Goal: Task Accomplishment & Management: Manage account settings

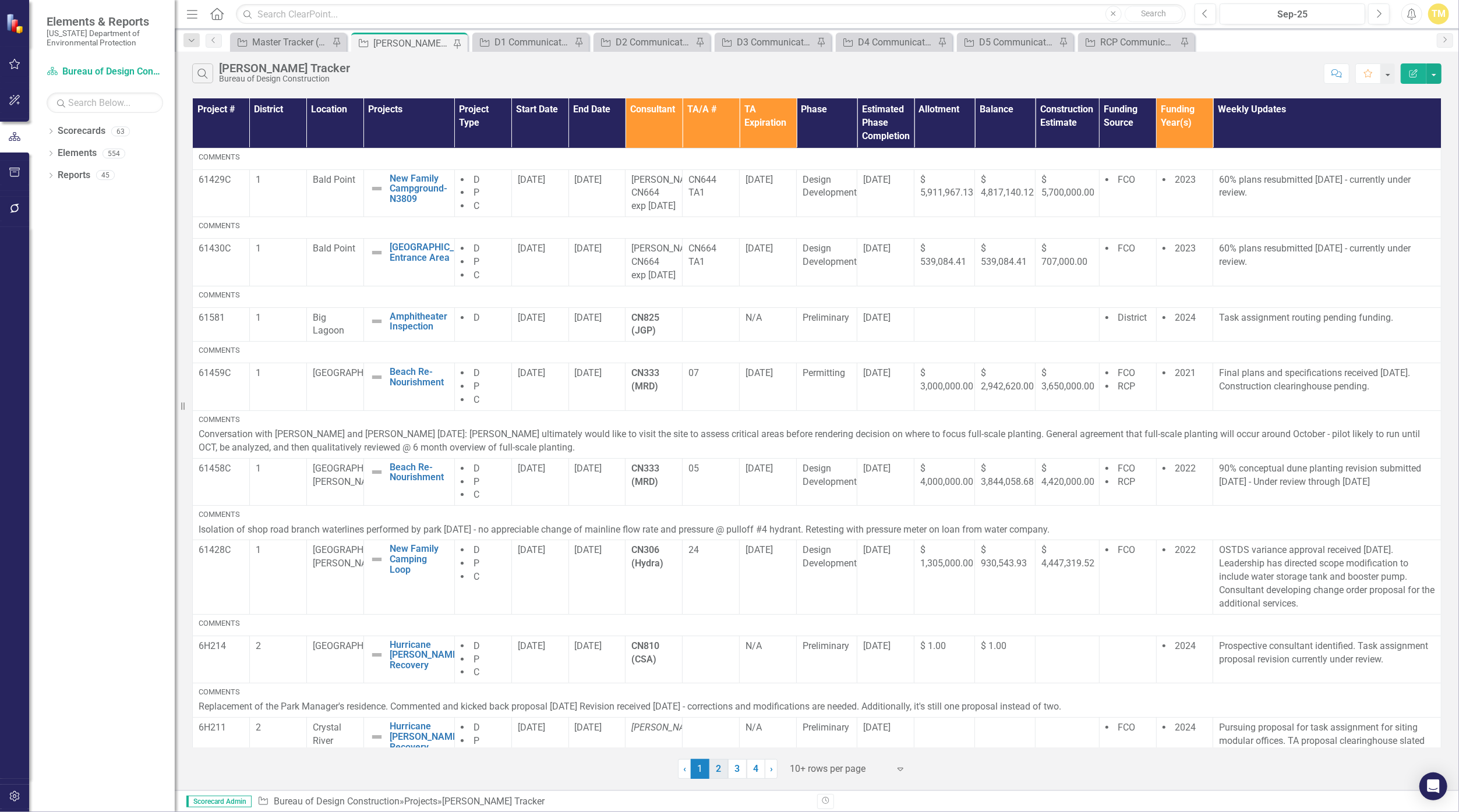
click at [713, 771] on link "2" at bounding box center [718, 769] width 19 height 20
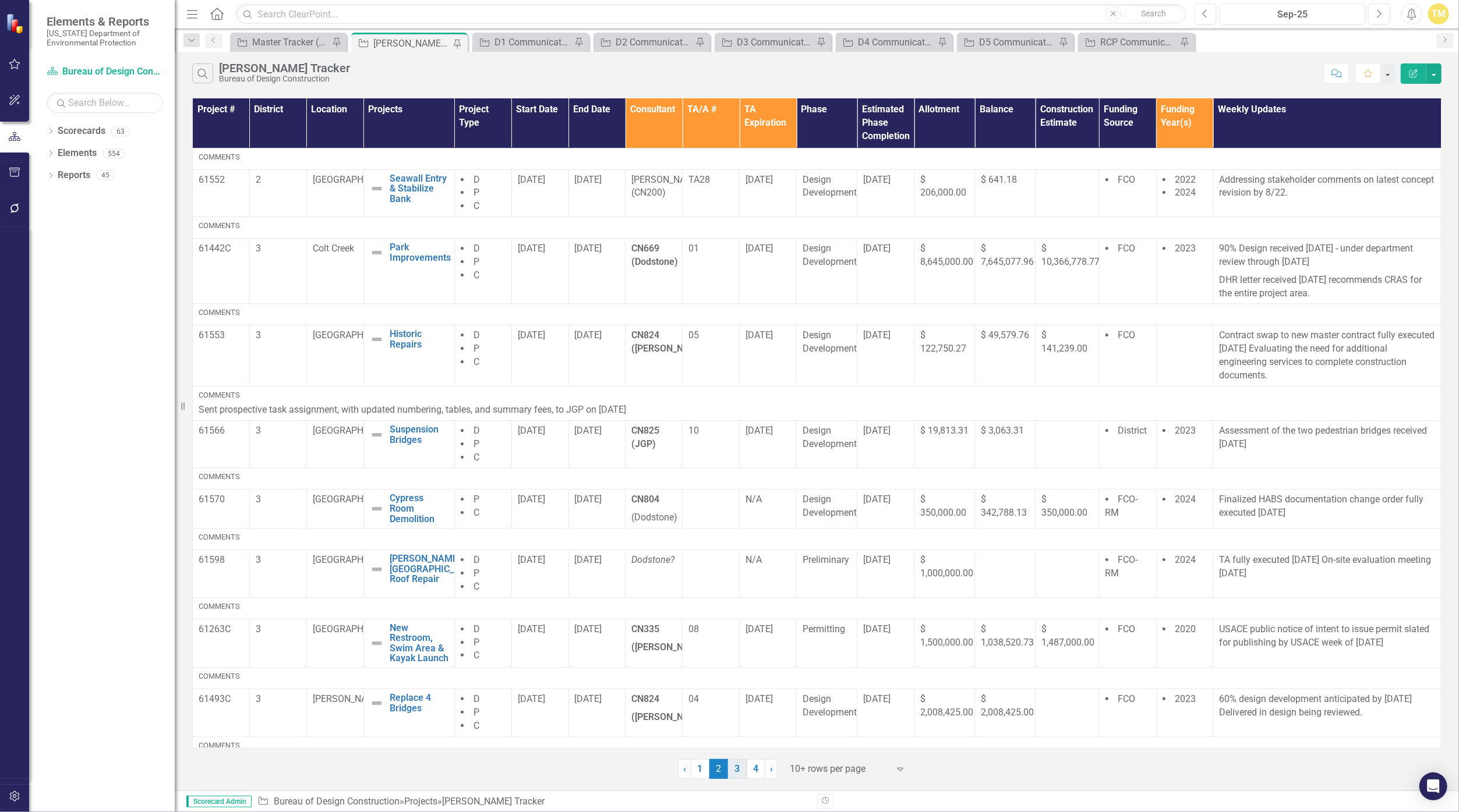
click at [713, 770] on link "3" at bounding box center [737, 769] width 19 height 20
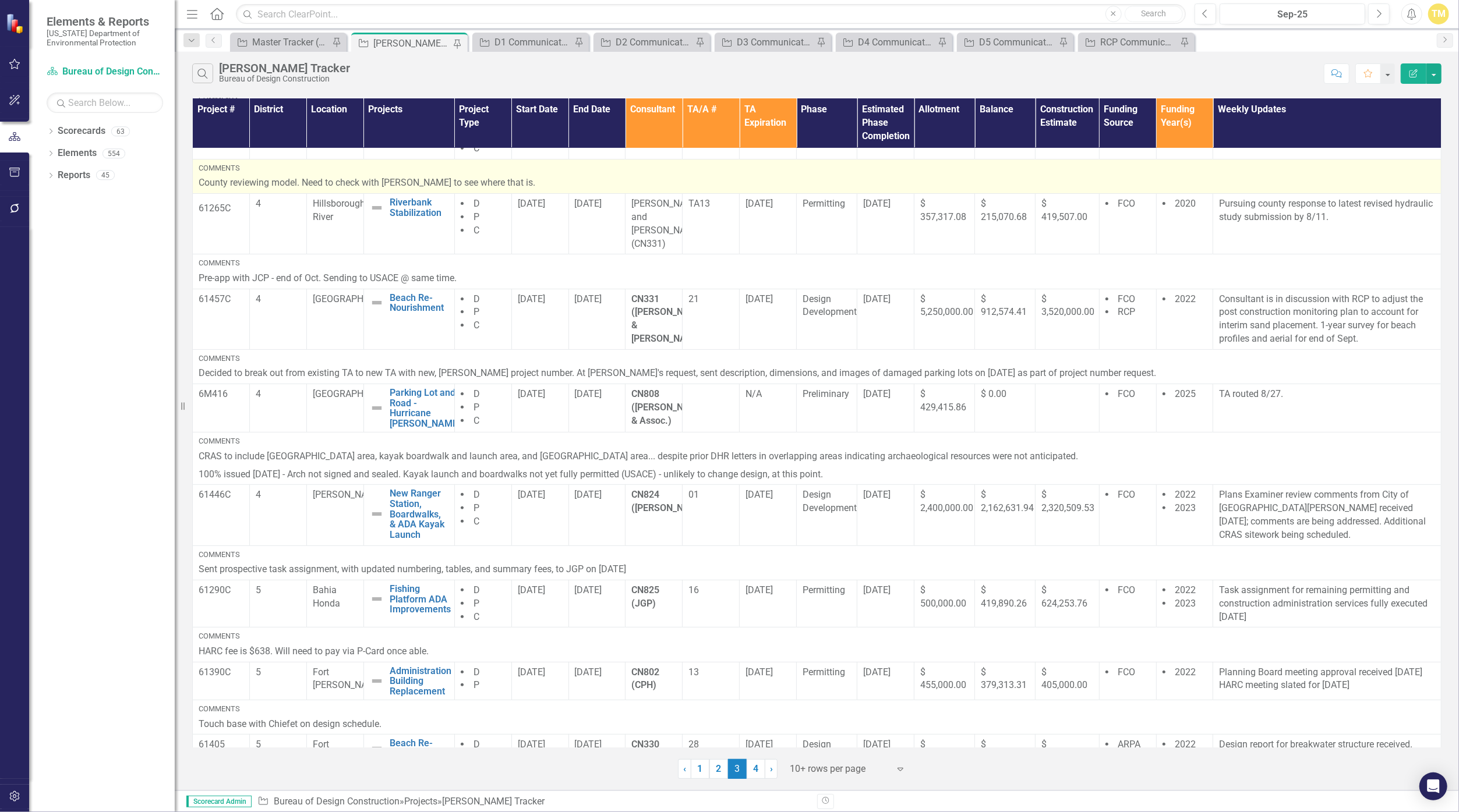
scroll to position [267, 0]
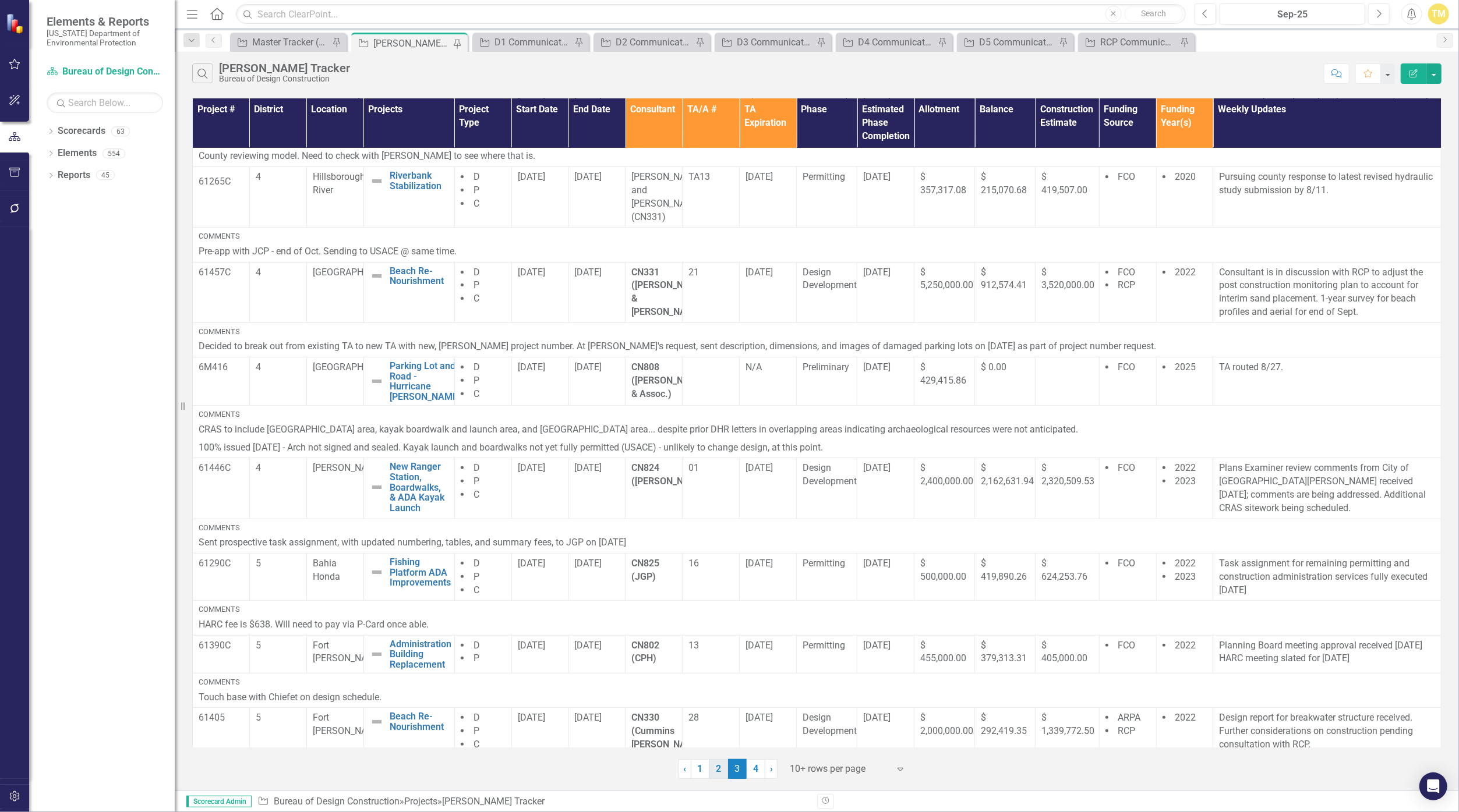
click at [713, 769] on link "2" at bounding box center [718, 769] width 19 height 20
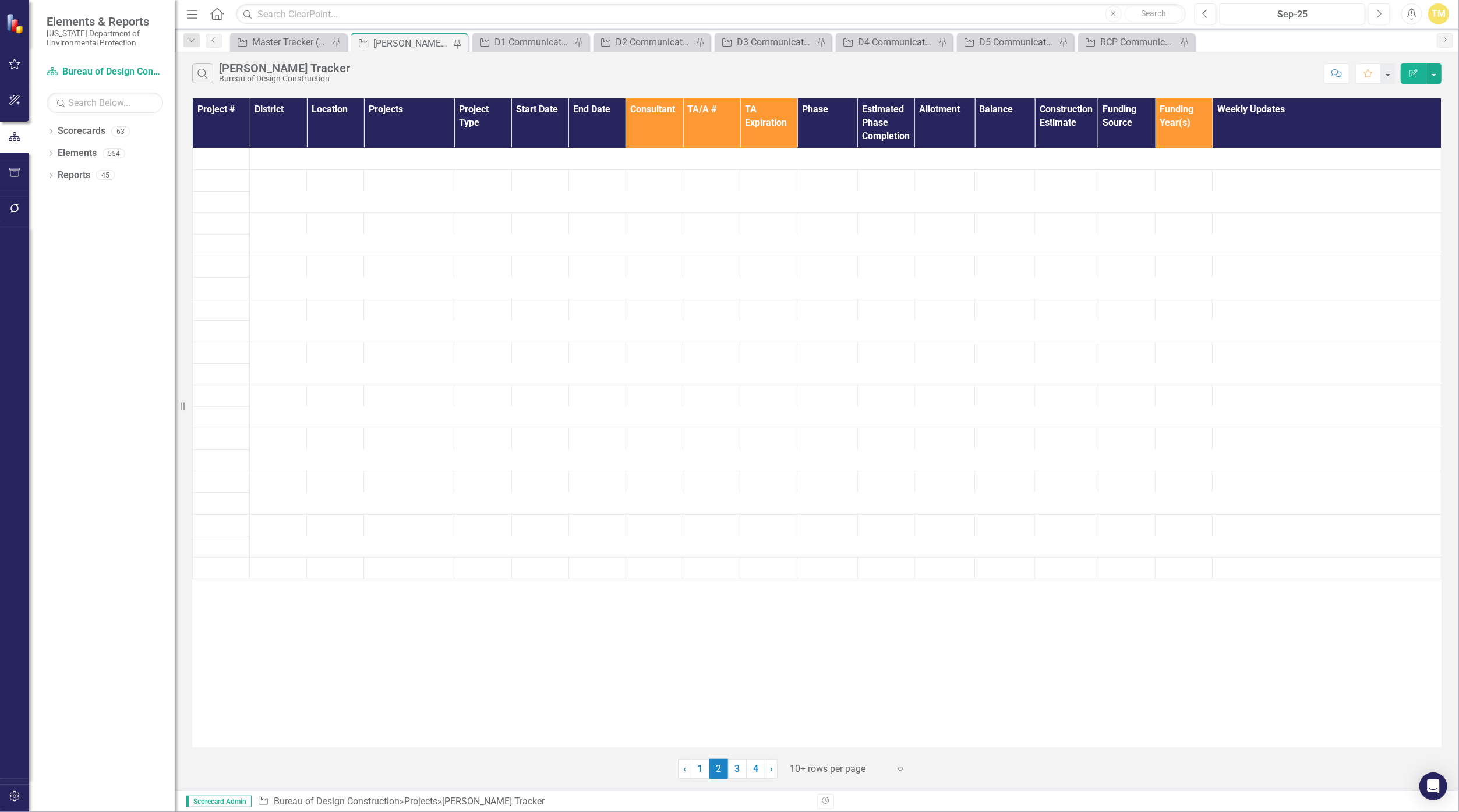
scroll to position [0, 0]
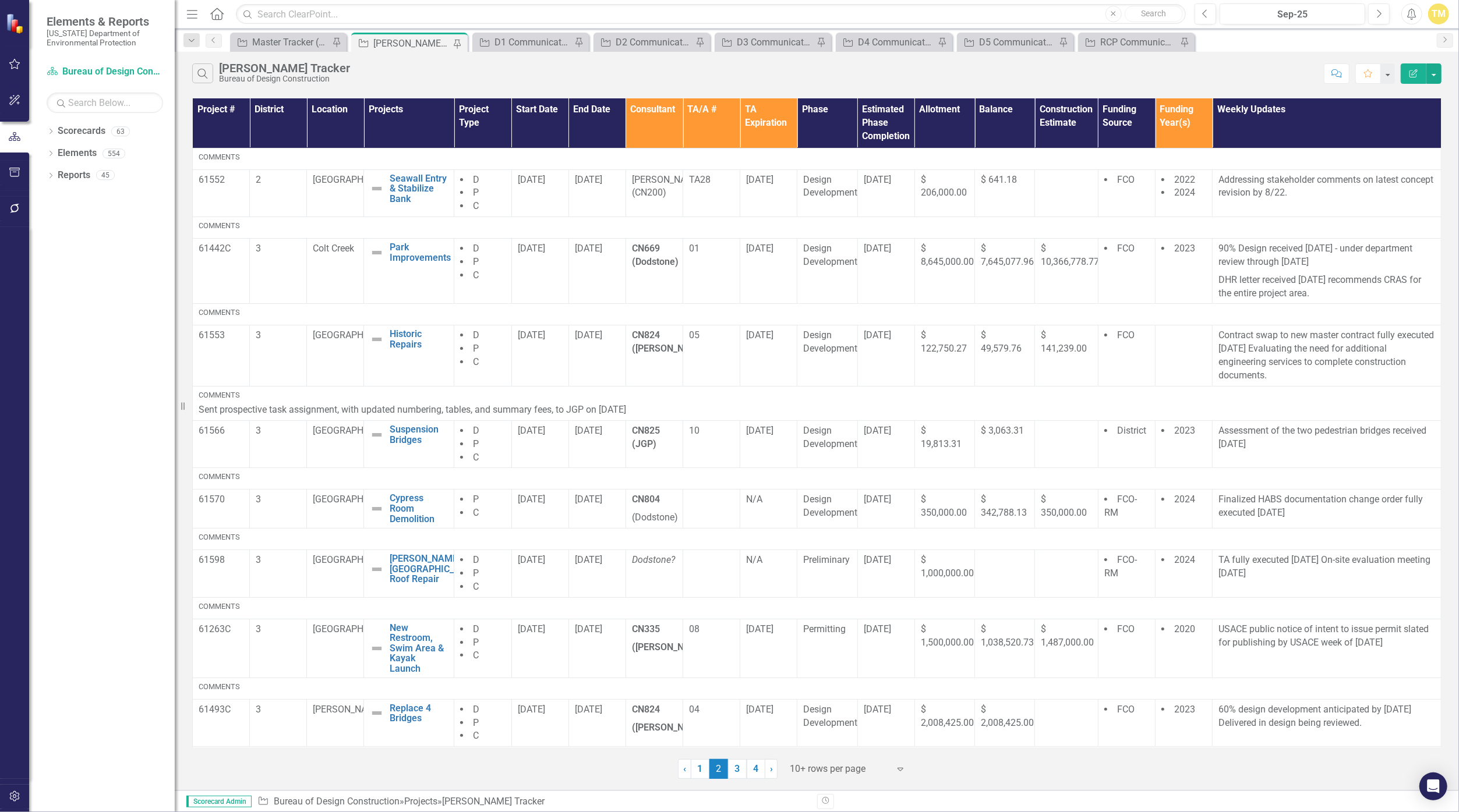
click at [713, 767] on link "4" at bounding box center [755, 769] width 19 height 20
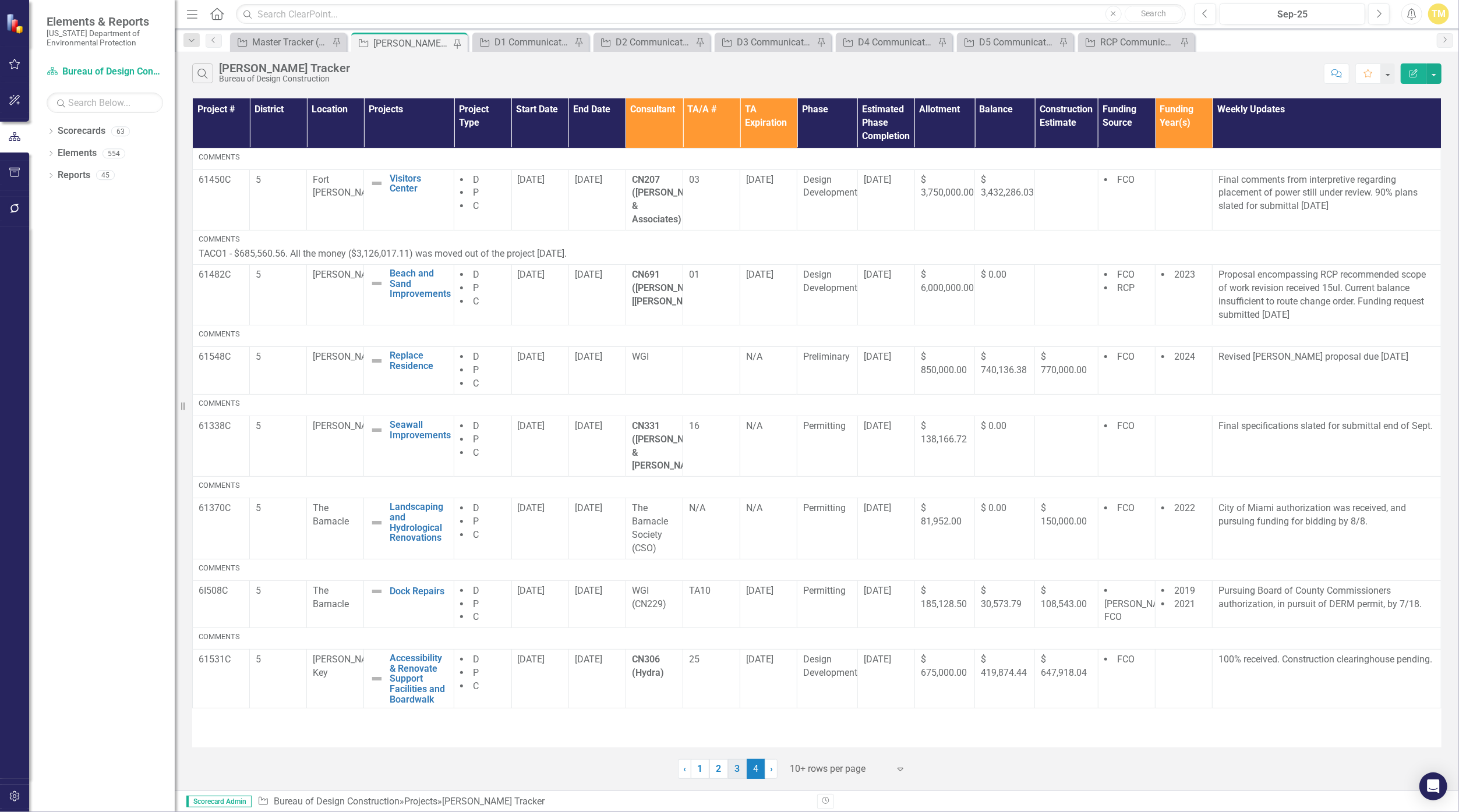
click at [713, 766] on link "3" at bounding box center [737, 769] width 19 height 20
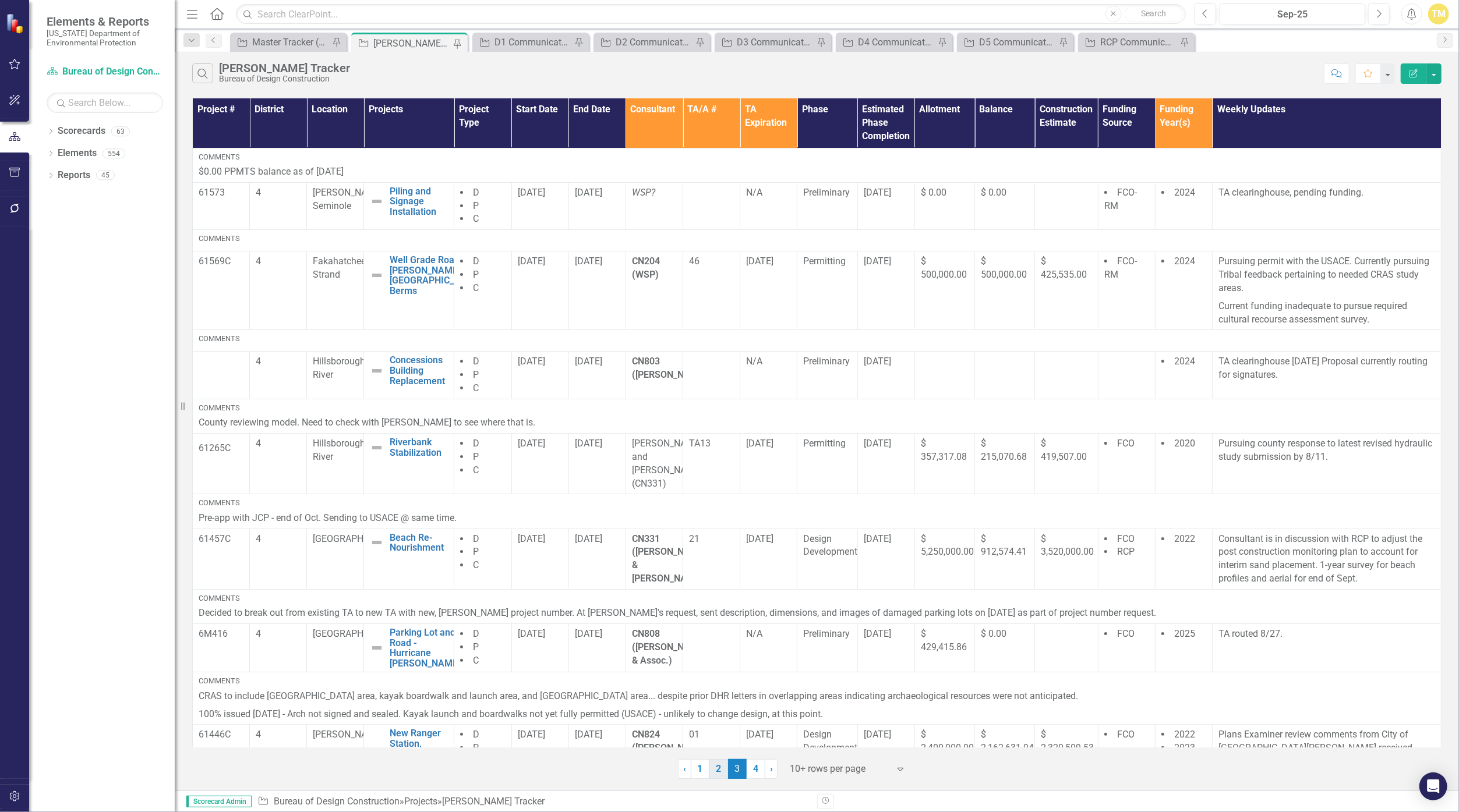
click at [713, 769] on link "2" at bounding box center [718, 769] width 19 height 20
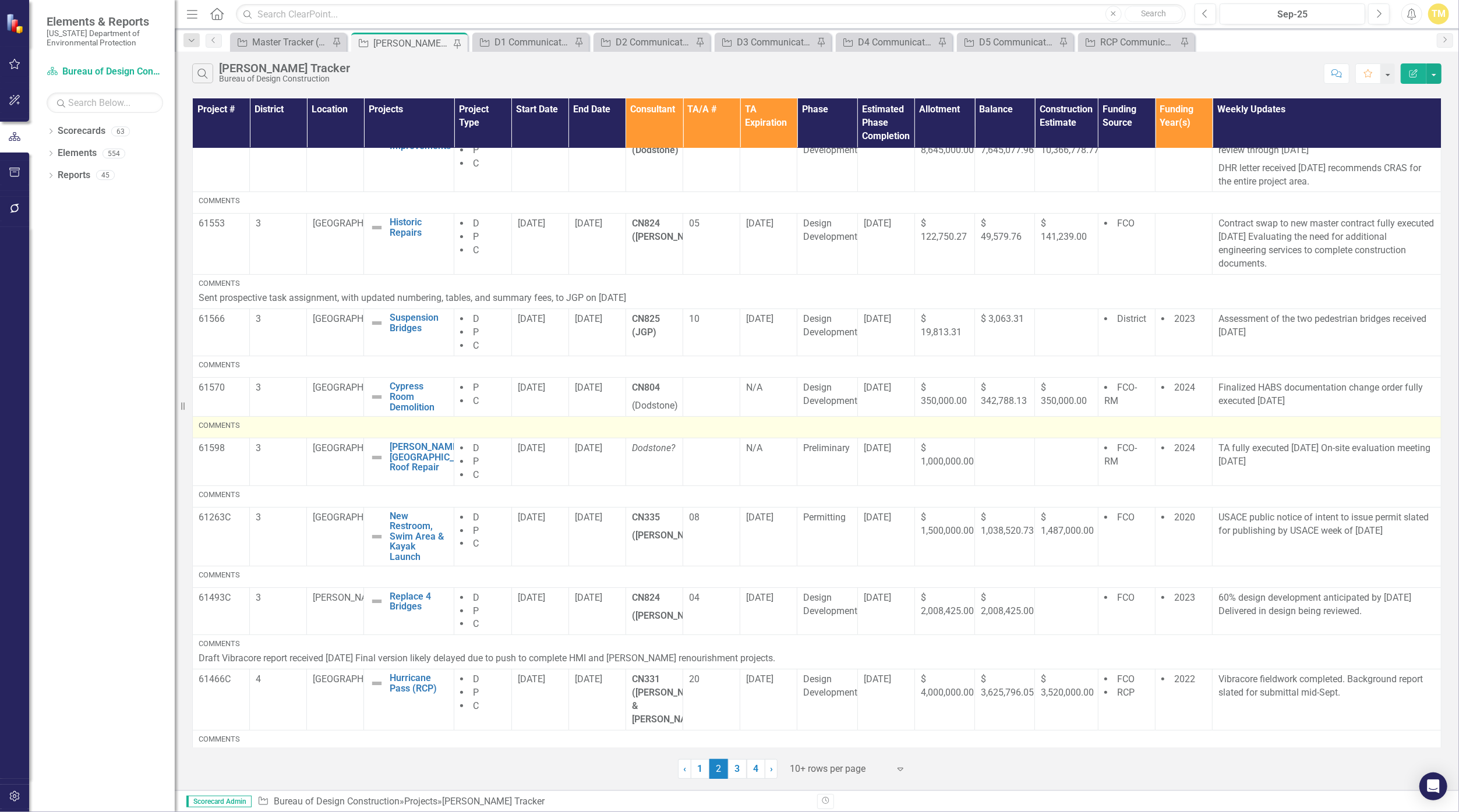
scroll to position [166, 0]
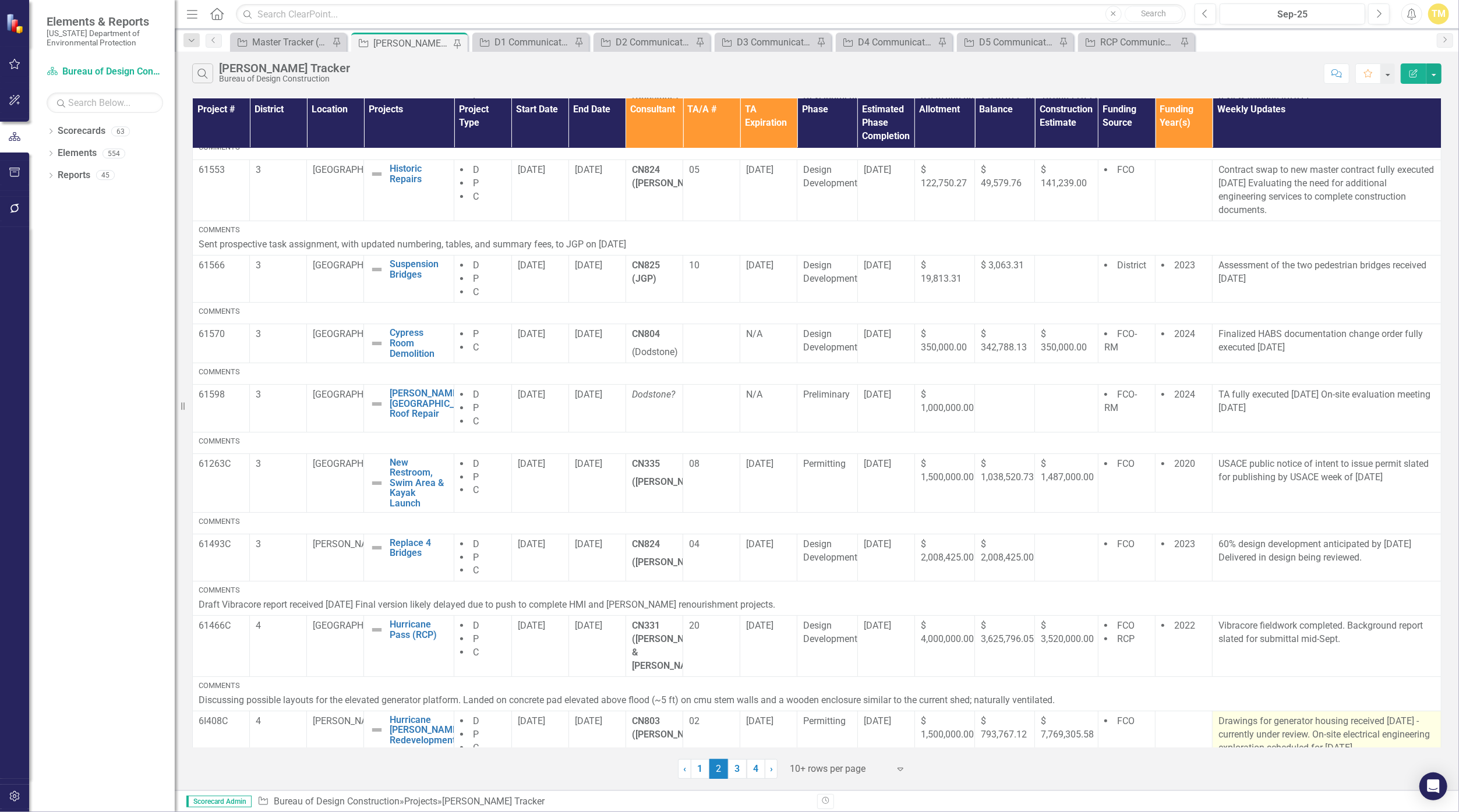
click at [713, 737] on p "Drawings for generator housing received [DATE] - currently under review. On-sit…" at bounding box center [1326, 734] width 216 height 40
click at [713, 736] on p "Drawings for generator housing received [DATE] - currently under review. On-sit…" at bounding box center [1326, 734] width 216 height 40
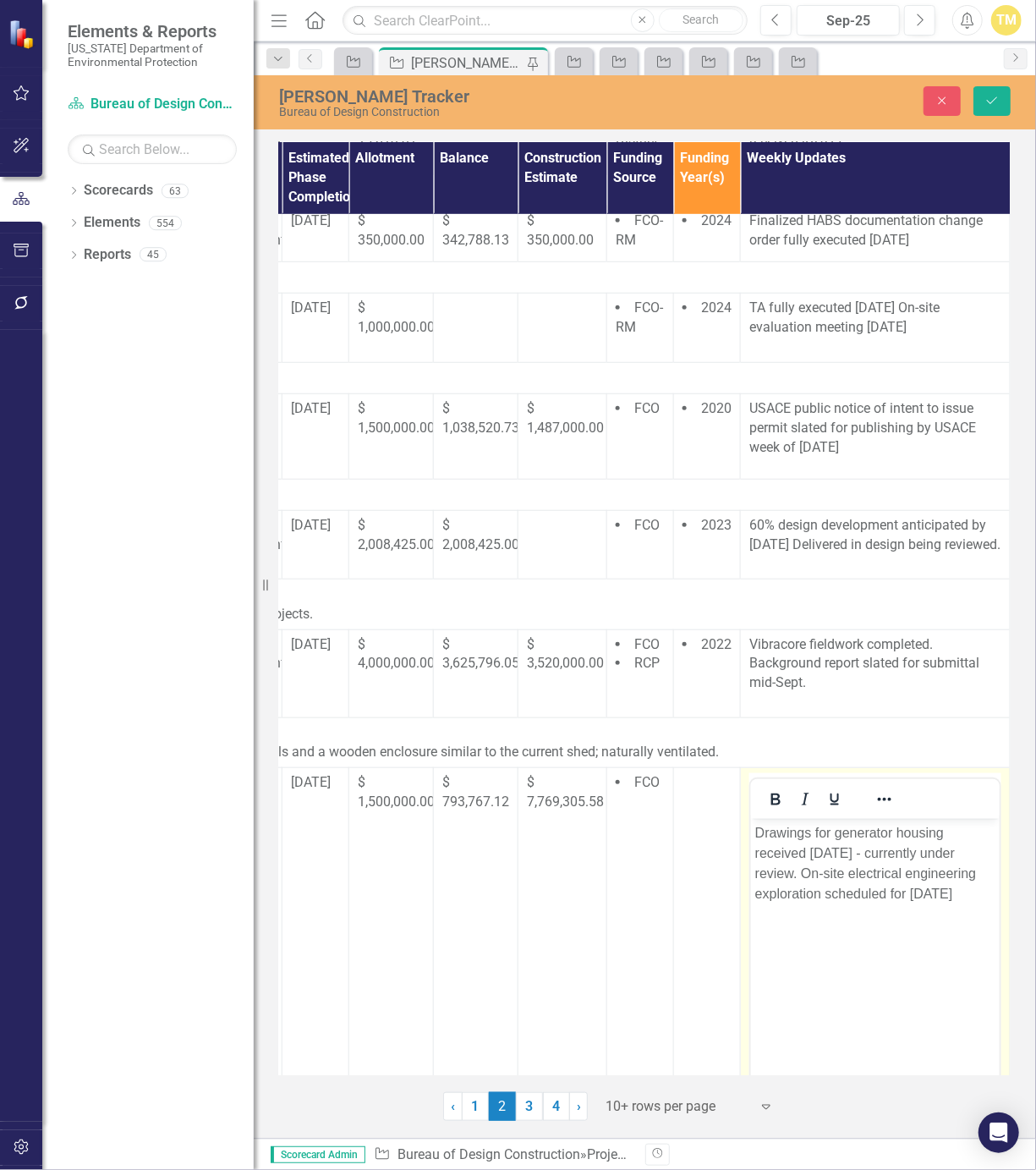
scroll to position [651, 824]
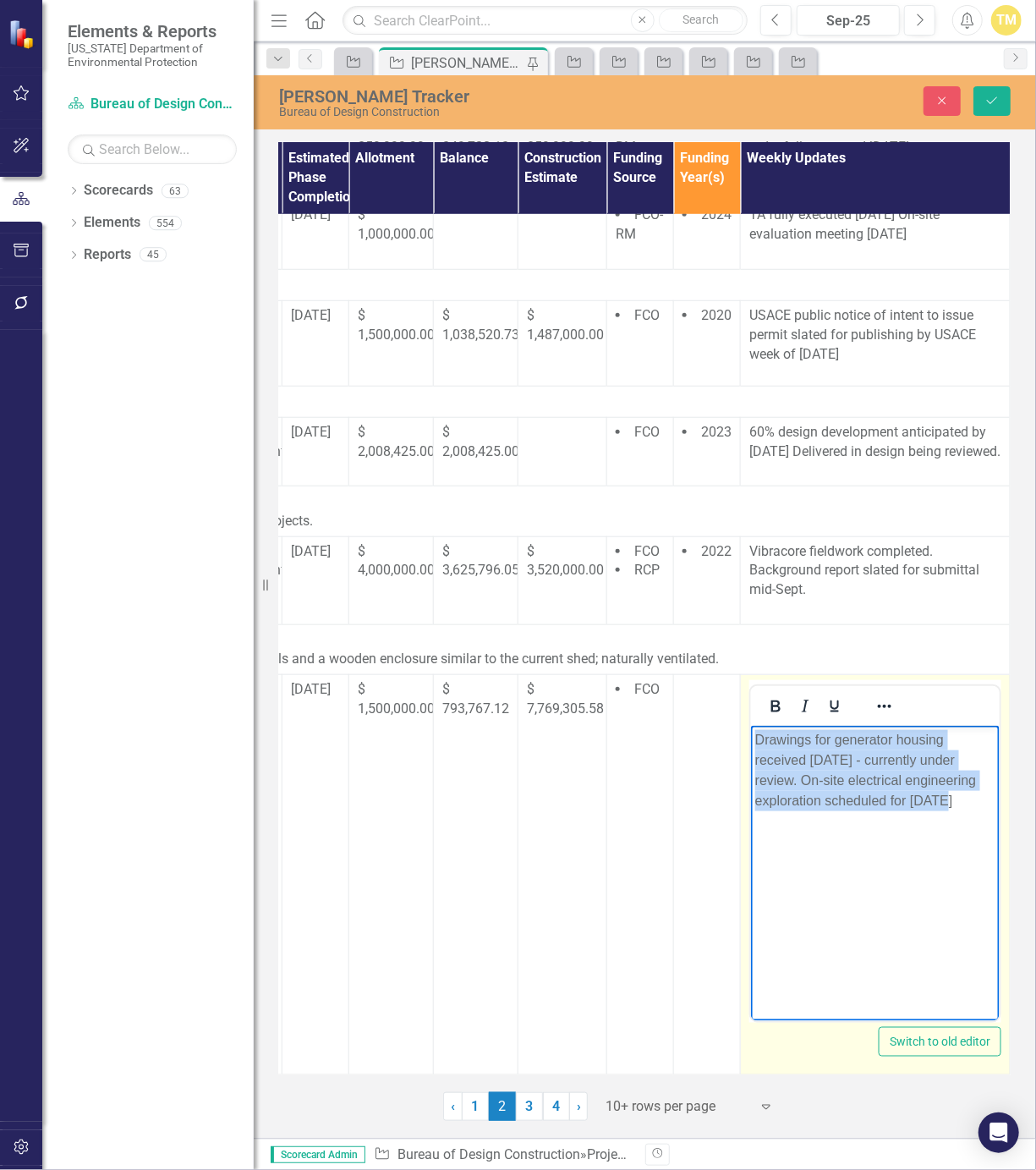
drag, startPoint x: 950, startPoint y: 803, endPoint x: 1446, endPoint y: 1432, distance: 801.0
click at [751, 725] on html "Drawings for generator housing received [DATE] - currently under review. On-sit…" at bounding box center [874, 852] width 249 height 254
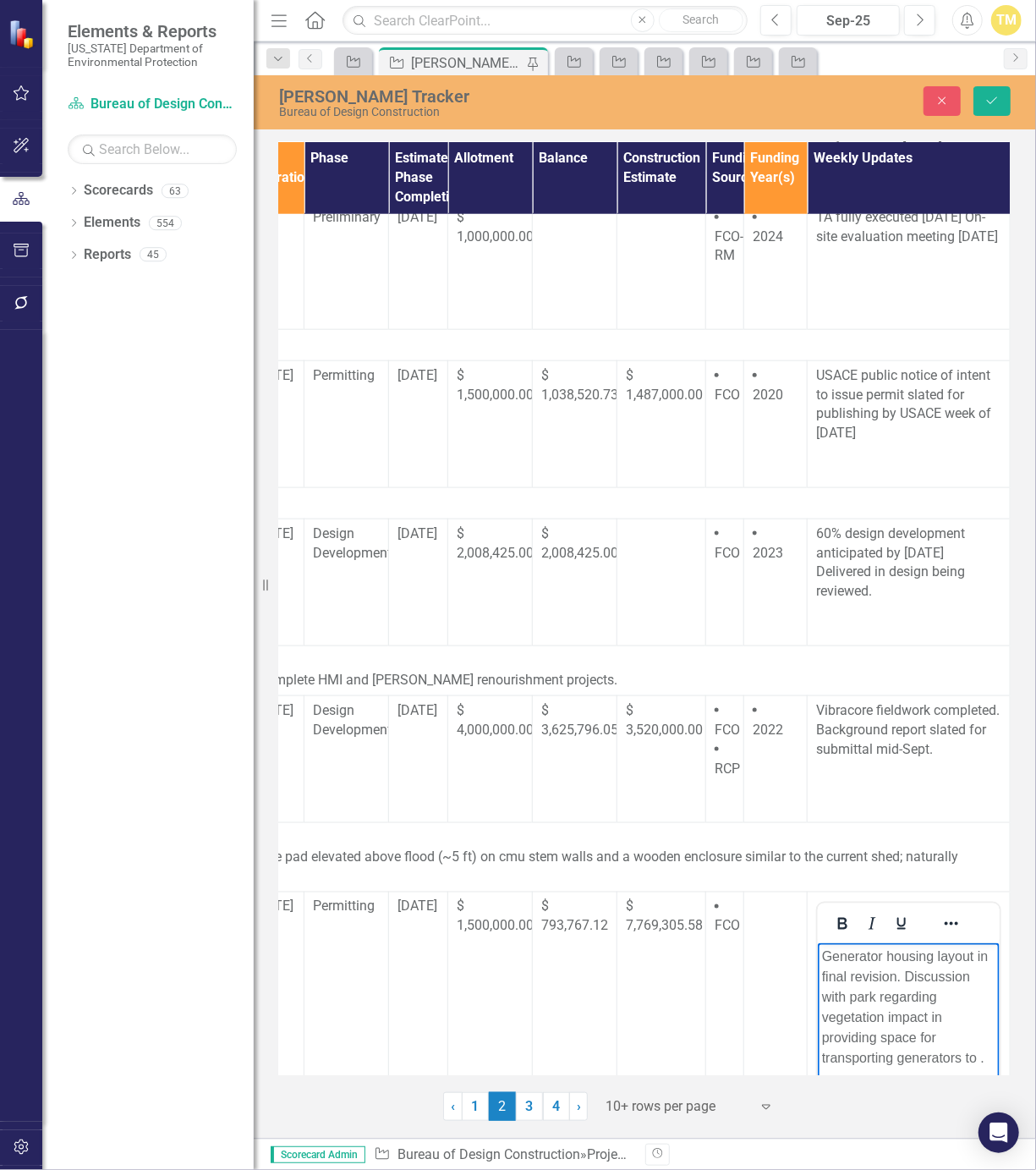
scroll to position [842, 520]
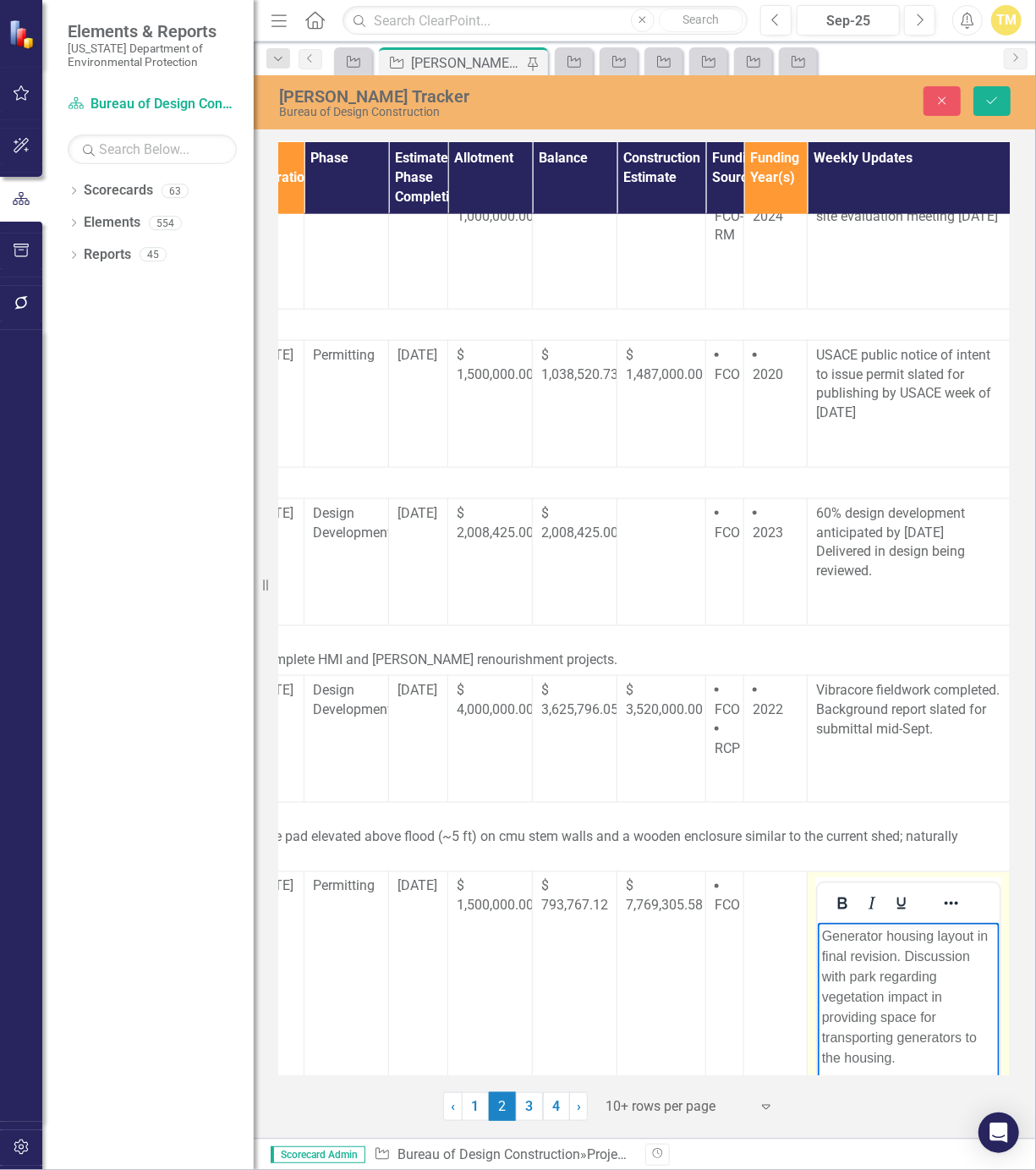
click at [880, 978] on p "Generator housing layout in final revision. Discussion with park regarding vege…" at bounding box center [908, 997] width 174 height 142
click at [987, 104] on icon "Save" at bounding box center [991, 101] width 15 height 12
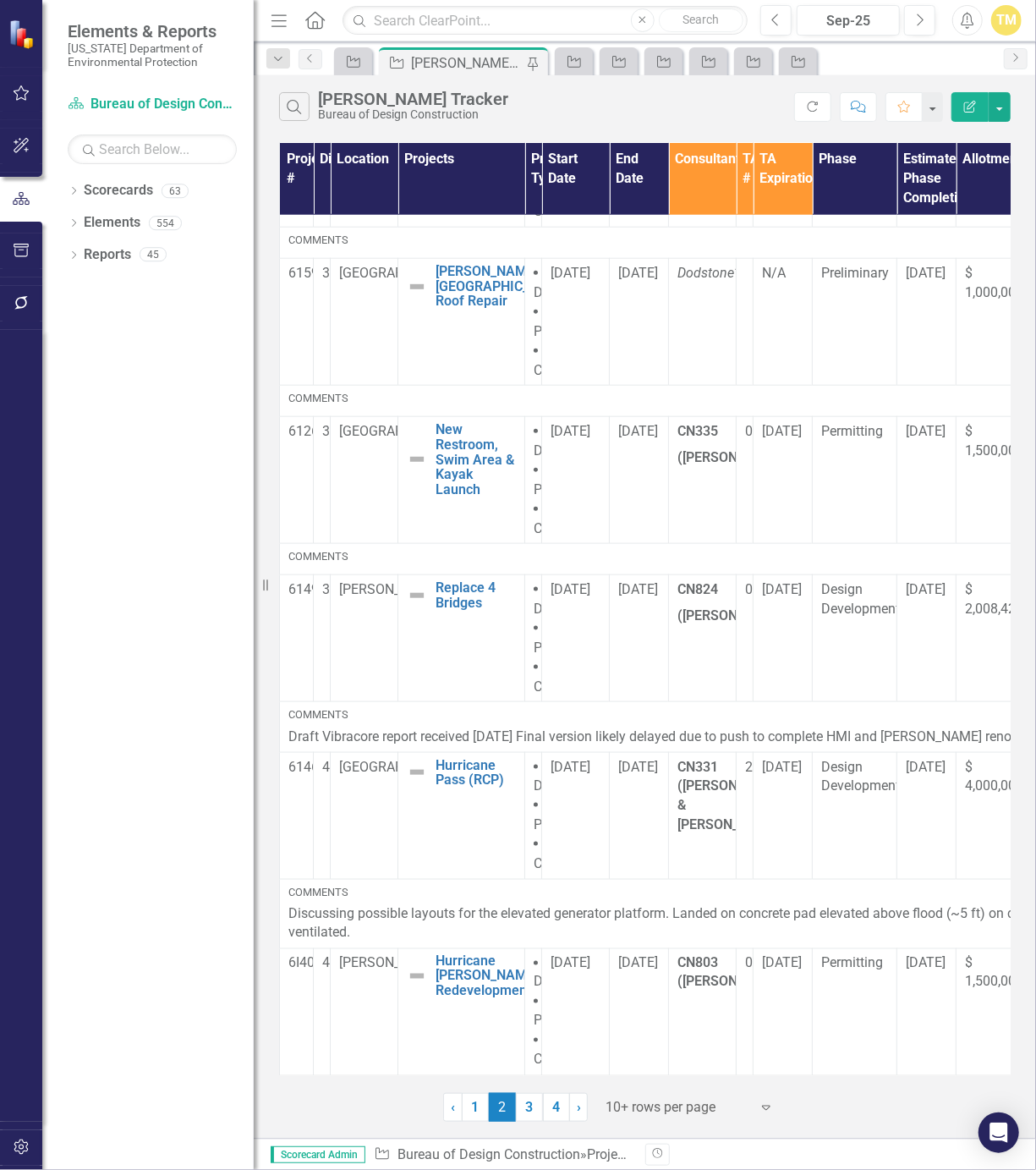
scroll to position [774, 520]
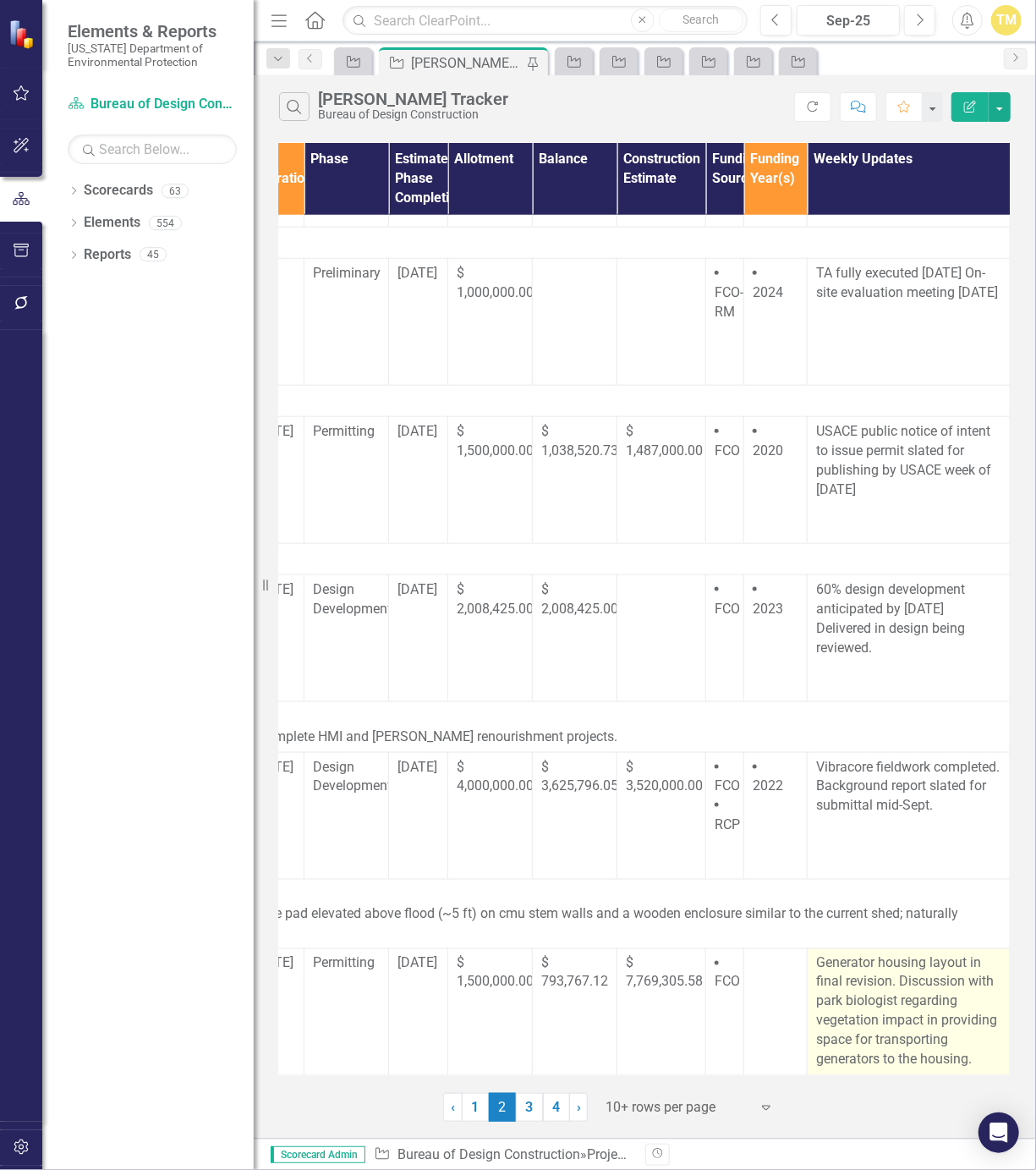
click at [871, 1043] on p "Generator housing layout in final revision. Discussion with park biologist rega…" at bounding box center [909, 1012] width 186 height 116
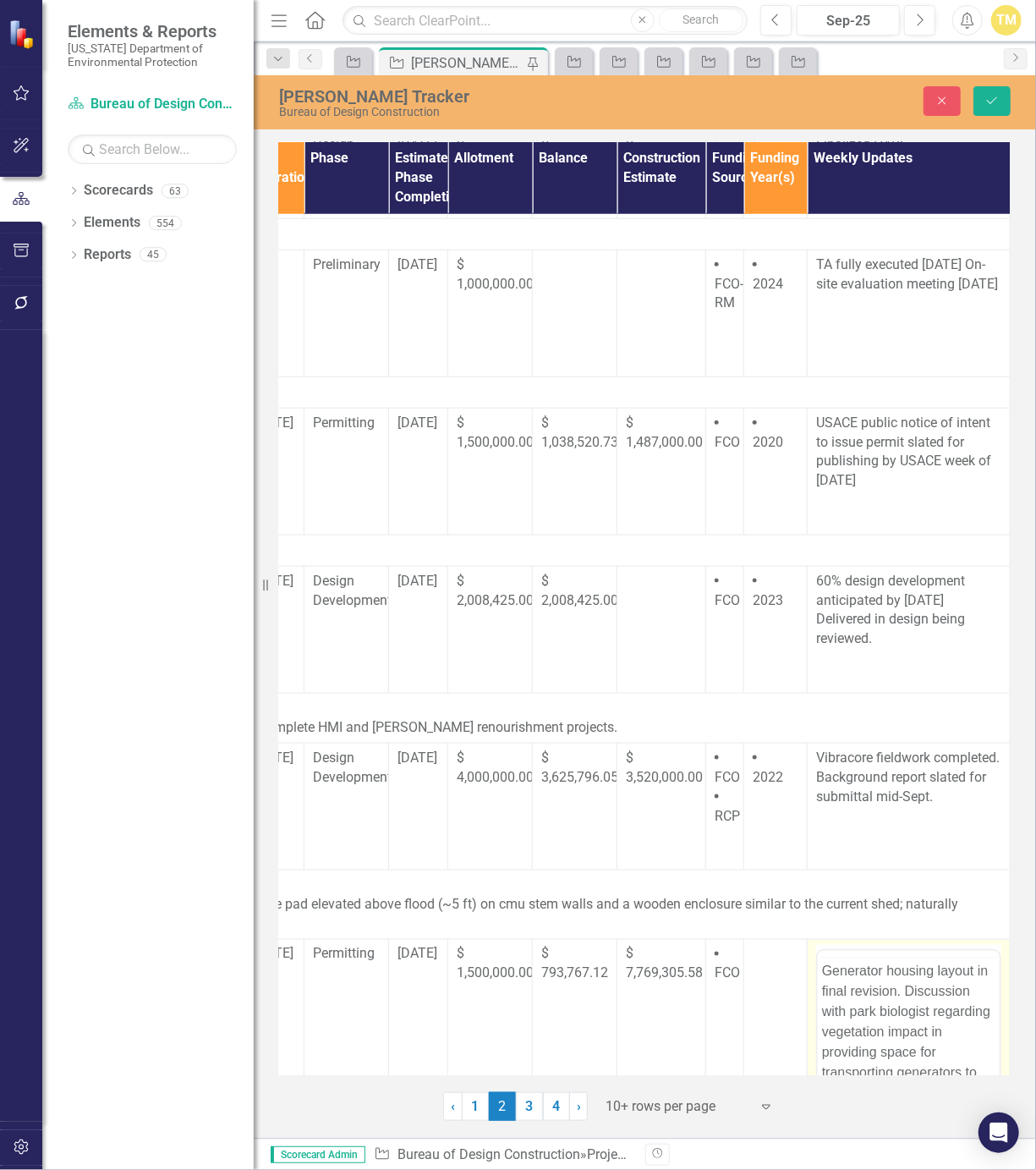
scroll to position [0, 0]
drag, startPoint x: 1688, startPoint y: 2033, endPoint x: 918, endPoint y: 1053, distance: 1246.3
click at [918, 1053] on p "Generator housing layout in final revision. Discussion with park biologist rega…" at bounding box center [908, 1065] width 174 height 142
click at [906, 1031] on p "Generator housing layout in final revision. Discussion with park biologist rega…" at bounding box center [908, 1065] width 174 height 142
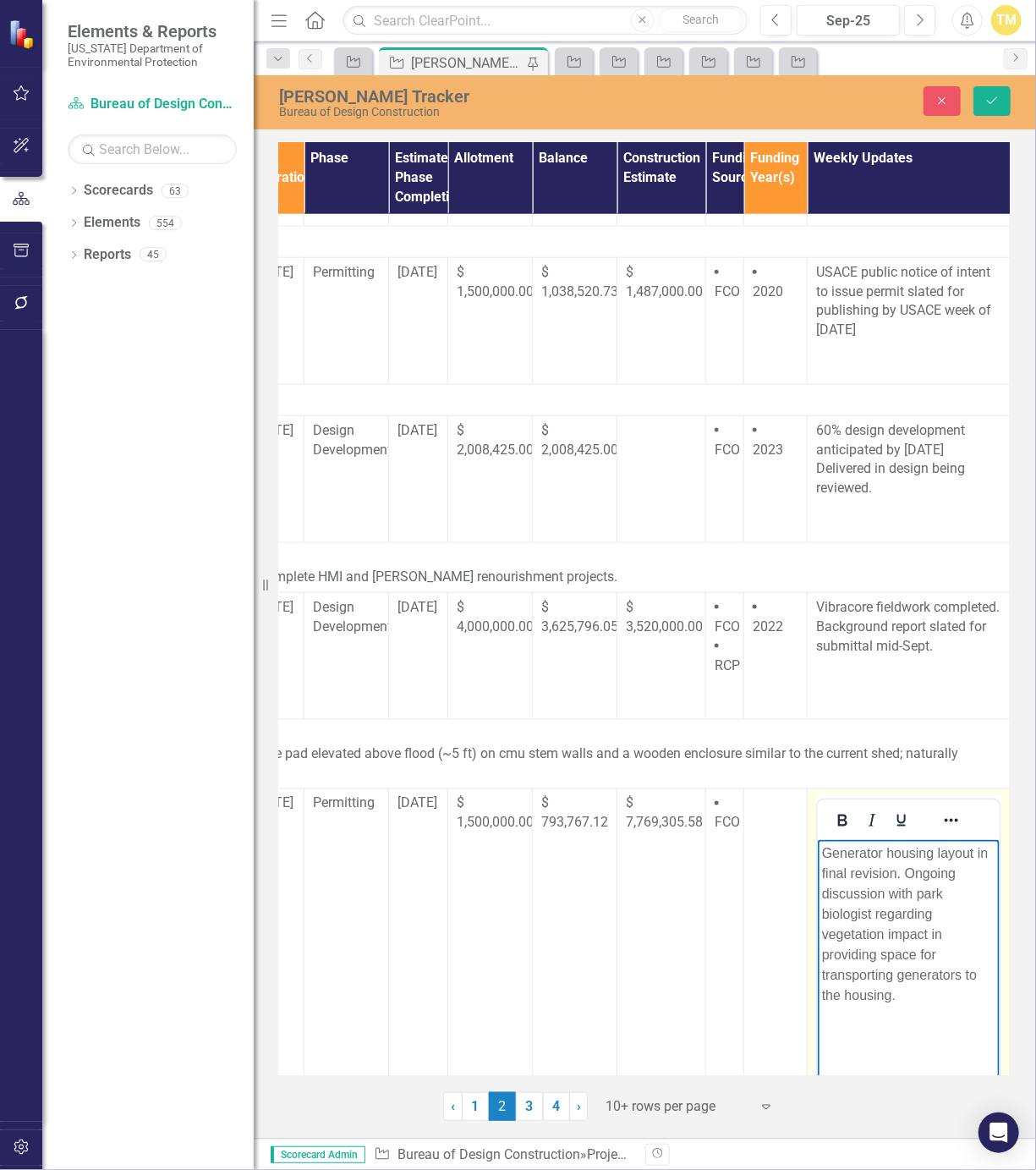
scroll to position [1046, 520]
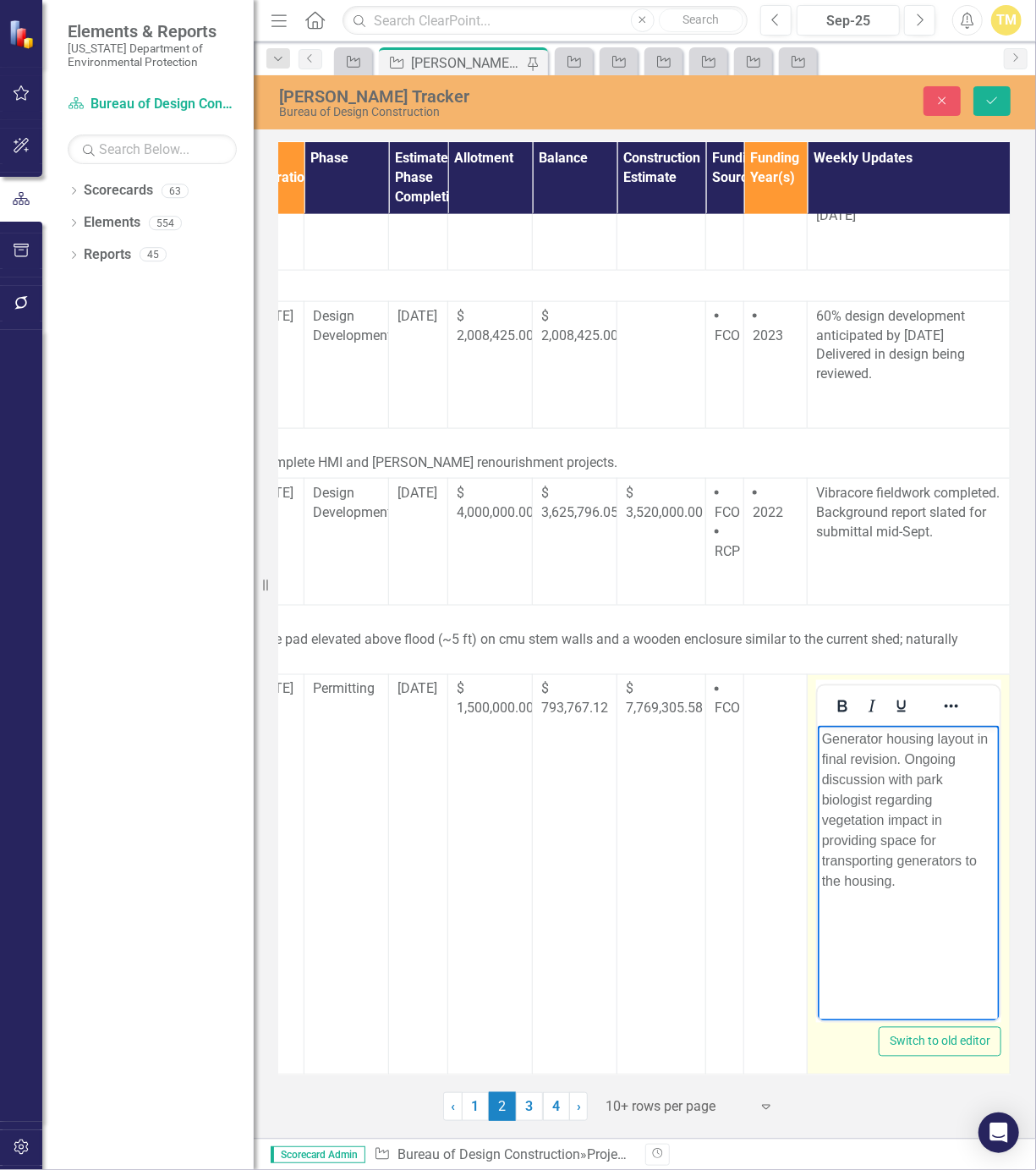
click at [903, 889] on p "Generator housing layout in final revision. Ongoing discussion with park biolog…" at bounding box center [908, 810] width 174 height 163
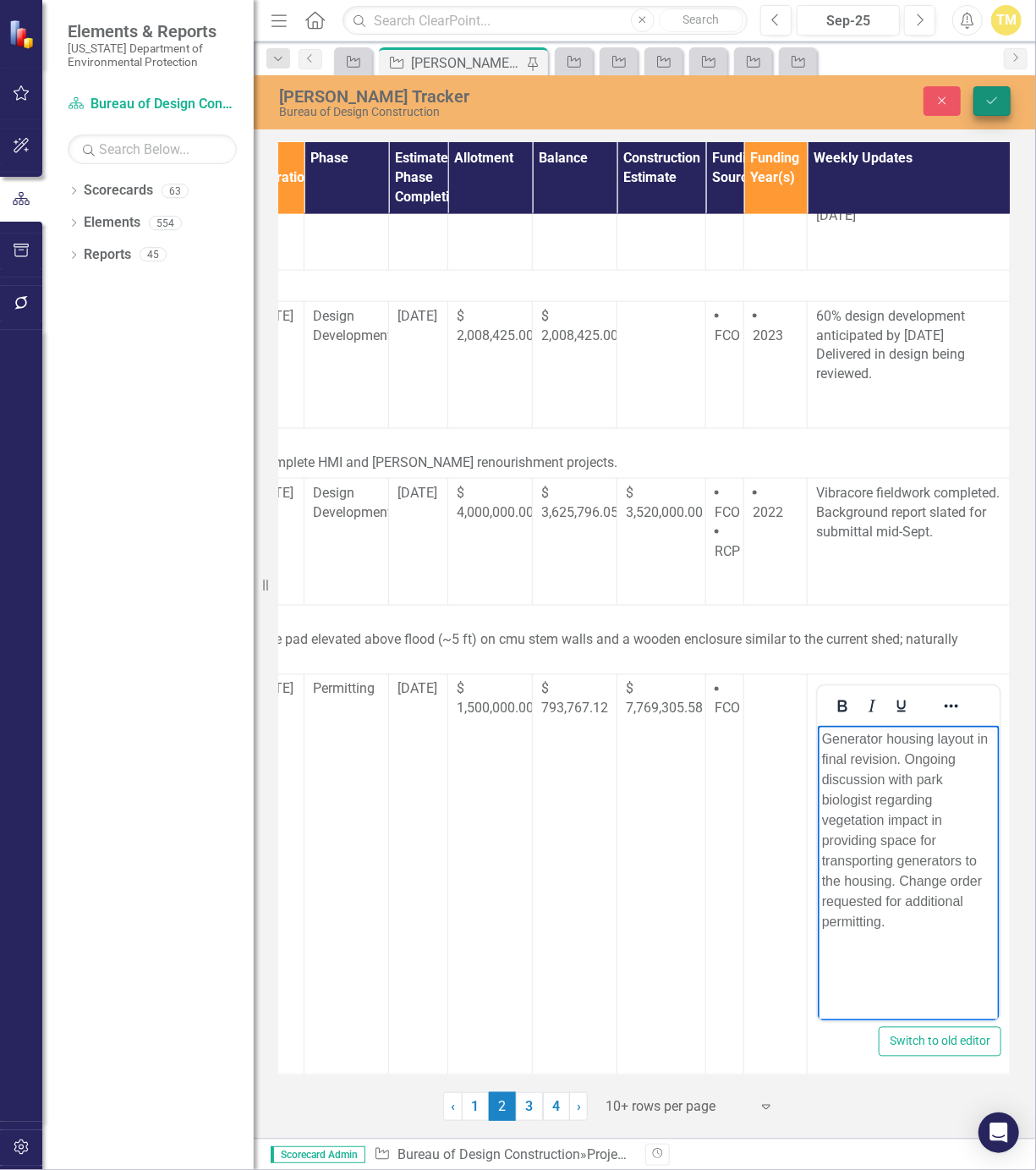
click at [994, 103] on icon "Save" at bounding box center [991, 101] width 15 height 12
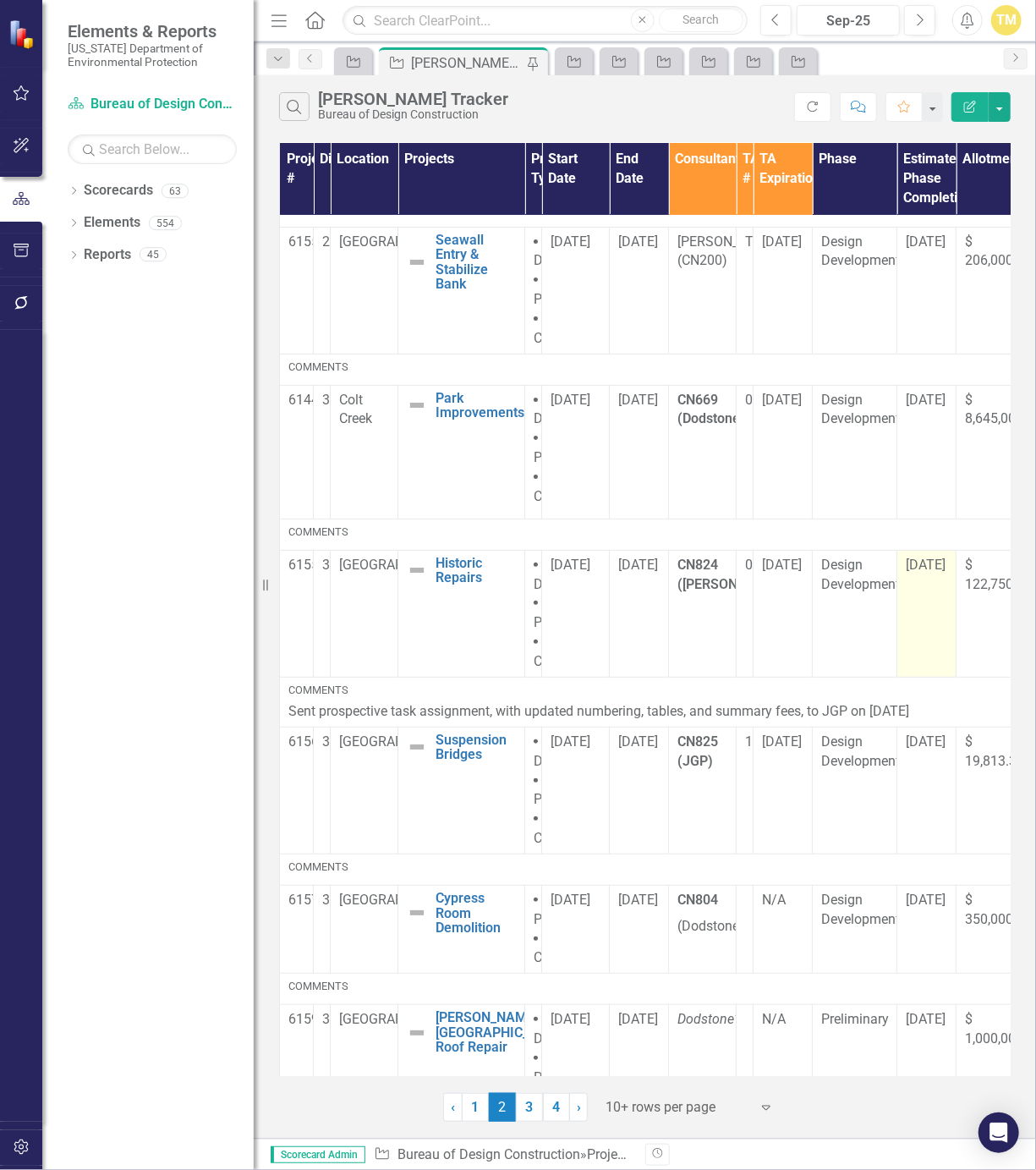
scroll to position [0, 0]
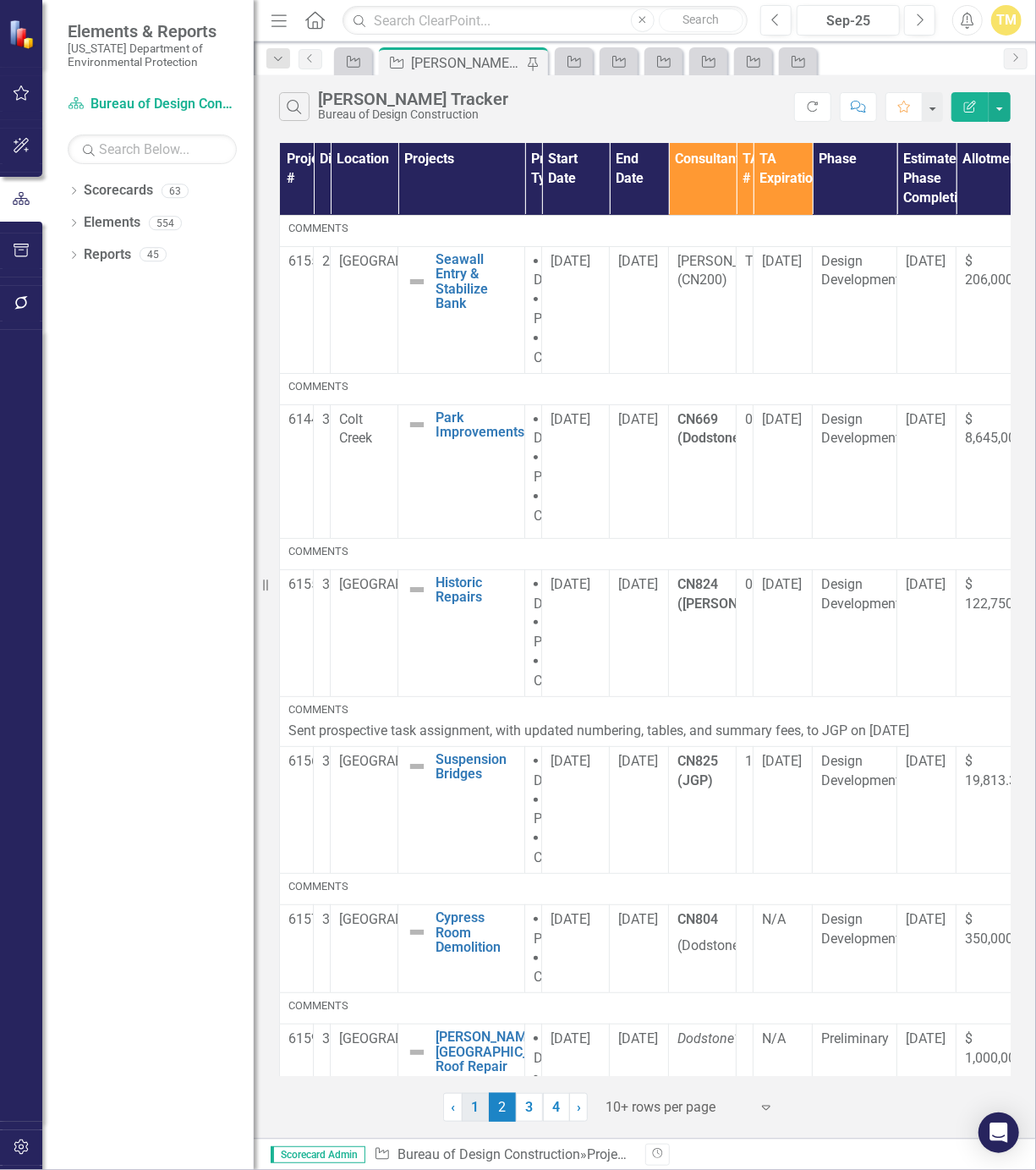
click at [476, 1105] on link "1" at bounding box center [475, 1107] width 27 height 29
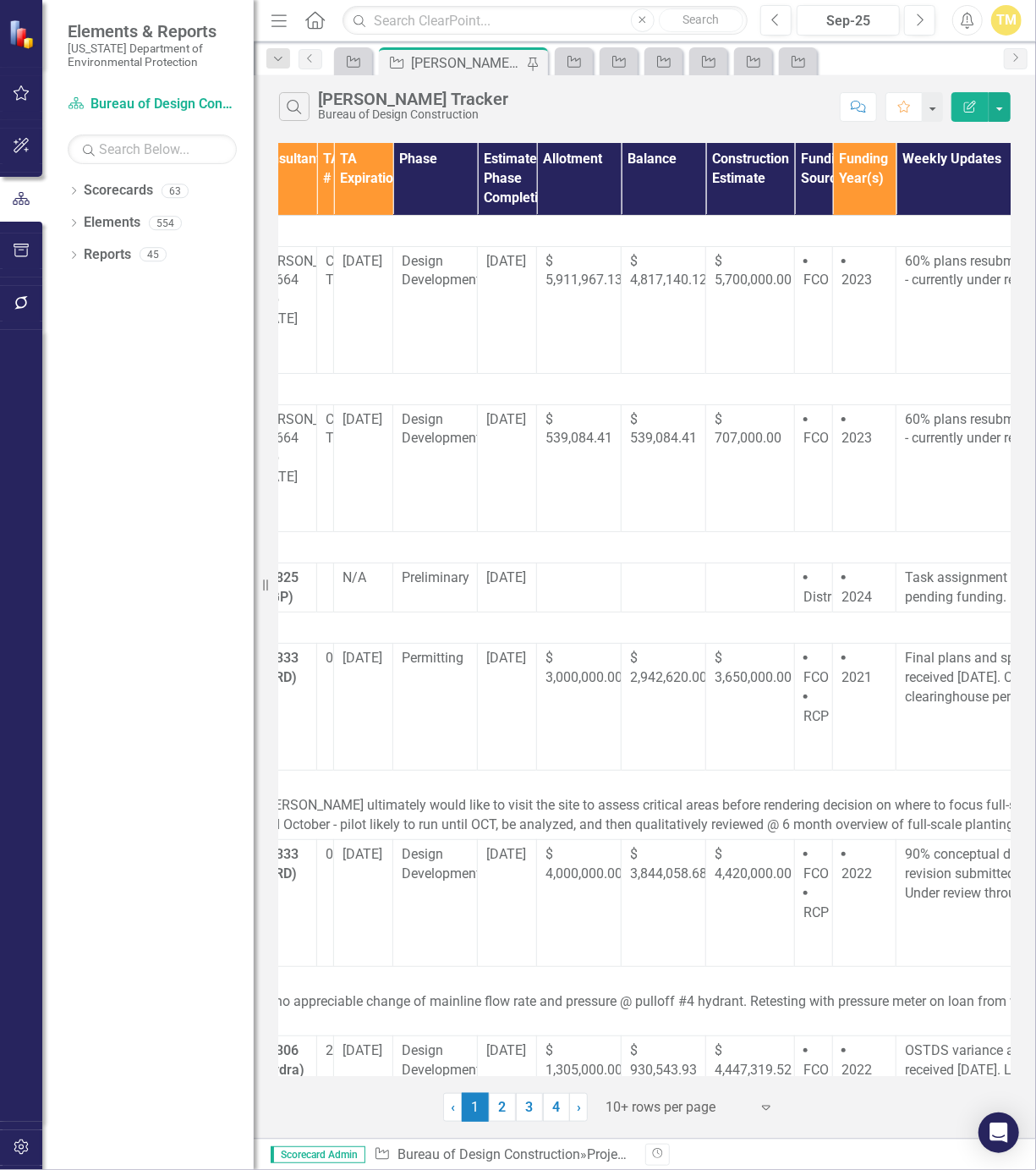
scroll to position [0, 520]
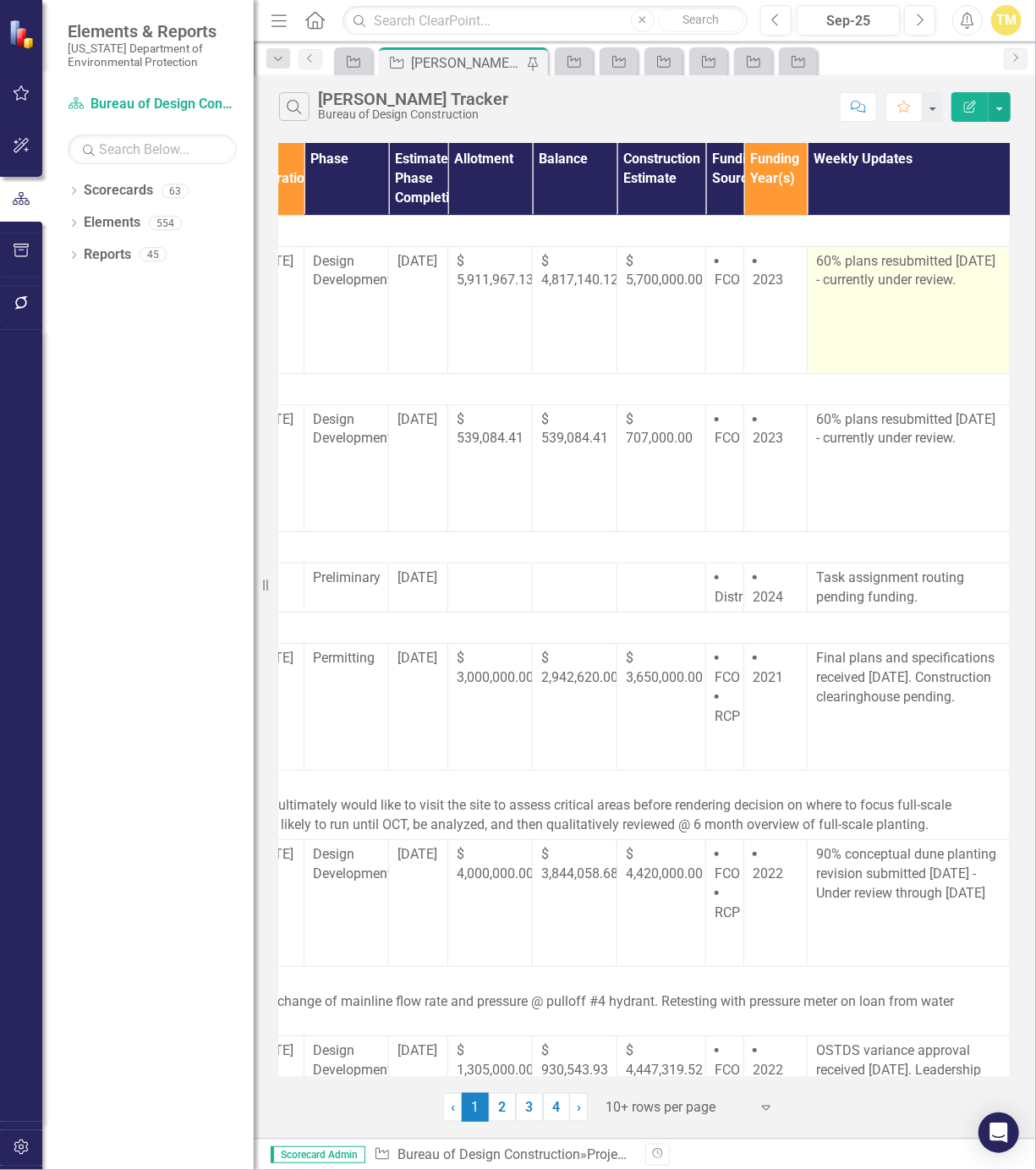
click at [916, 267] on p "60% plans resubmitted [DATE] - currently under review." at bounding box center [909, 271] width 186 height 39
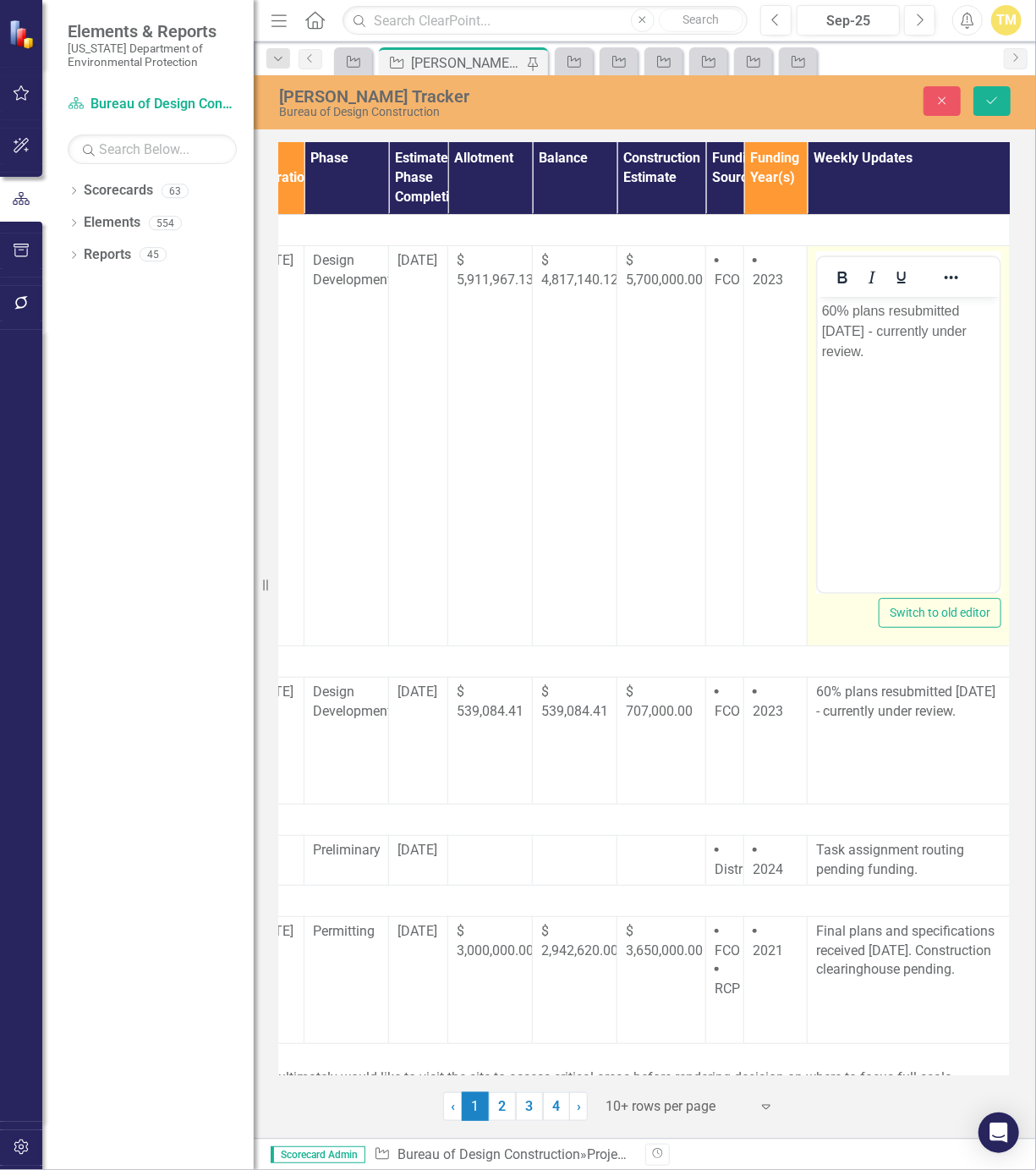
scroll to position [0, 0]
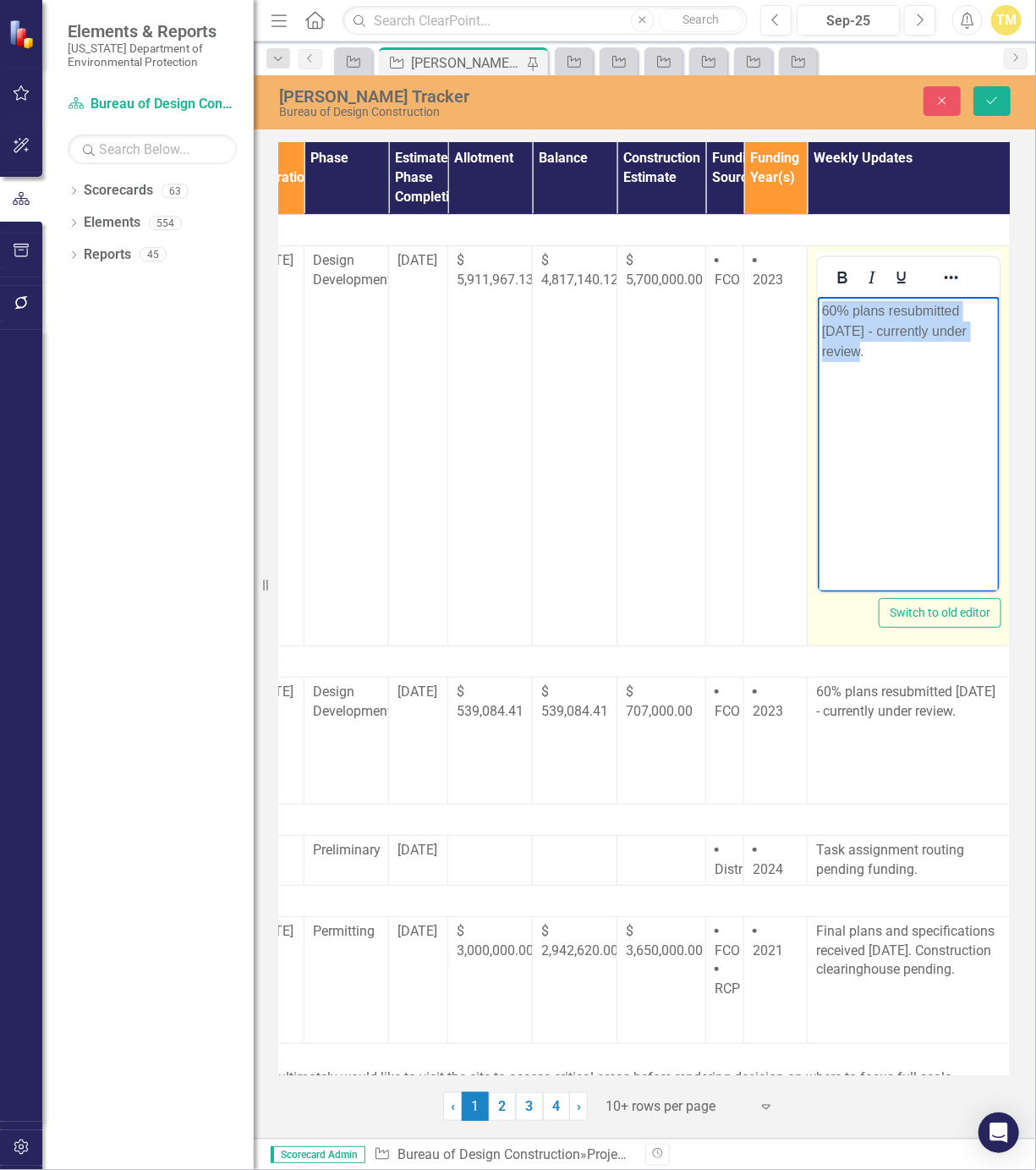
drag, startPoint x: 1733, startPoint y: 562, endPoint x: 1578, endPoint y: 592, distance: 157.9
click at [817, 296] on html "60% plans resubmitted [DATE] - currently under review." at bounding box center [908, 423] width 182 height 254
click at [957, 336] on p "WMD permit app submitted [DATE]" at bounding box center [908, 320] width 174 height 41
click at [867, 328] on p "WMD permit app submitted [DATE] 90% plan submittal slated for week of [DATE]" at bounding box center [908, 330] width 174 height 61
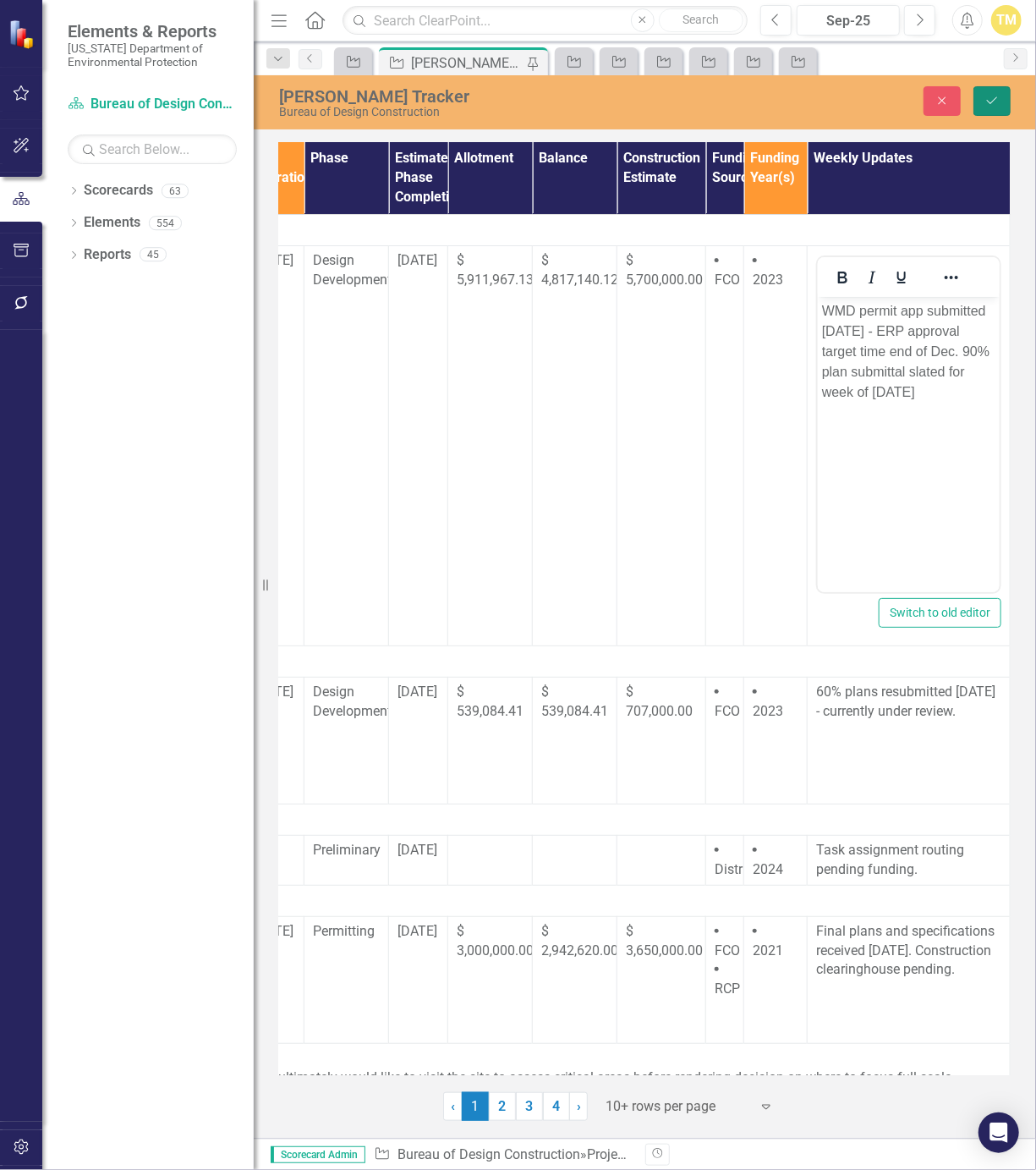
click at [978, 107] on button "Save" at bounding box center [991, 101] width 37 height 30
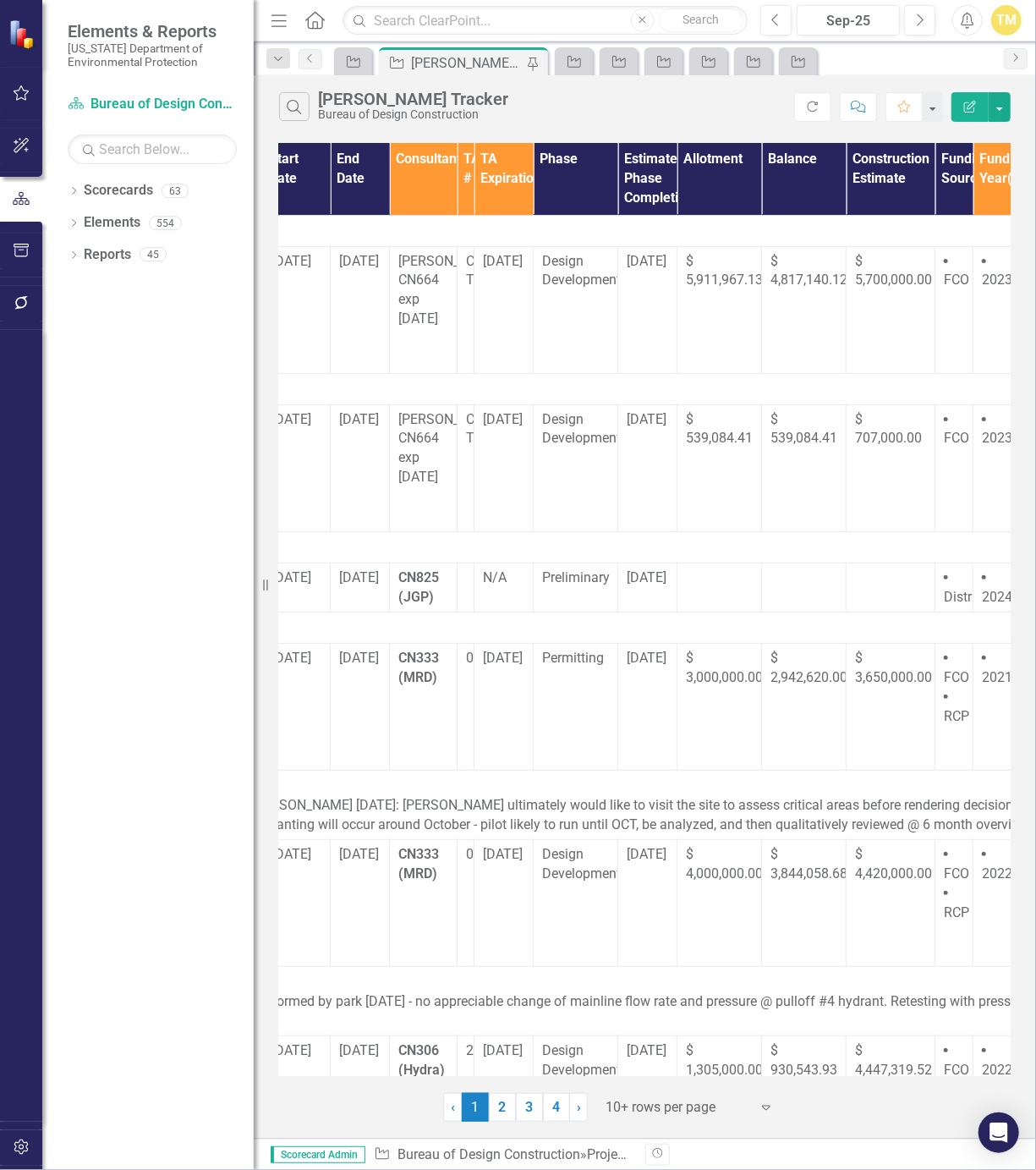
scroll to position [0, 520]
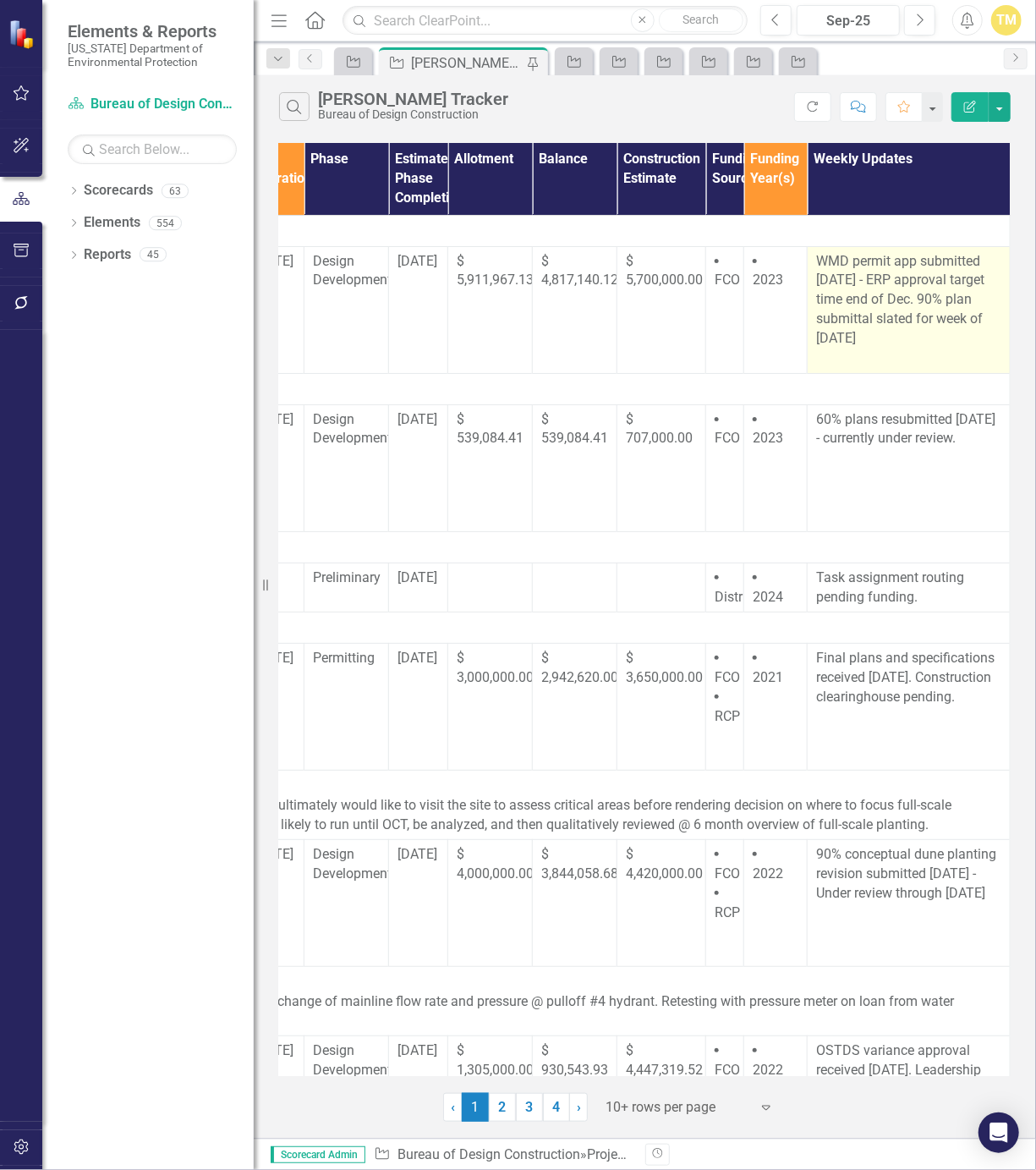
click at [876, 357] on td "WMD permit app submitted [DATE] - ERP approval target time end of Dec. 90% plan…" at bounding box center [908, 309] width 203 height 127
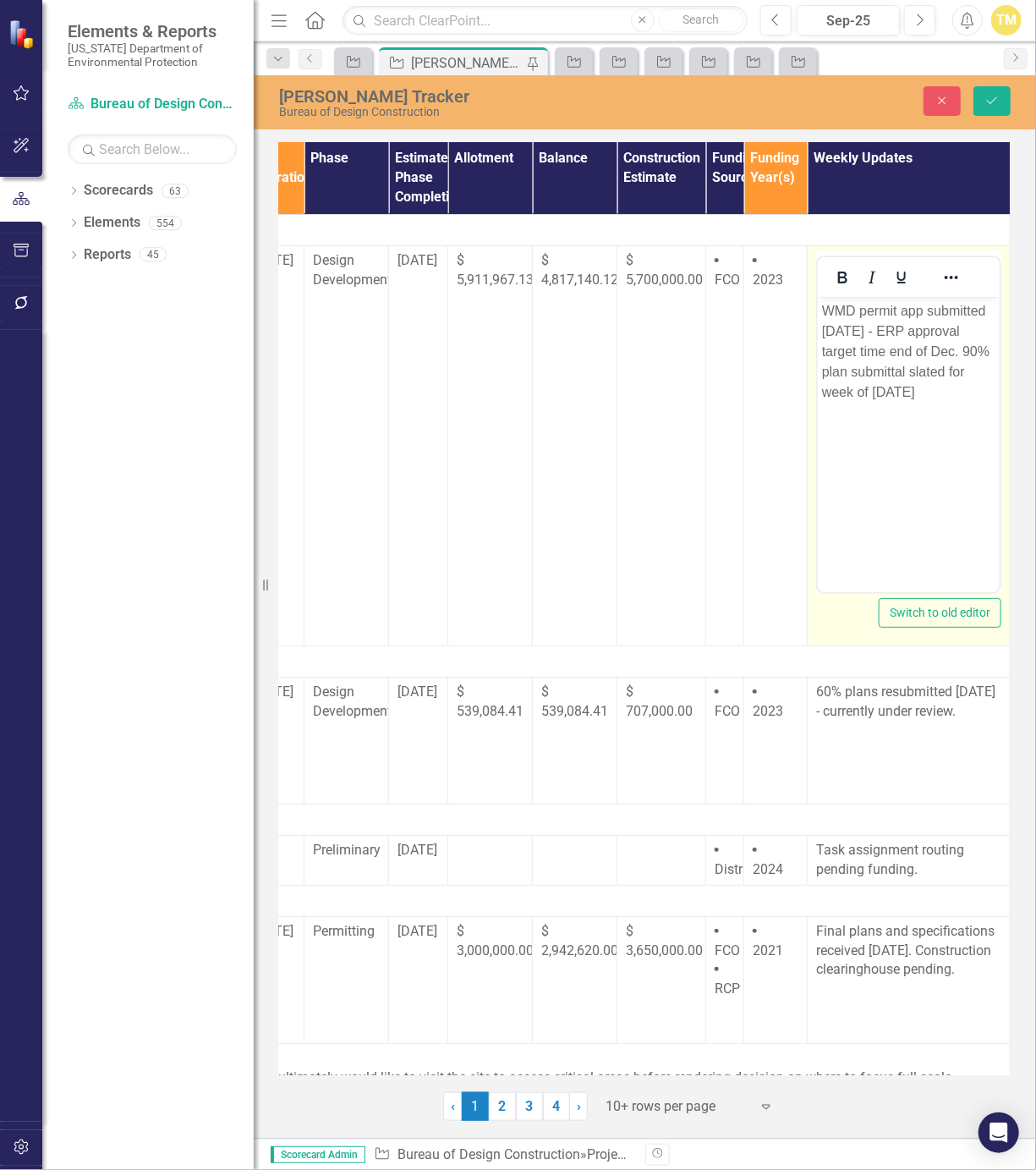
scroll to position [0, 0]
click at [916, 397] on p "WMD permit app submitted [DATE] - ERP approval target time end of Dec. 90% plan…" at bounding box center [908, 351] width 174 height 102
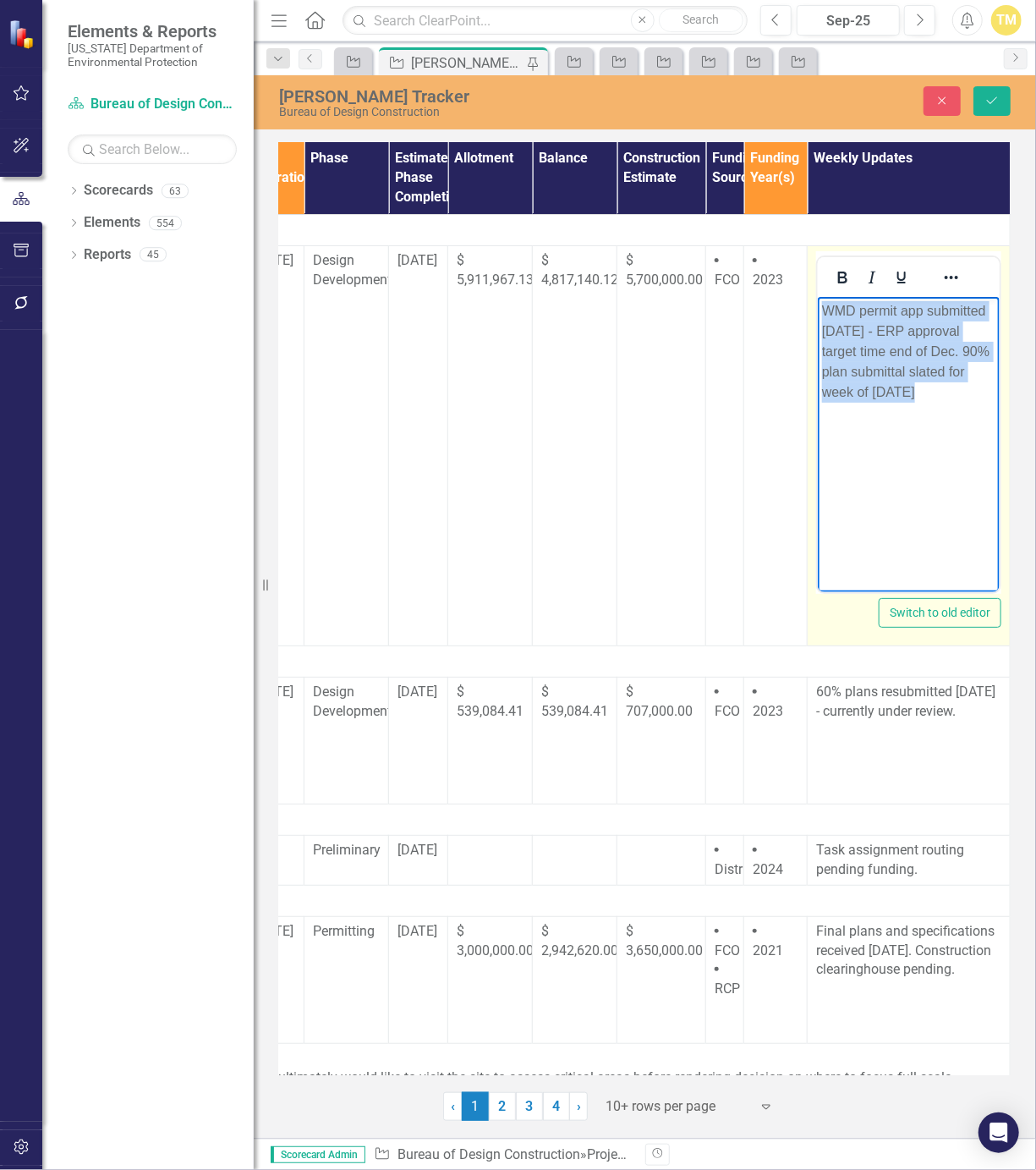
click at [916, 397] on p "WMD permit app submitted [DATE] - ERP approval target time end of Dec. 90% plan…" at bounding box center [908, 351] width 174 height 102
copy p "WMD permit app submitted [DATE] - ERP approval target time end of Dec. 90% plan…"
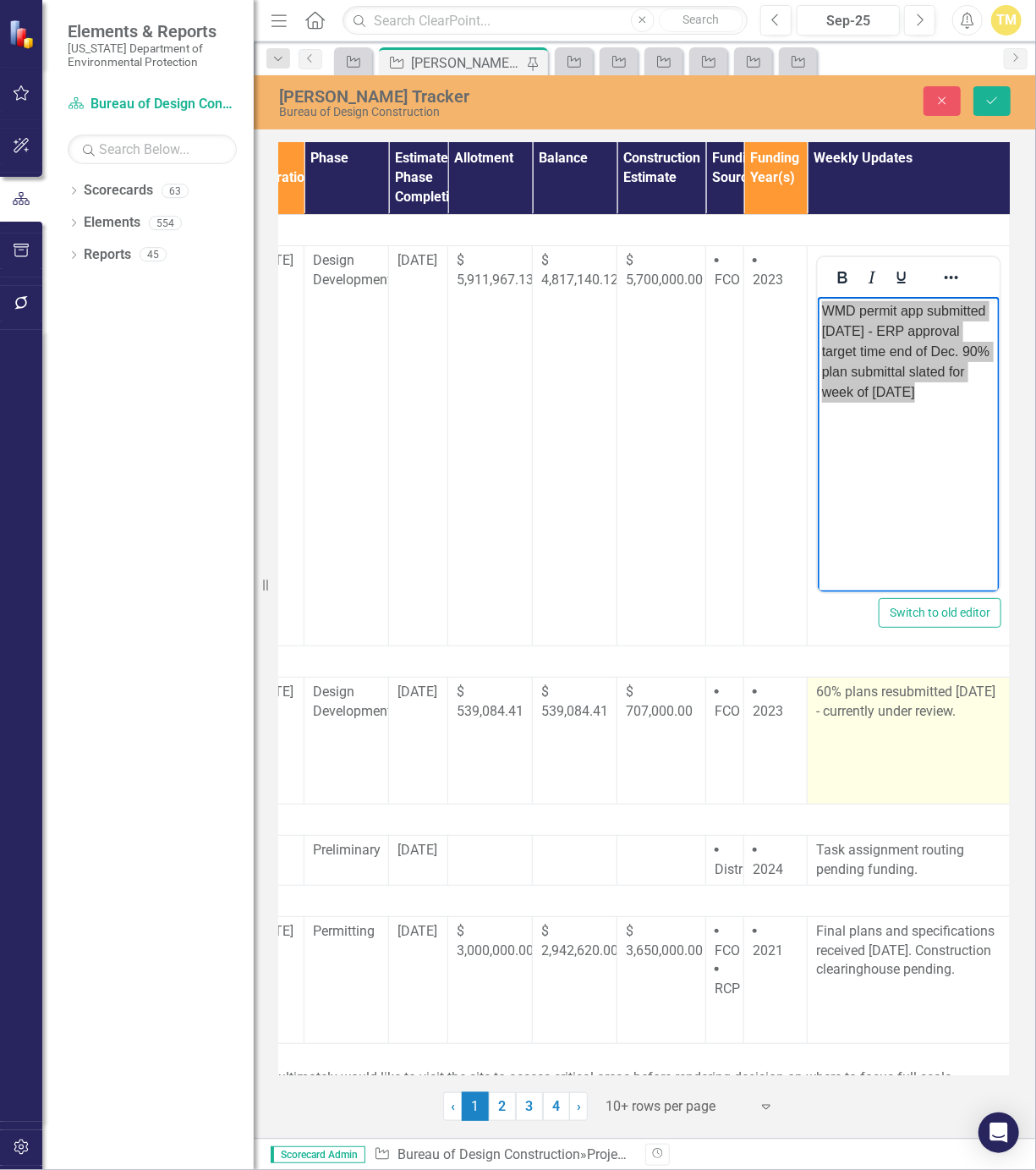
click at [897, 726] on td "60% plans resubmitted [DATE] - currently under review." at bounding box center [908, 740] width 203 height 127
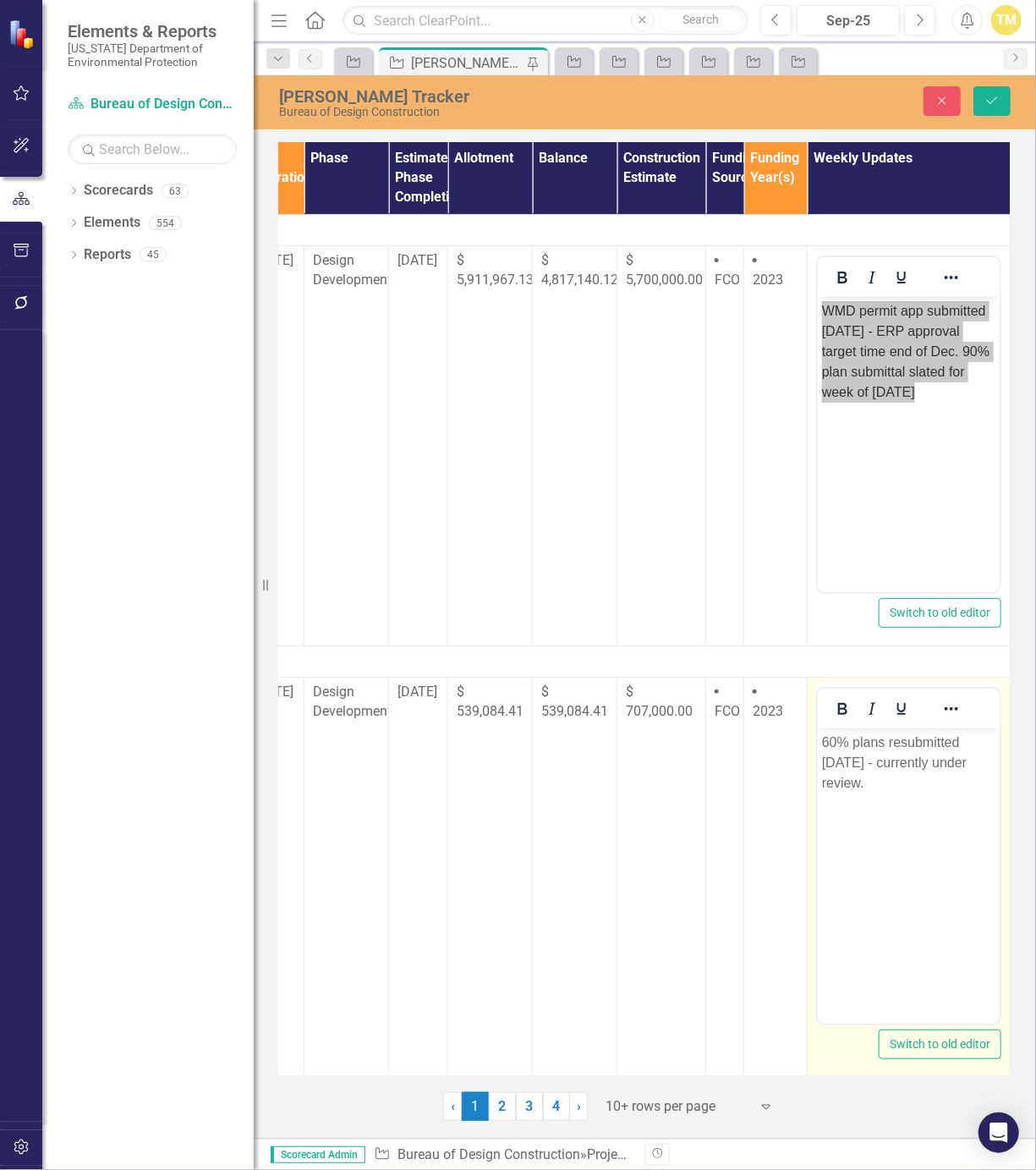
drag, startPoint x: 1715, startPoint y: 1454, endPoint x: 904, endPoint y: 768, distance: 1062.2
click at [904, 768] on p "60% plans resubmitted [DATE] - currently under review." at bounding box center [908, 762] width 174 height 61
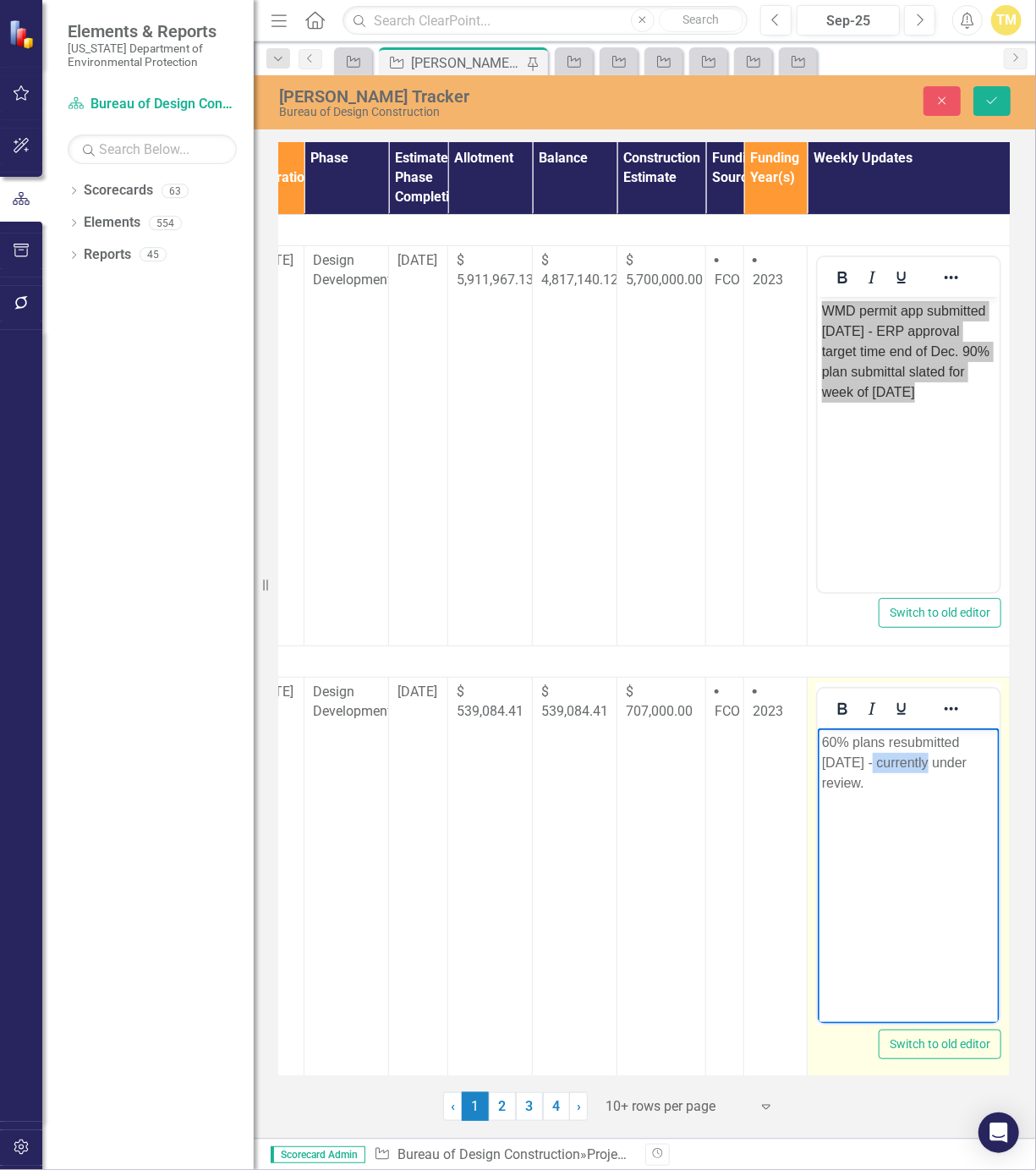
click at [904, 768] on p "60% plans resubmitted [DATE] - currently under review." at bounding box center [908, 762] width 174 height 61
paste body "Rich Text Area. Press ALT-0 for help."
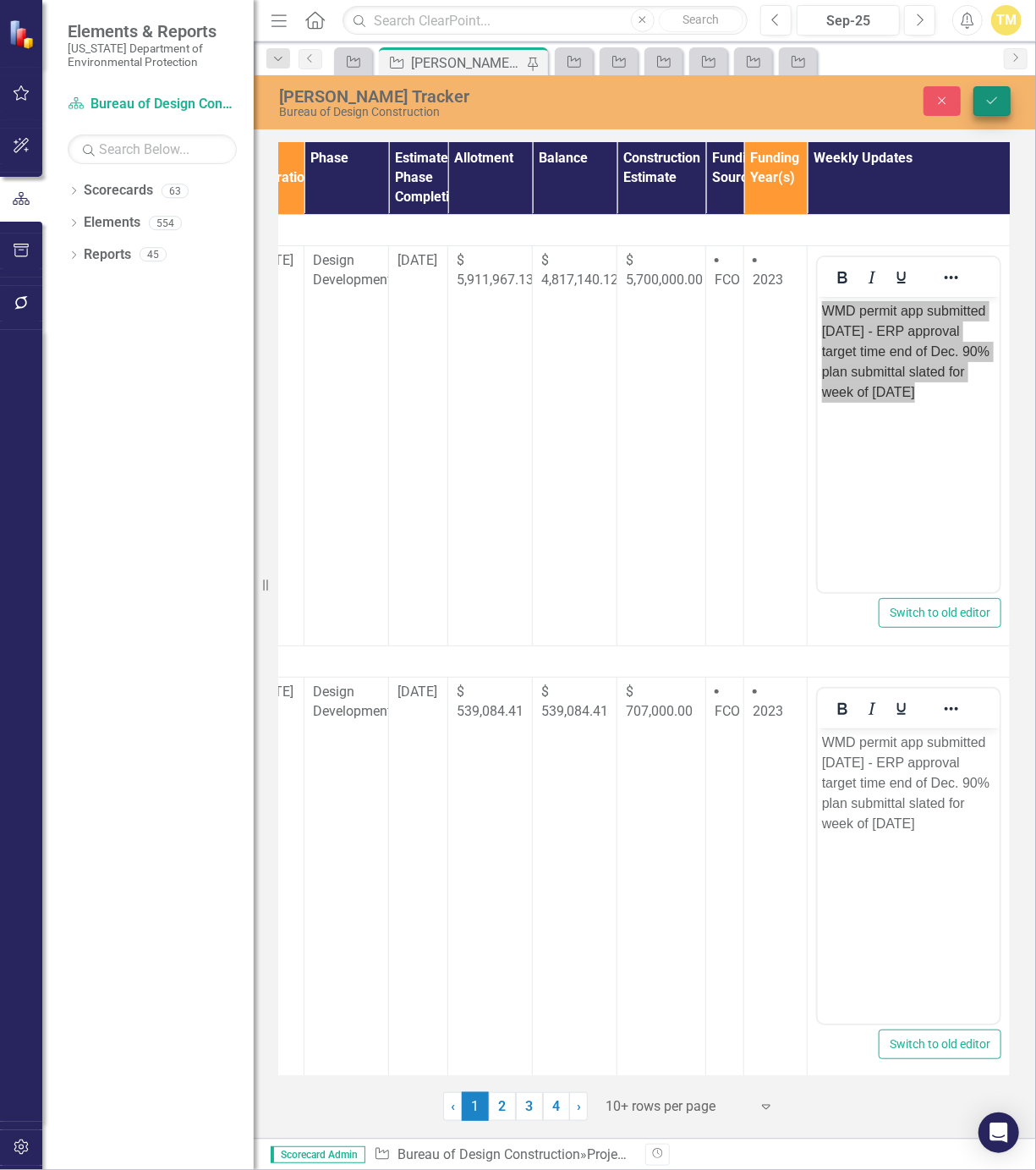
click at [996, 92] on button "Save" at bounding box center [991, 101] width 37 height 30
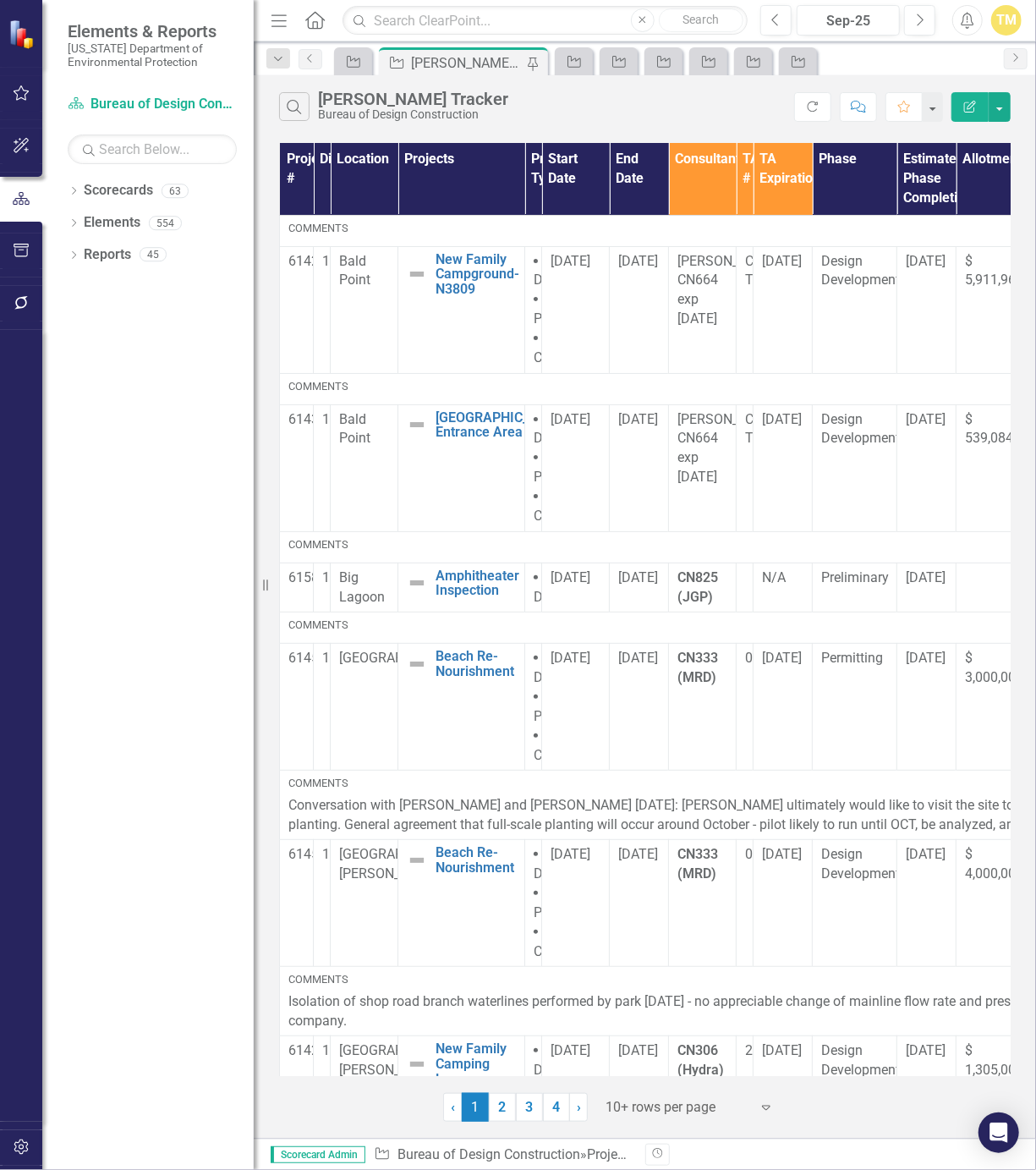
scroll to position [0, 520]
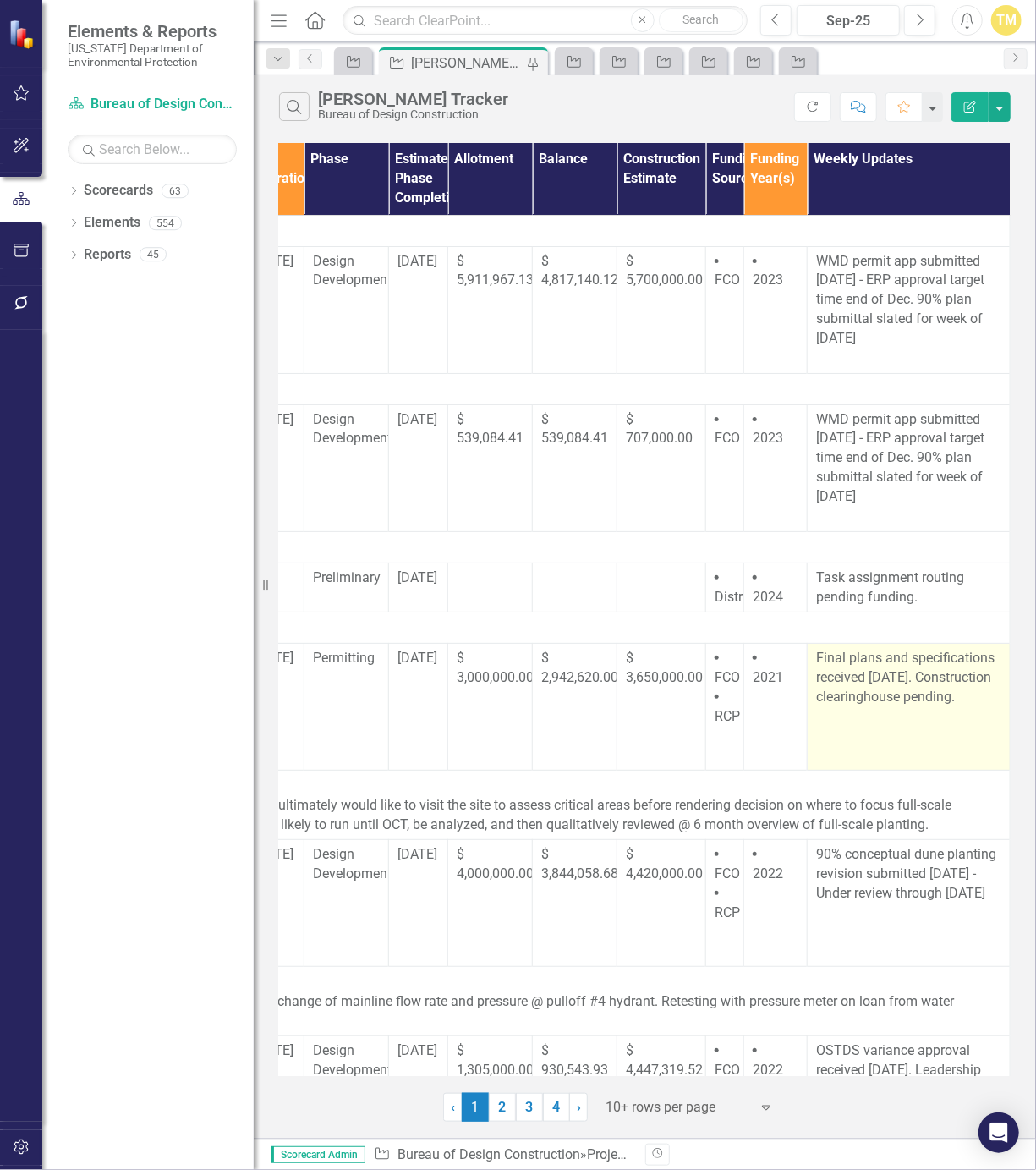
click at [866, 695] on p "Final plans and specifications received [DATE]. Construction clearinghouse pend…" at bounding box center [909, 678] width 186 height 58
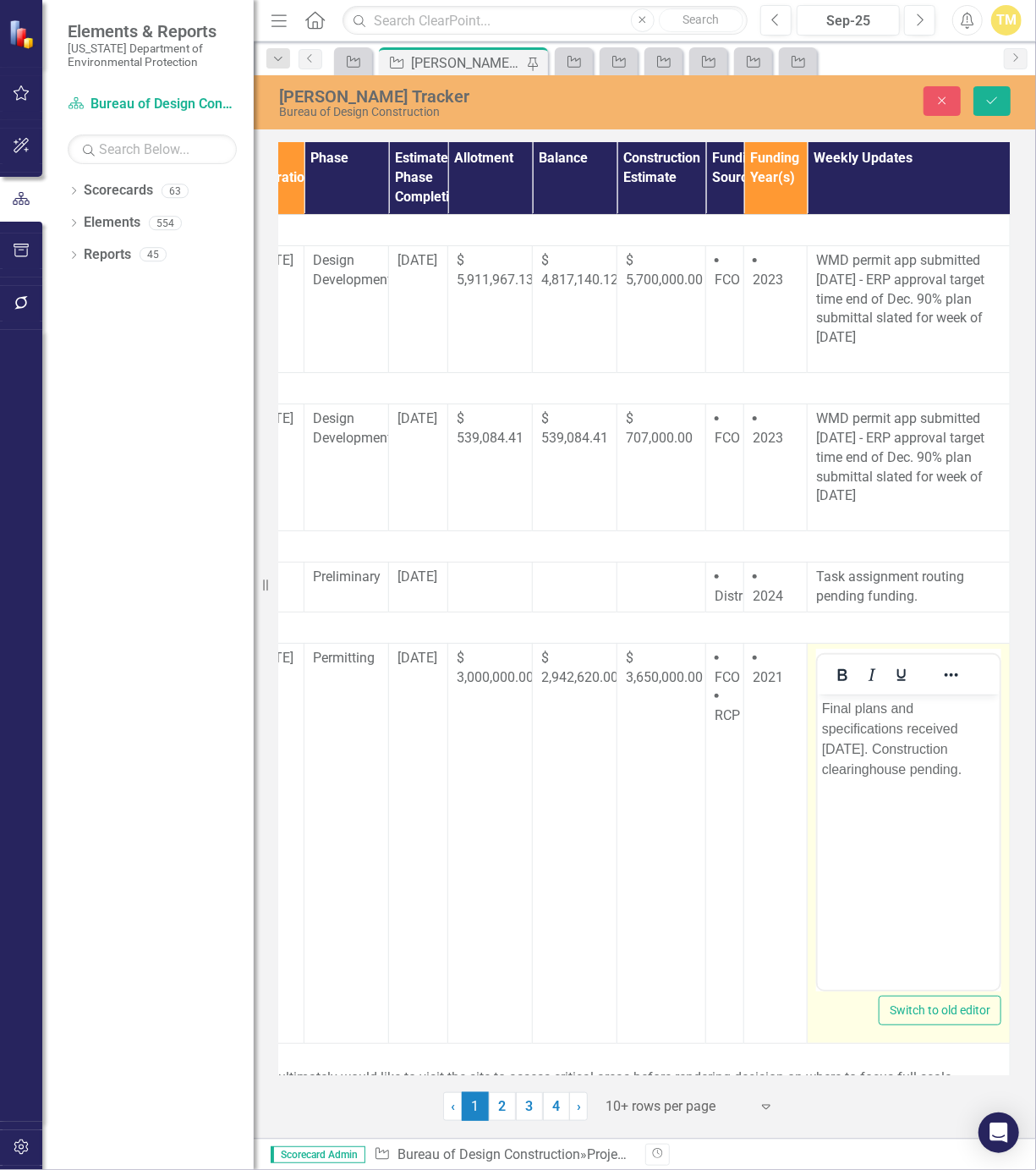
scroll to position [0, 0]
drag, startPoint x: 1683, startPoint y: 1388, endPoint x: 957, endPoint y: 770, distance: 953.4
click at [957, 770] on p "Final plans and specifications received [DATE]. Construction clearinghouse pend…" at bounding box center [908, 738] width 174 height 81
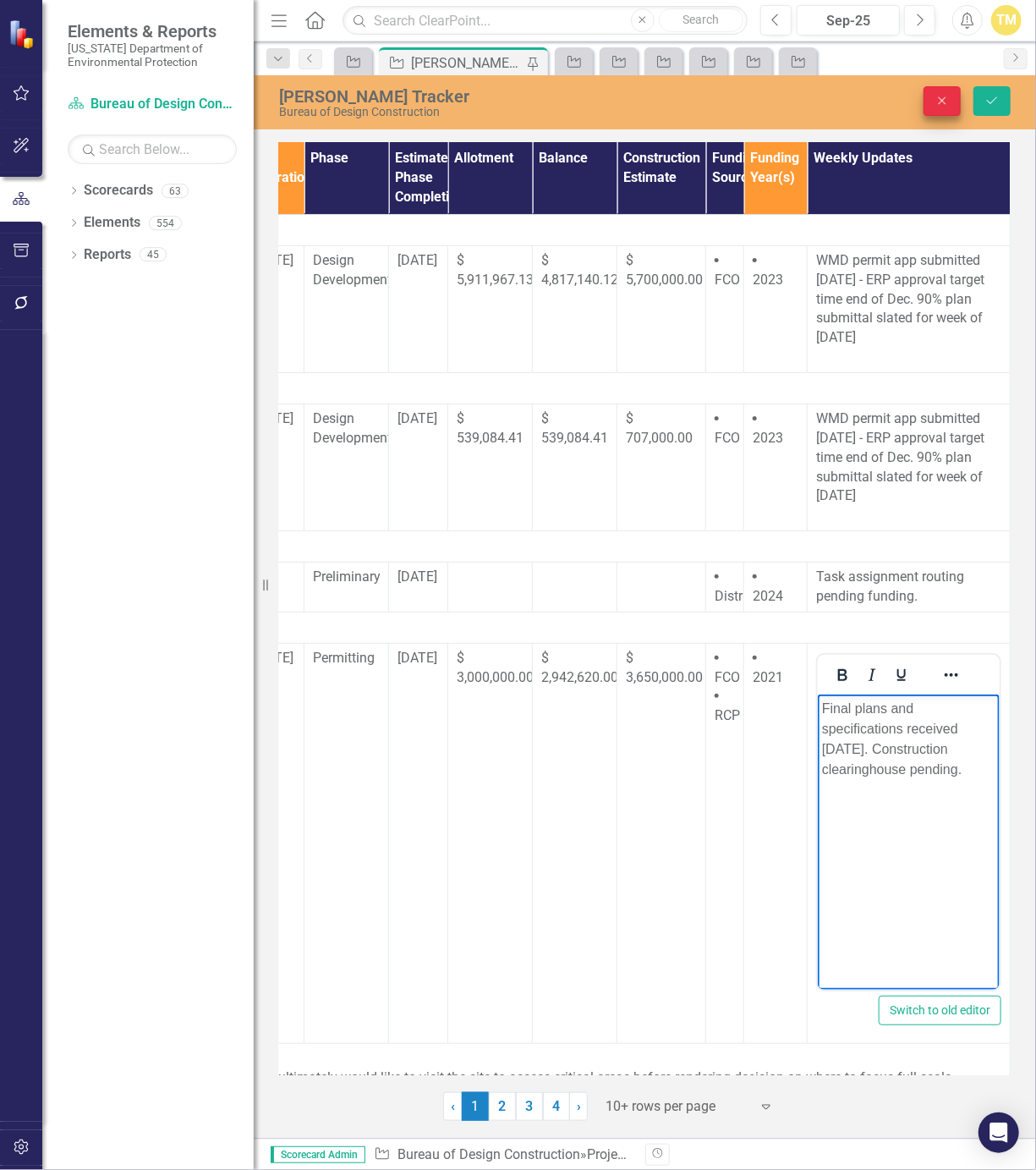
click at [929, 106] on button "Close" at bounding box center [941, 101] width 37 height 30
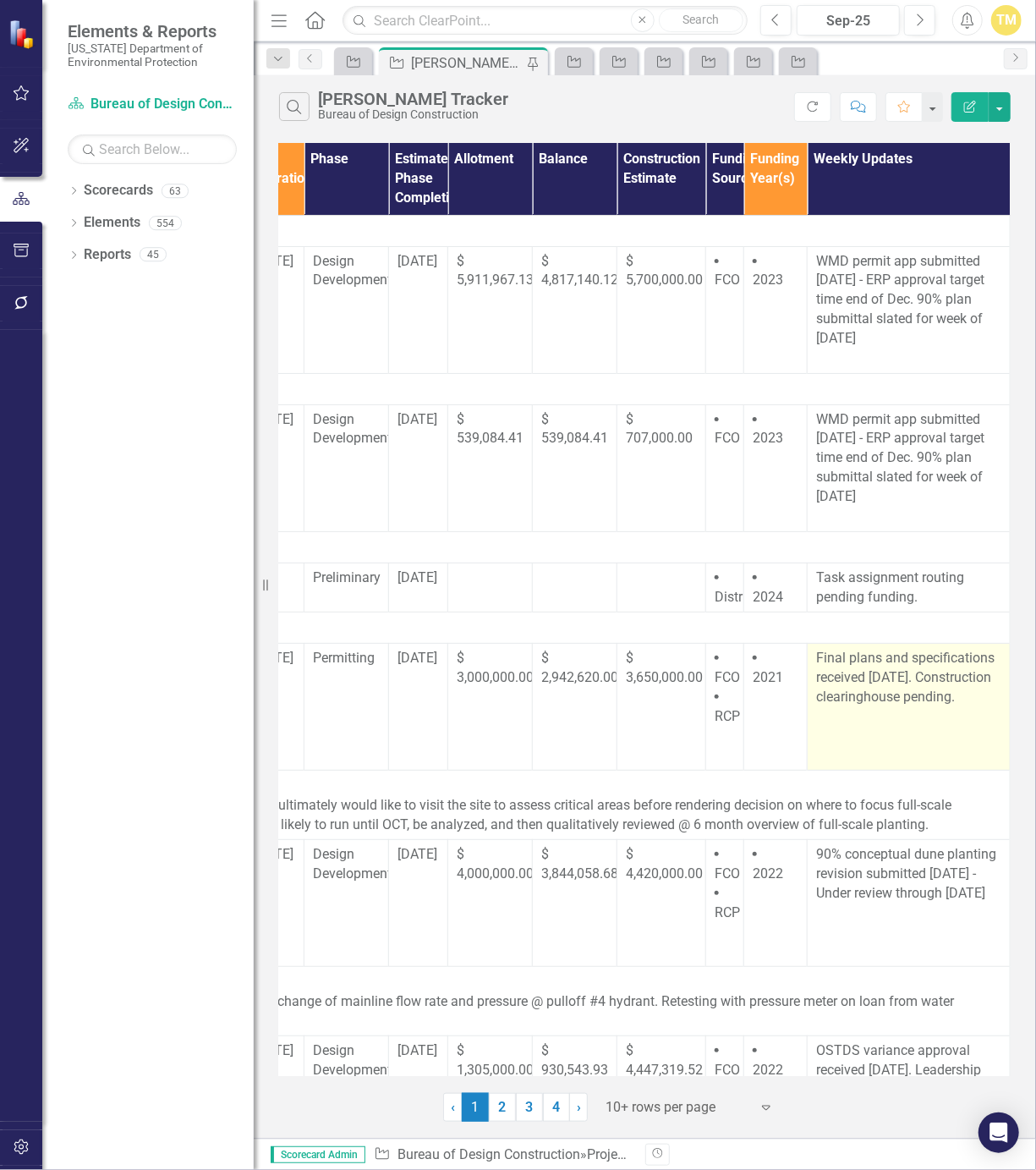
click at [875, 700] on p "Final plans and specifications received [DATE]. Construction clearinghouse pend…" at bounding box center [909, 678] width 186 height 58
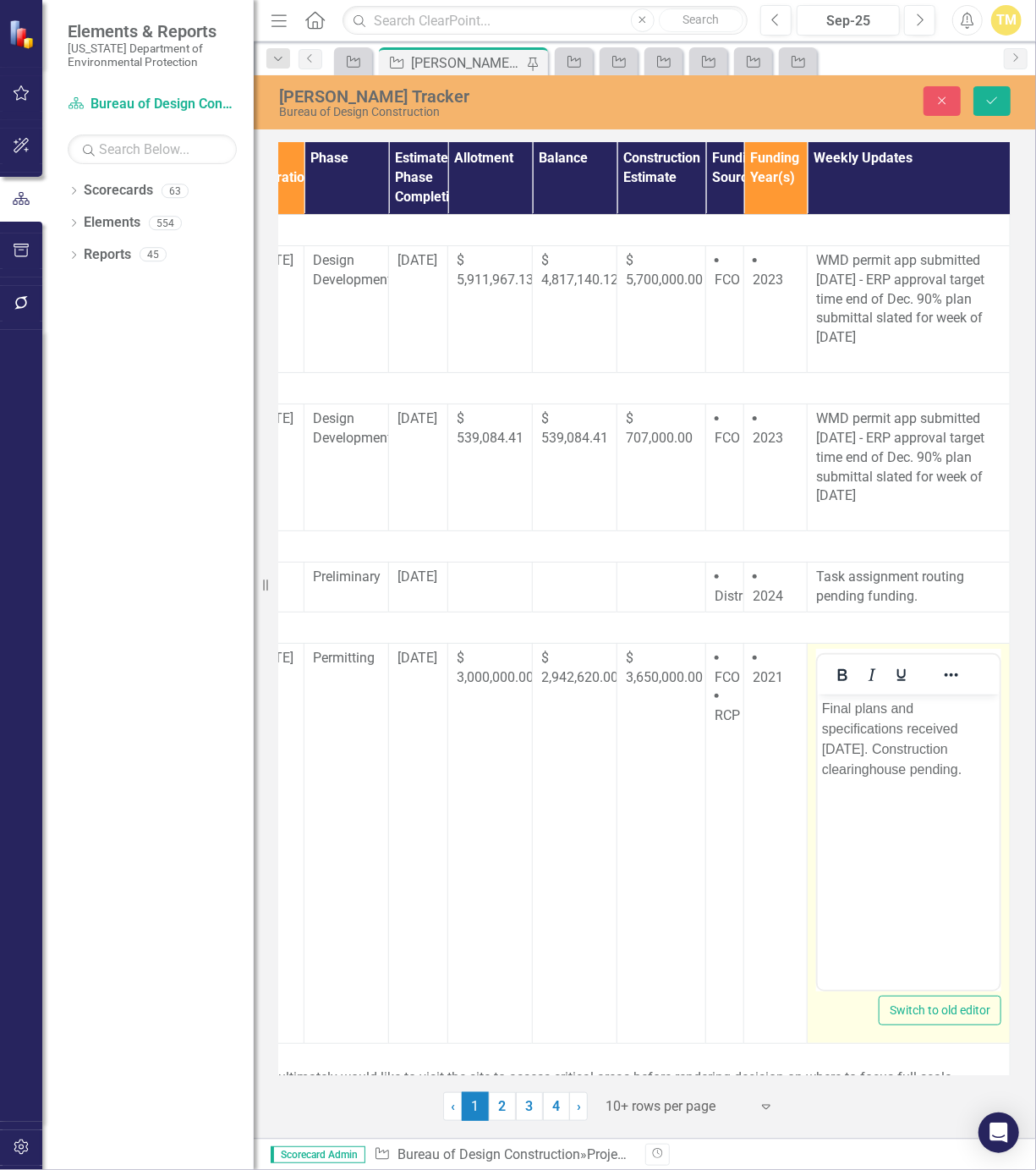
click at [940, 769] on p "Final plans and specifications received [DATE]. Construction clearinghouse pend…" at bounding box center [908, 738] width 174 height 81
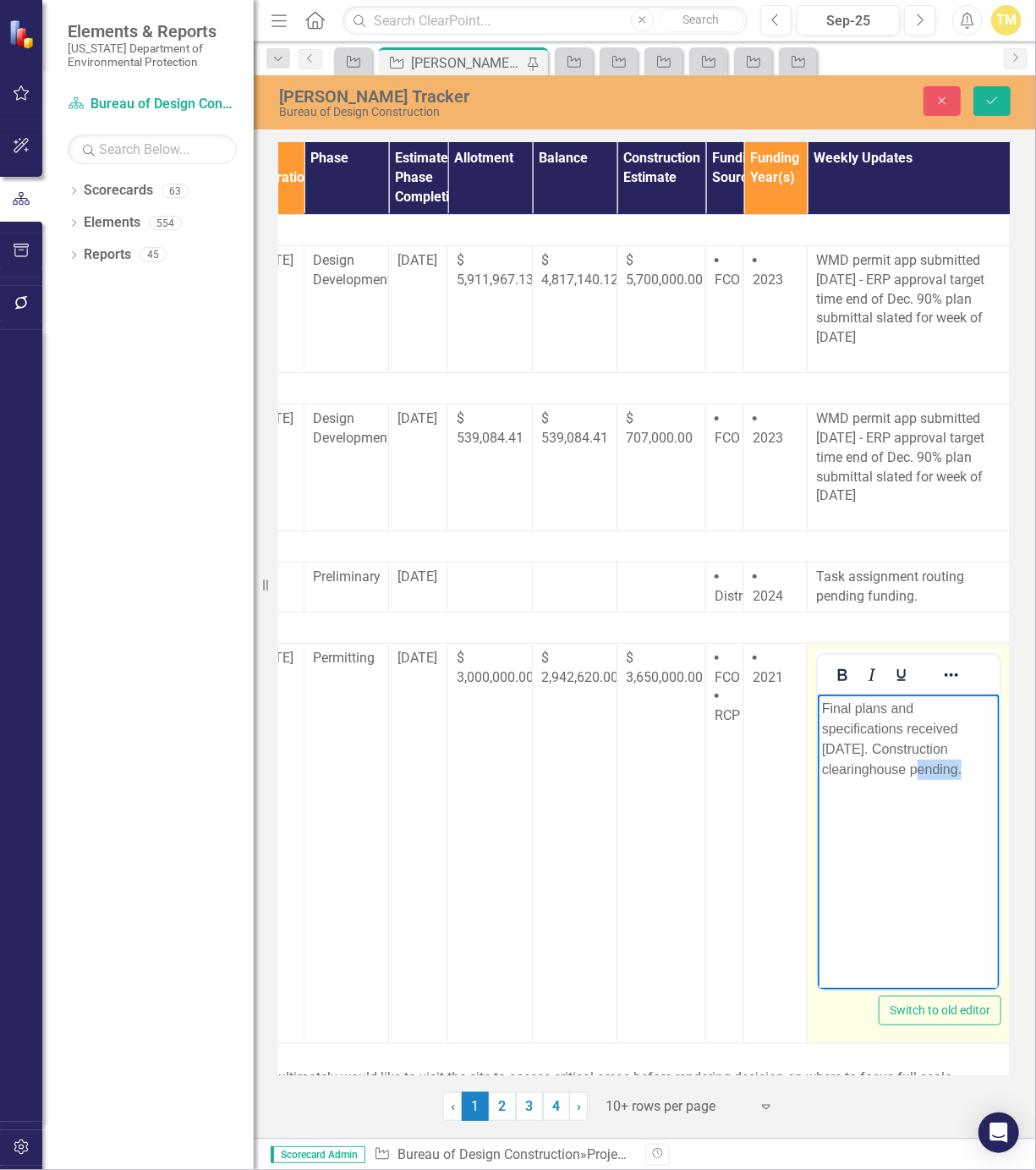
click at [940, 769] on p "Final plans and specifications received [DATE]. Construction clearinghouse pend…" at bounding box center [908, 738] width 174 height 81
click at [948, 769] on p "Final plans and specifications received [DATE]. Construction clearinghouse pend…" at bounding box center [908, 738] width 174 height 81
drag, startPoint x: 959, startPoint y: 774, endPoint x: 852, endPoint y: 748, distance: 110.1
click at [852, 748] on p "Final plans and specifications received [DATE]. Construction clearinghouse pend…" at bounding box center [908, 738] width 174 height 81
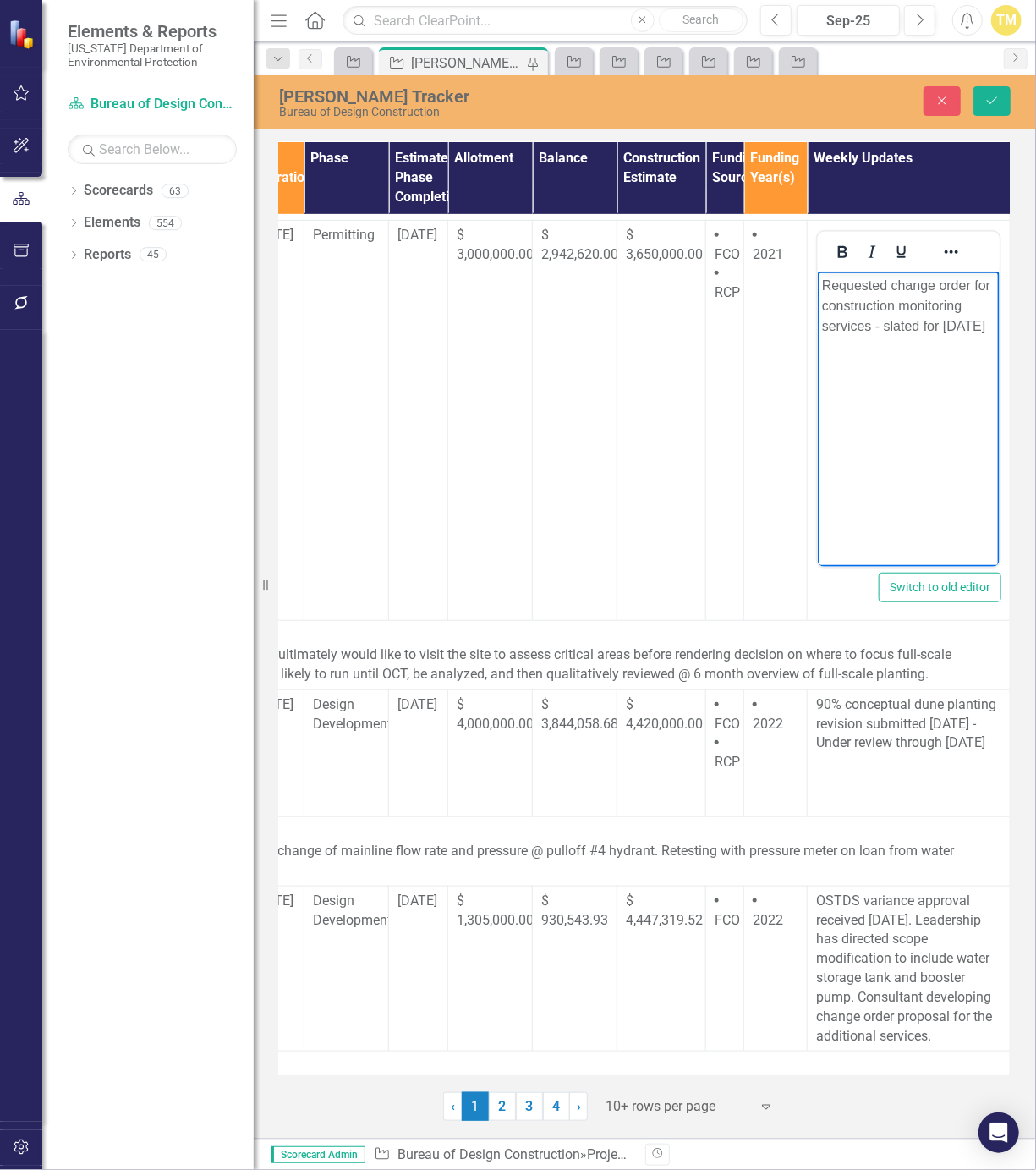
scroll to position [423, 0]
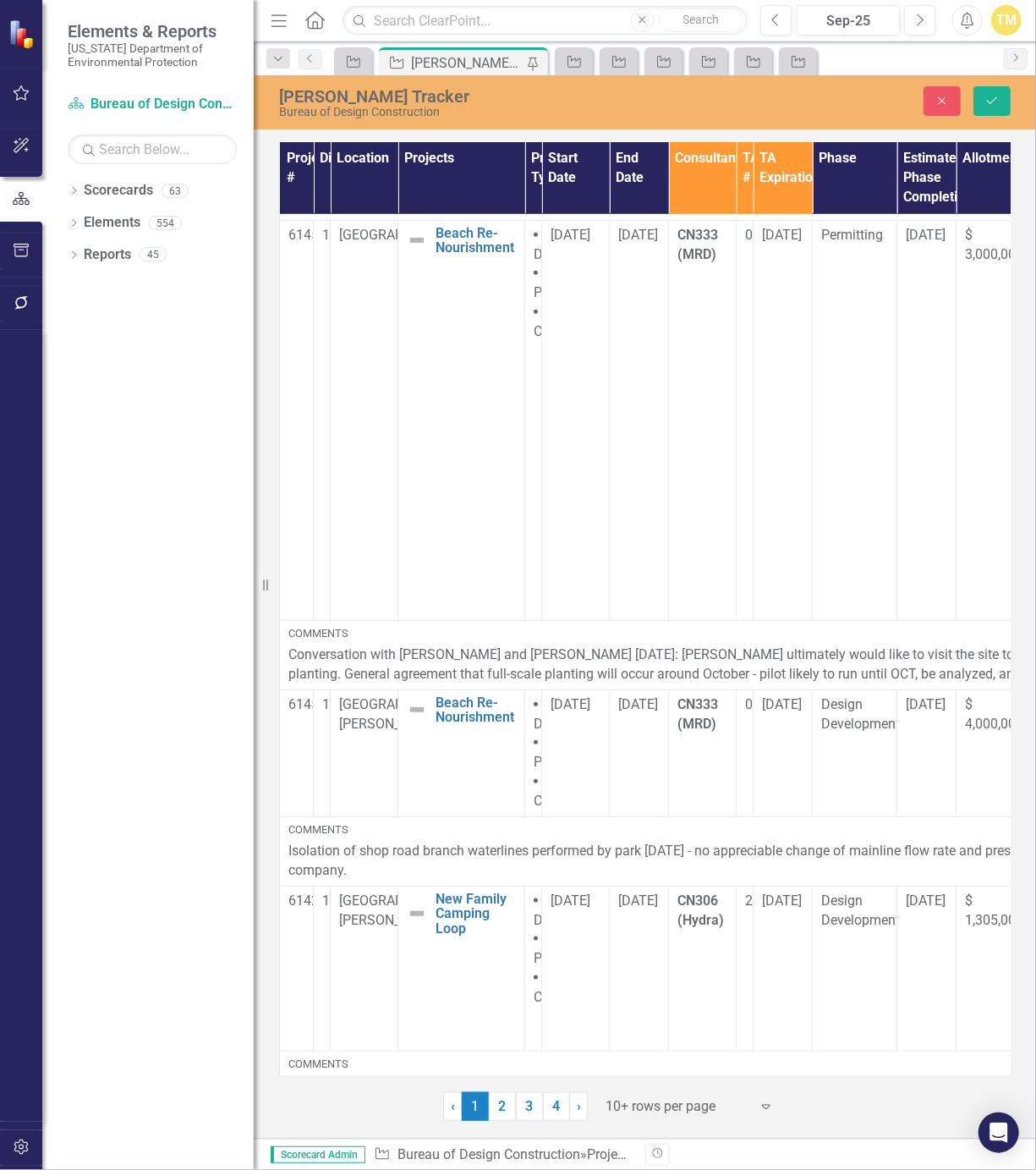
click at [782, 1075] on div "Project # District Location Projects Project Type Start Date End Date Consultan…" at bounding box center [645, 629] width 782 height 983
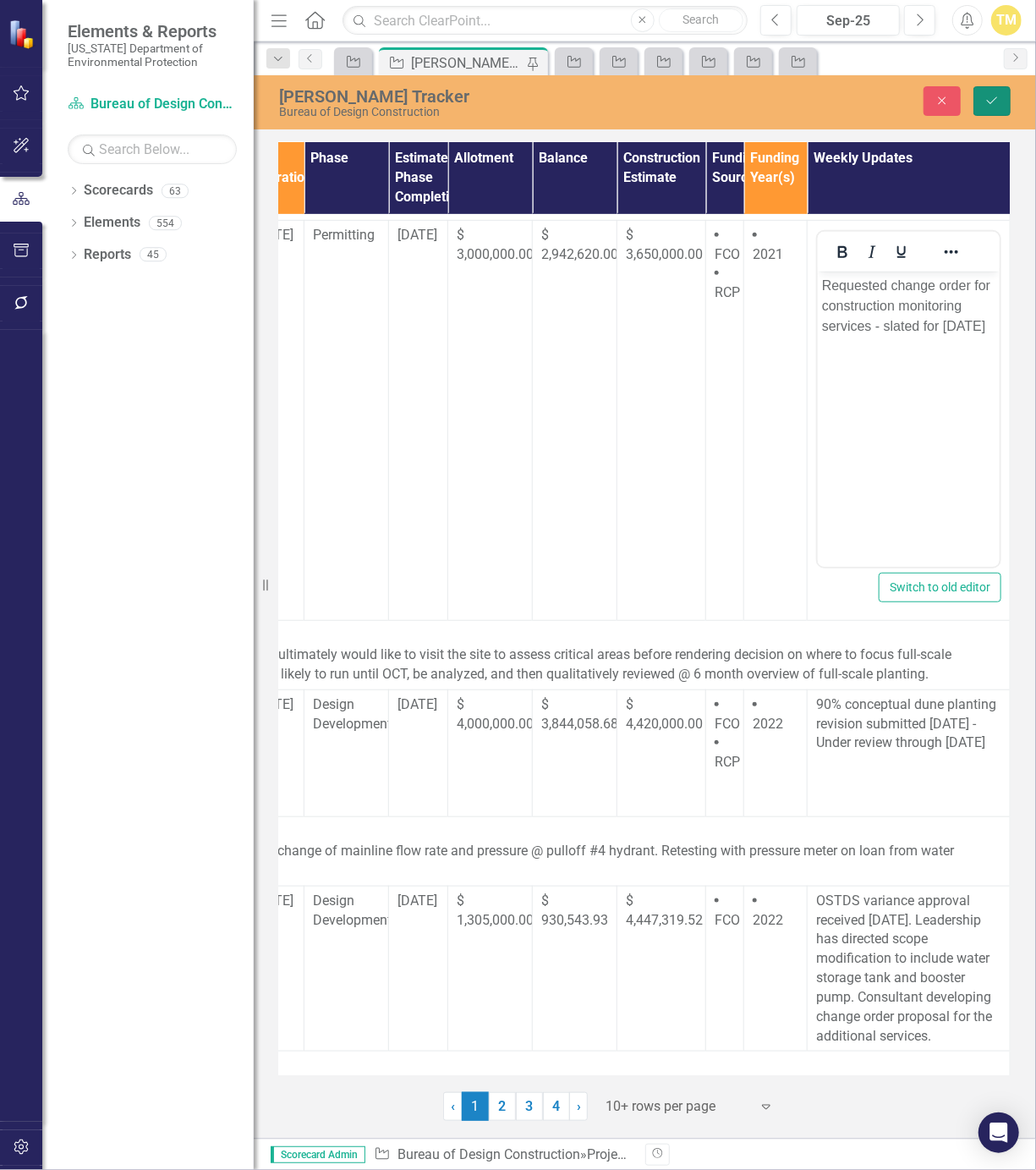
click at [983, 104] on button "Save" at bounding box center [991, 101] width 37 height 30
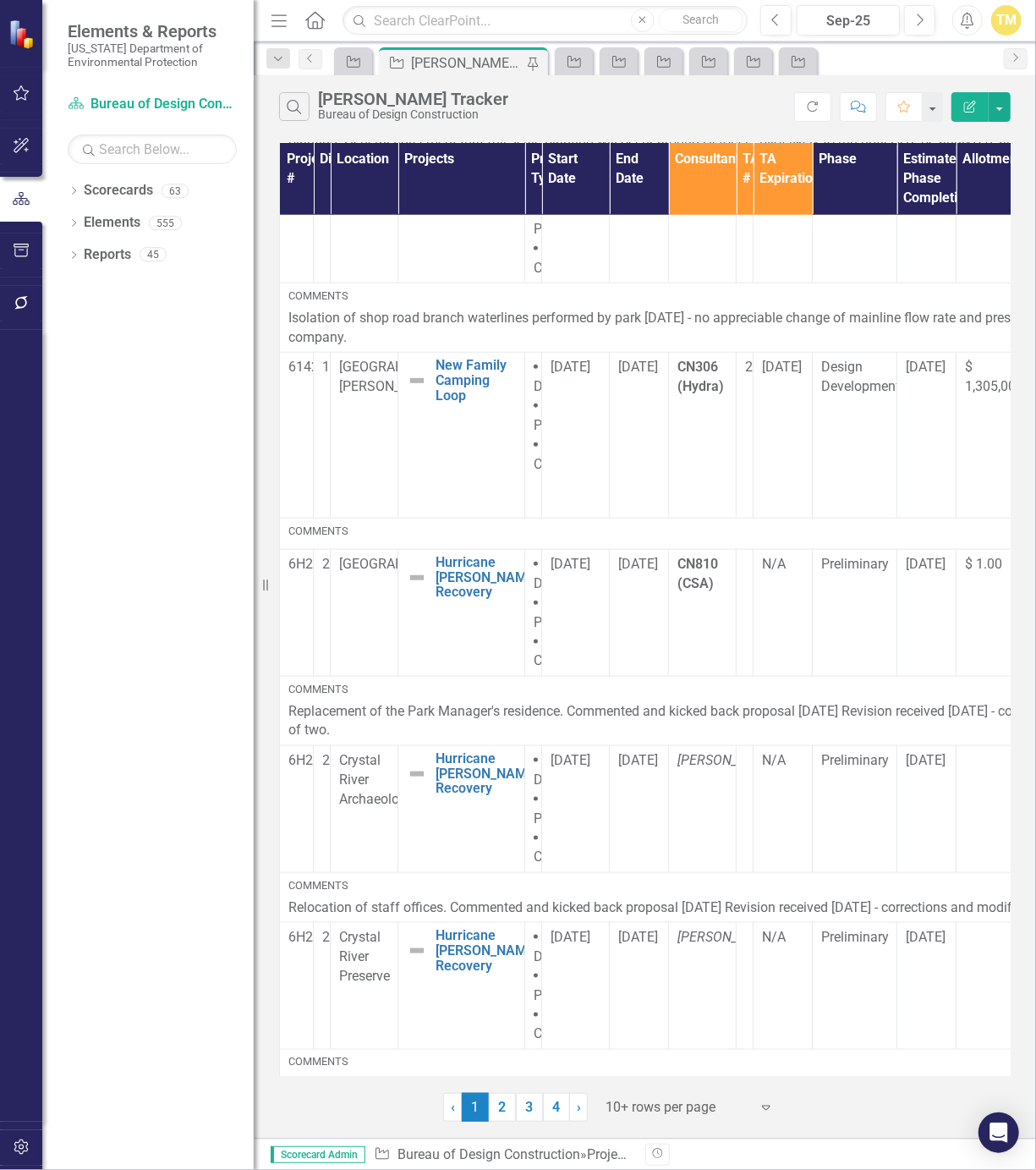
scroll to position [684, 520]
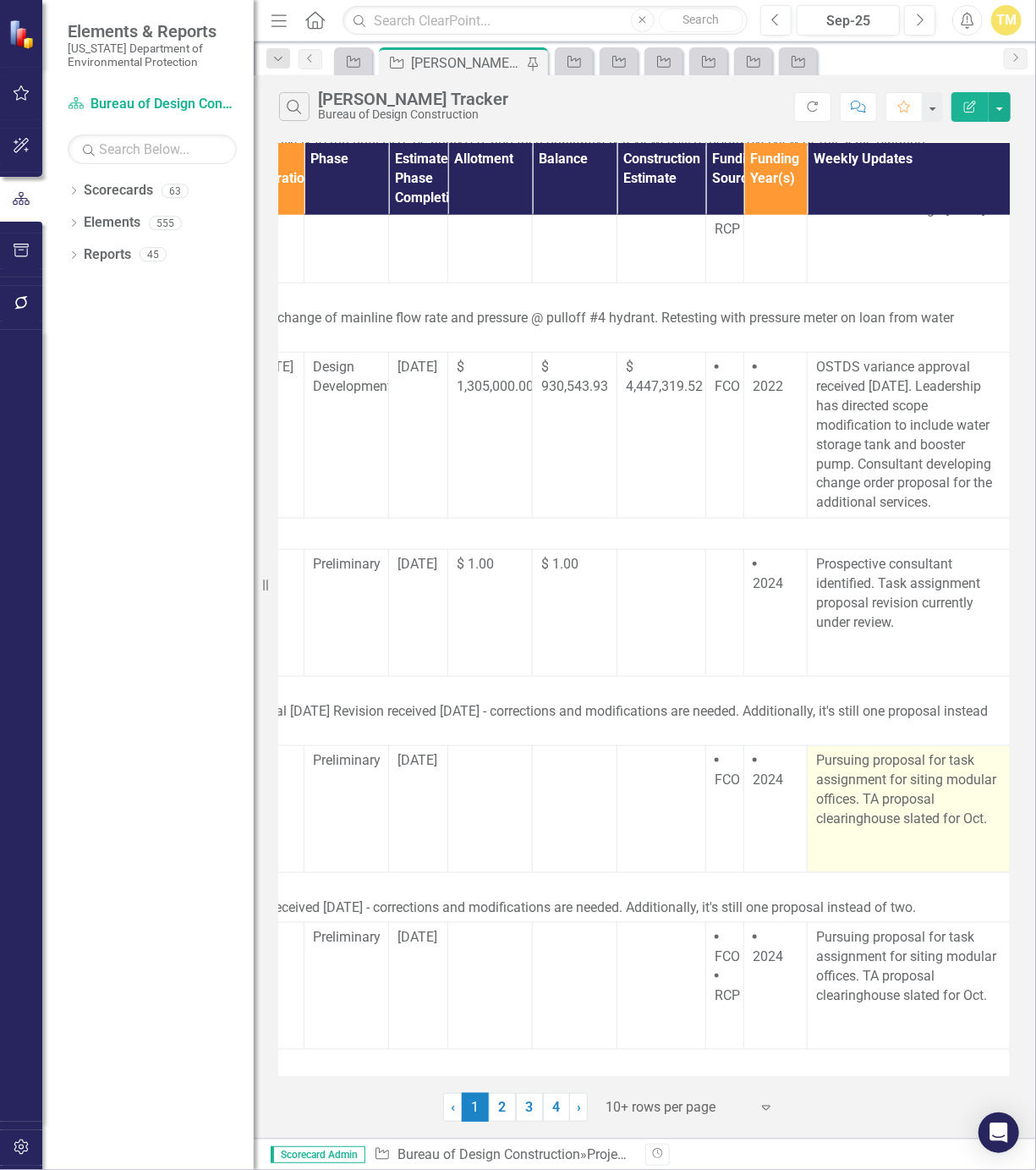
click at [883, 826] on td "Pursuing proposal for task assignment for siting modular offices. TA proposal c…" at bounding box center [908, 809] width 203 height 127
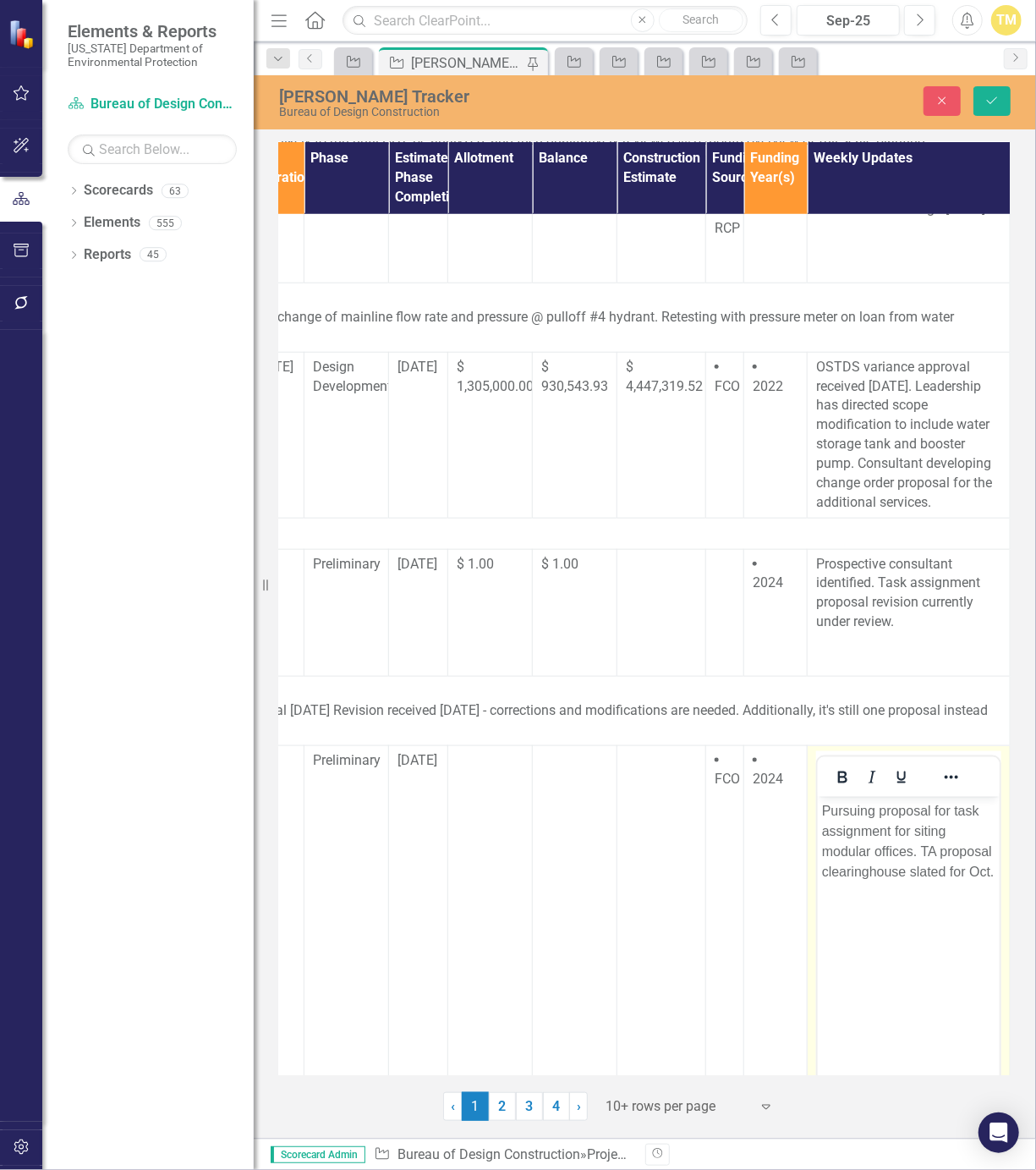
scroll to position [0, 0]
drag, startPoint x: 1701, startPoint y: 1621, endPoint x: 932, endPoint y: 894, distance: 1058.2
click at [932, 881] on p "Pursuing proposal for task assignment for siting modular offices. TA proposal c…" at bounding box center [908, 841] width 174 height 81
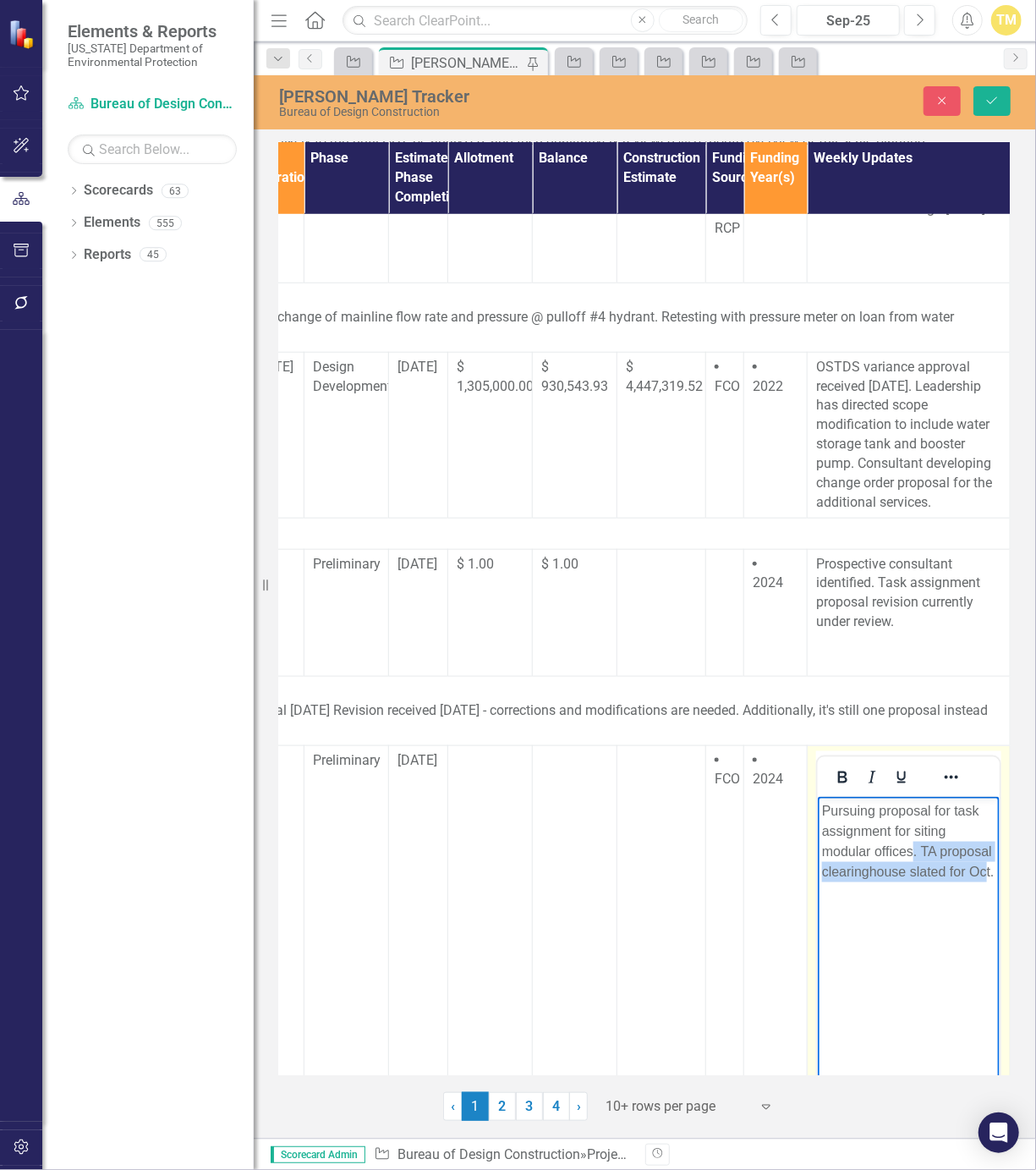
drag, startPoint x: 835, startPoint y: 891, endPoint x: 913, endPoint y: 845, distance: 90.6
click at [913, 845] on p "Pursuing proposal for task assignment for siting modular offices. TA proposal c…" at bounding box center [908, 841] width 174 height 81
click at [906, 854] on p "Pursuing proposal for task assignment for siting modular offices. TA proposal c…" at bounding box center [908, 841] width 174 height 81
drag, startPoint x: 918, startPoint y: 857, endPoint x: 1613, endPoint y: 1585, distance: 1006.5
click at [817, 796] on html "Pursuing proposal for task assignment for siting modular offices. TA proposal c…" at bounding box center [908, 922] width 182 height 254
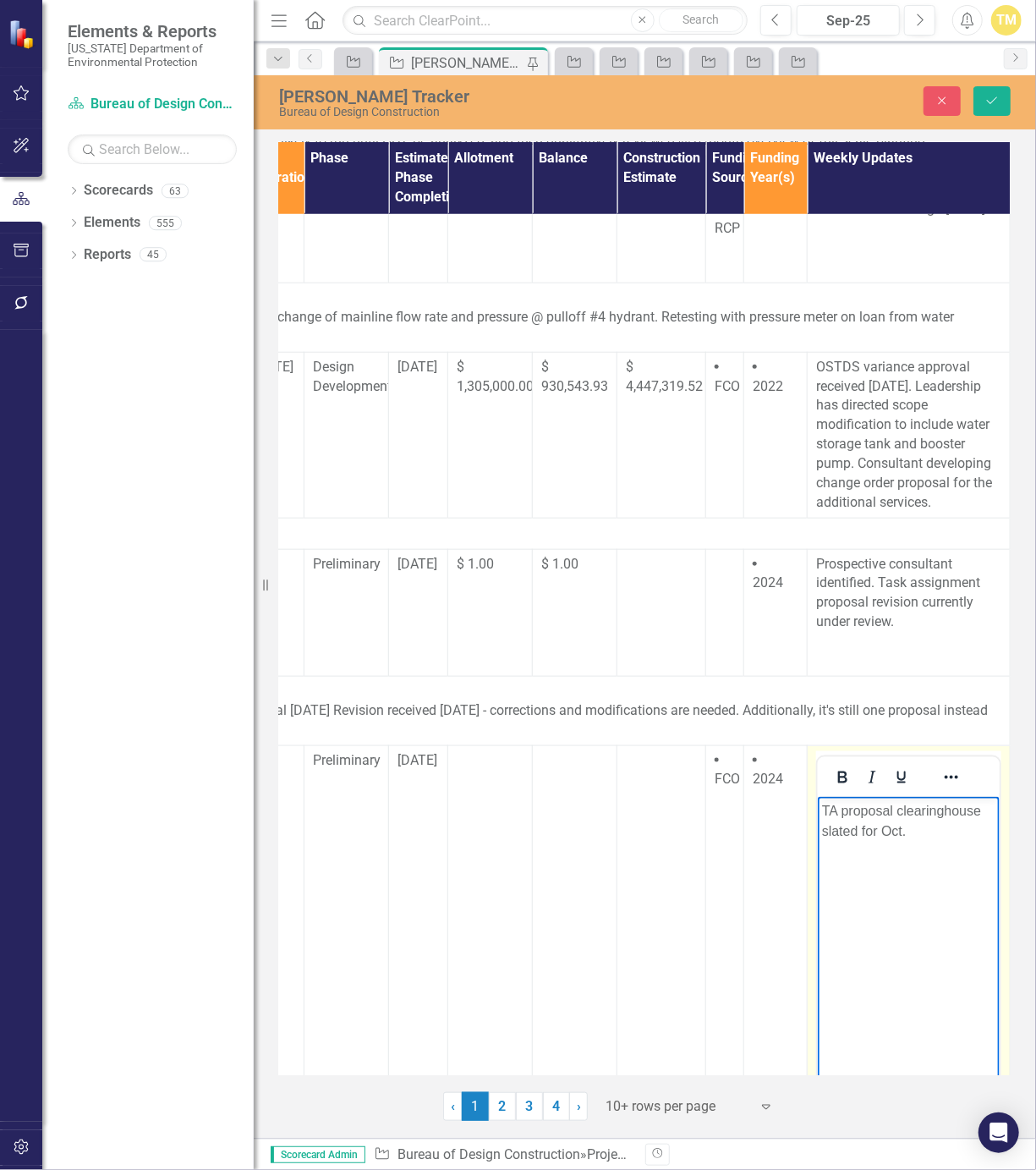
click at [898, 809] on p "TA proposal clearinghouse slated for Oct." at bounding box center [908, 821] width 174 height 41
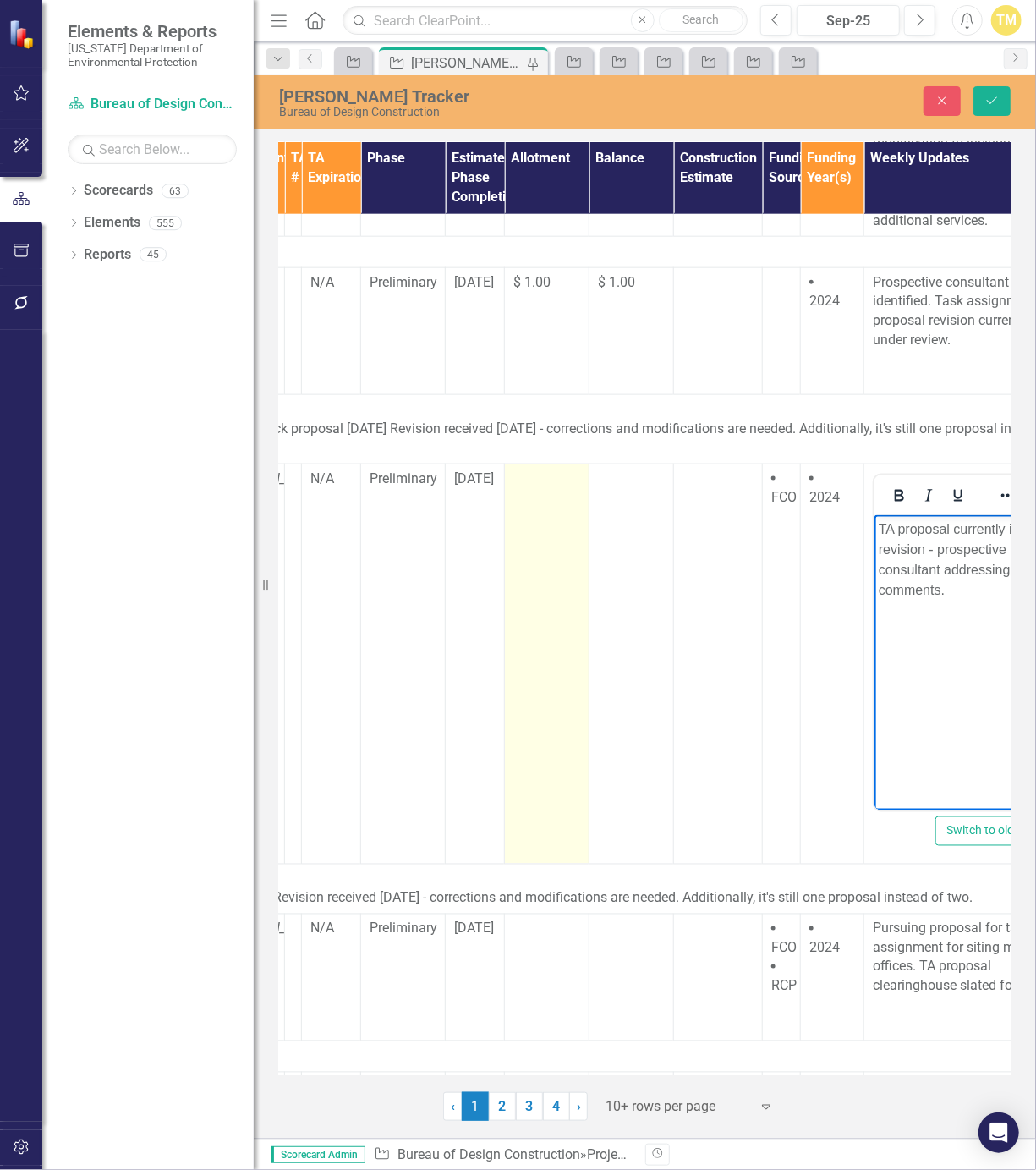
scroll to position [965, 520]
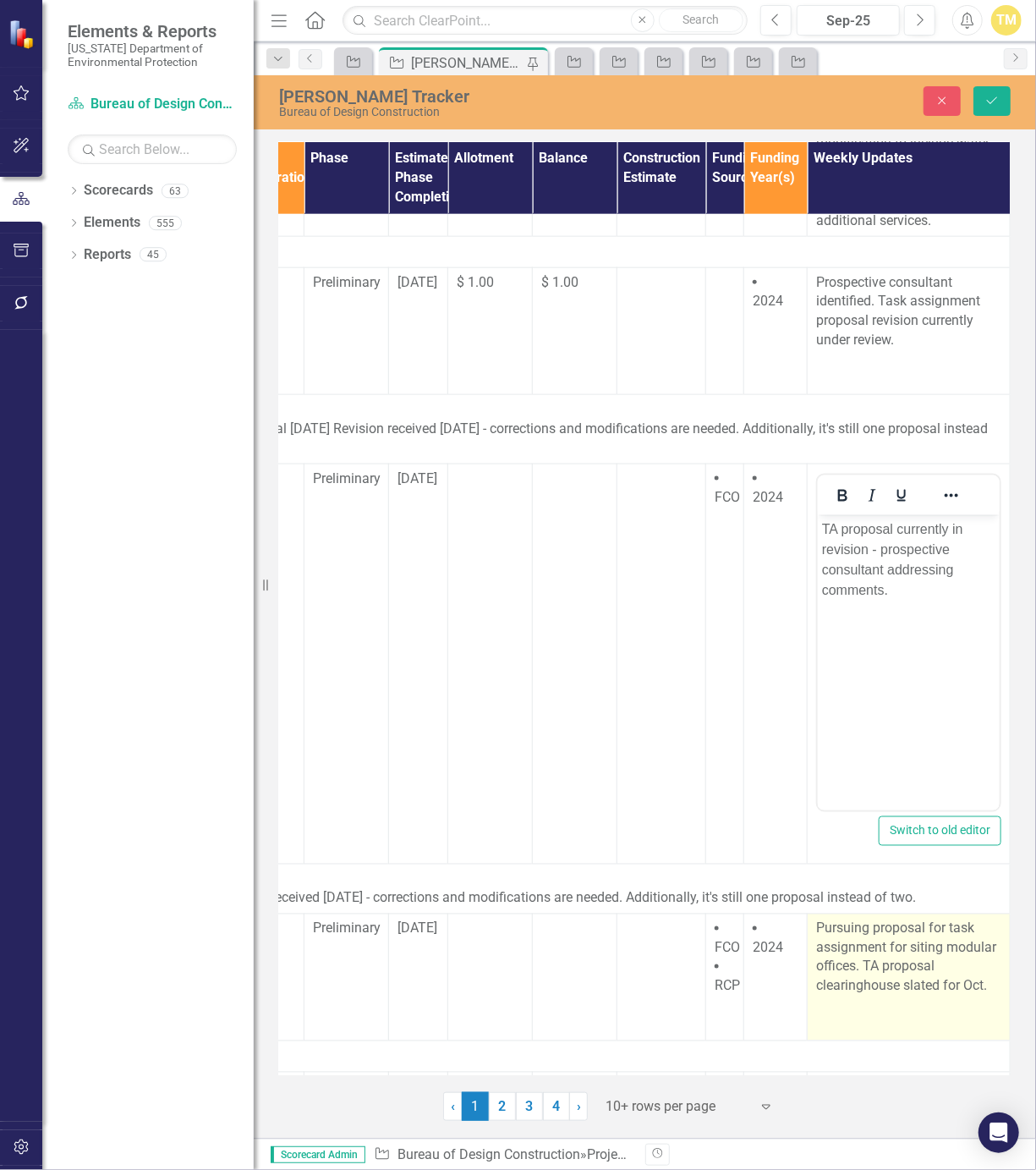
click at [904, 979] on p "Pursuing proposal for task assignment for siting modular offices. TA proposal c…" at bounding box center [909, 957] width 186 height 77
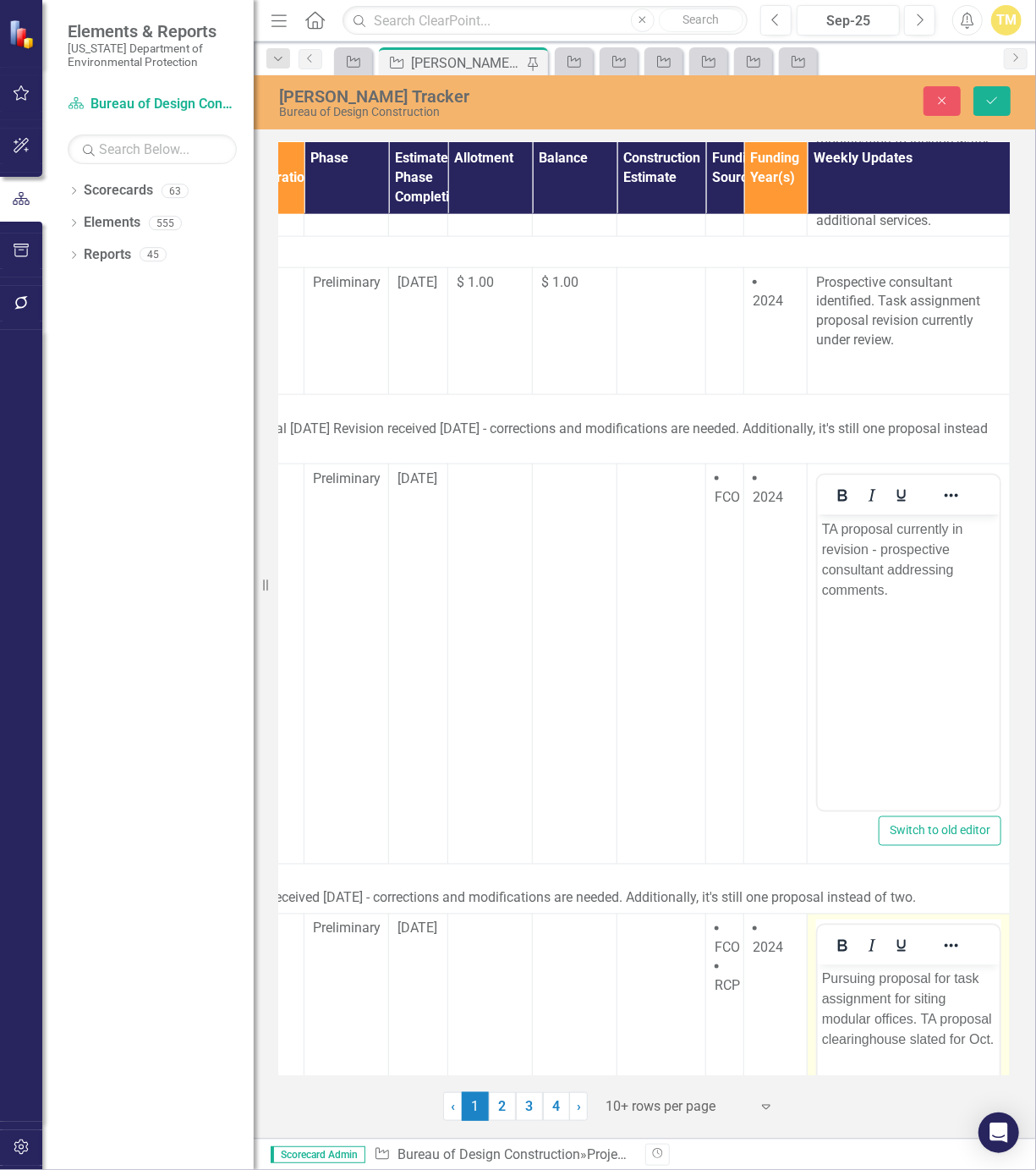
scroll to position [0, 0]
click at [915, 983] on p "Pursuing proposal for task assignment for siting modular offices. TA proposal c…" at bounding box center [908, 1008] width 174 height 81
paste body "Rich Text Area. Press ALT-0 for help."
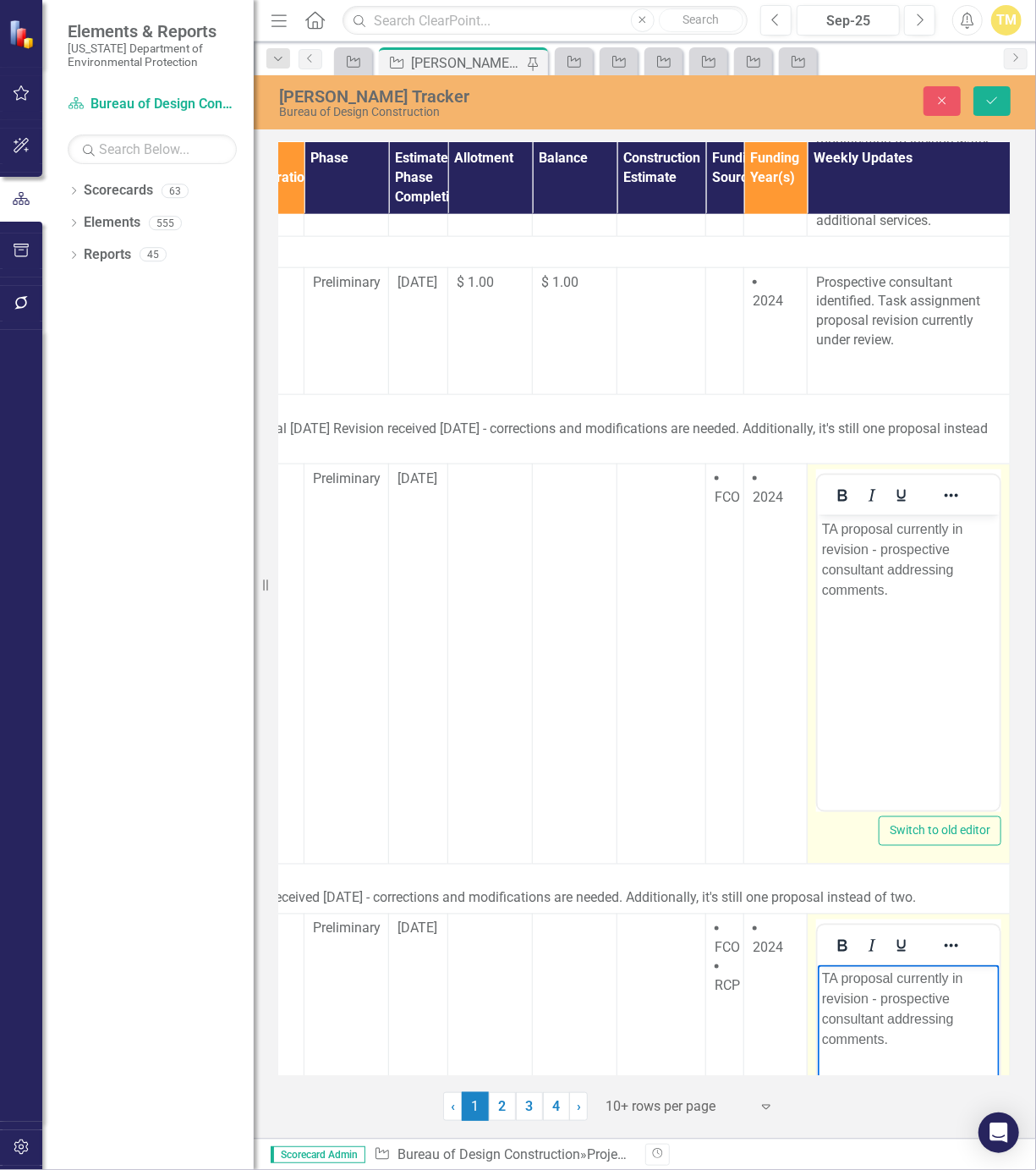
scroll to position [542, 520]
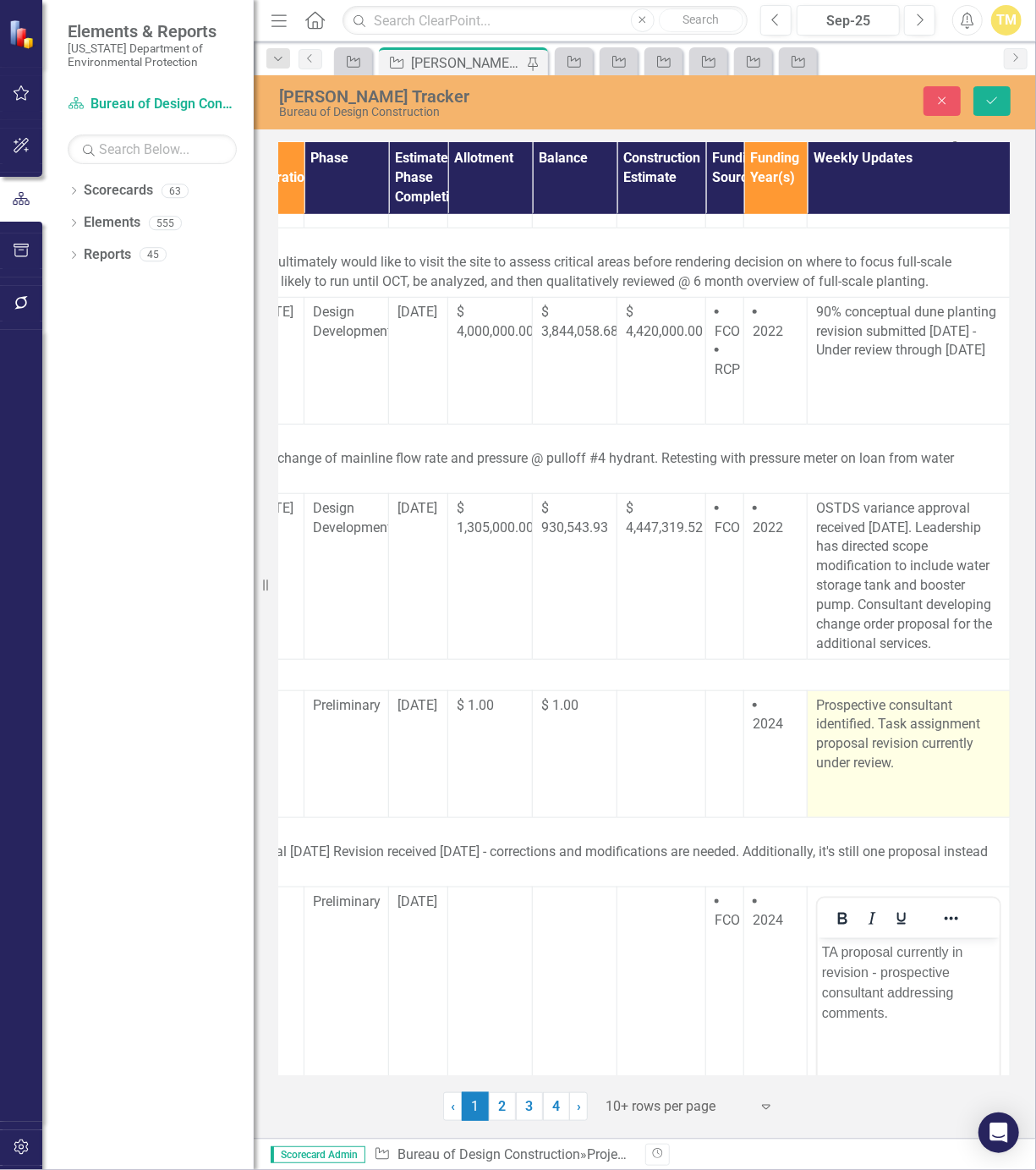
click at [878, 764] on p "Prospective consultant identified. Task assignment proposal revision currently …" at bounding box center [909, 734] width 186 height 77
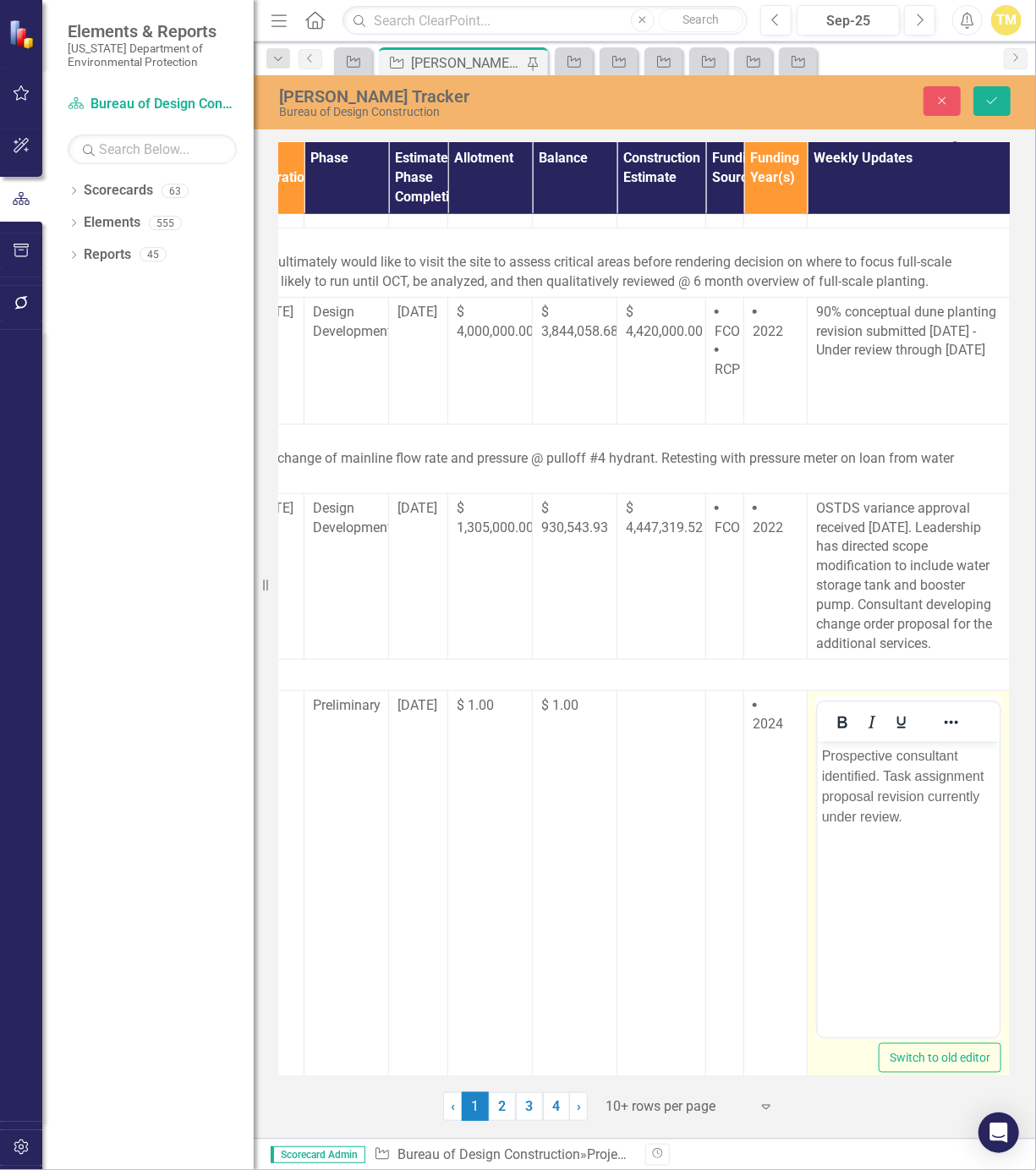
scroll to position [0, 0]
click at [893, 799] on p "Prospective consultant identified. Task assignment proposal revision currently …" at bounding box center [908, 785] width 174 height 81
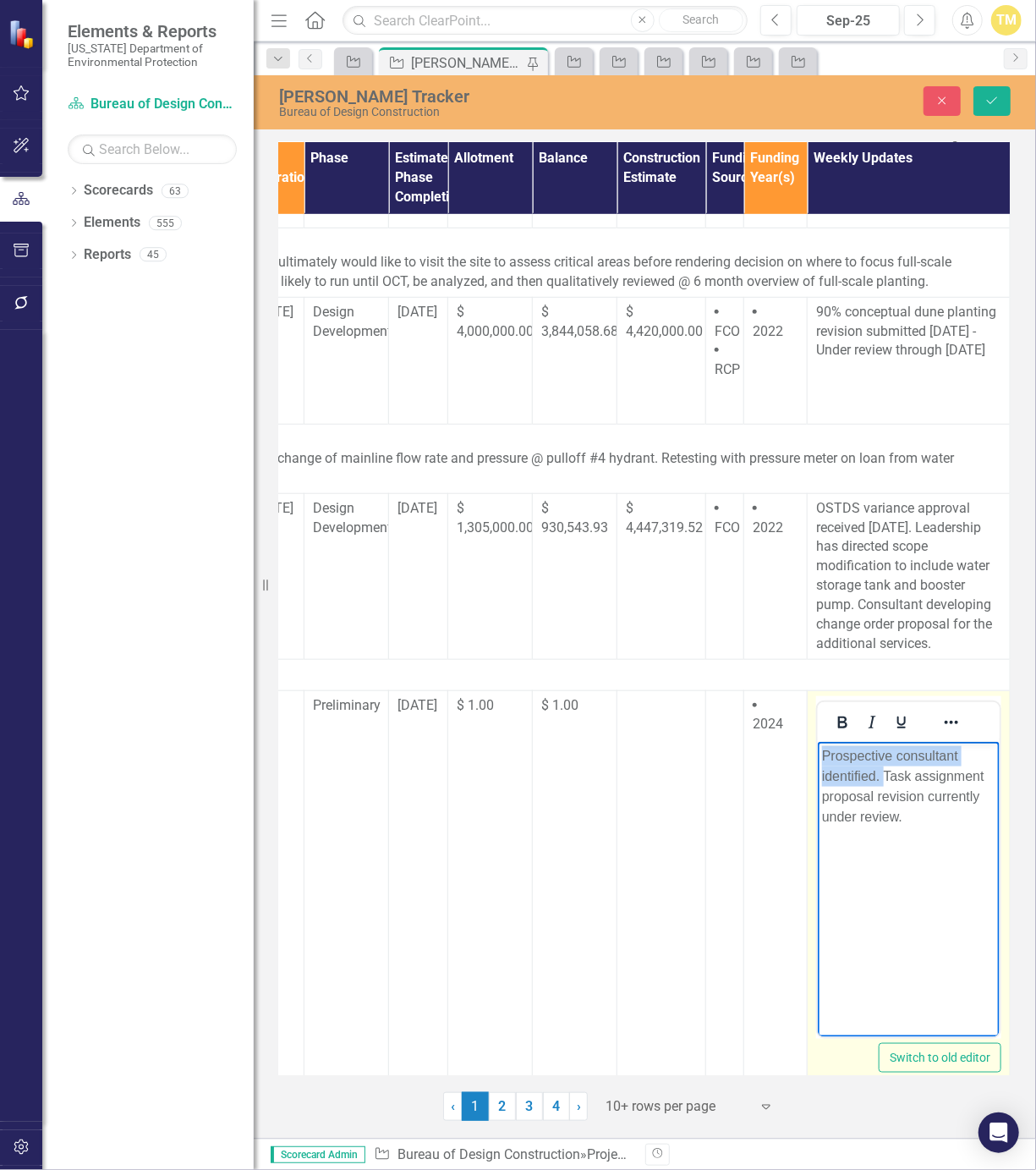
drag, startPoint x: 885, startPoint y: 774, endPoint x: 786, endPoint y: 739, distance: 105.0
click at [817, 741] on html "Prospective consultant identified. Task assignment proposal revision currently …" at bounding box center [908, 868] width 182 height 254
click at [883, 776] on p "Task assignment proposal revision currently under review." at bounding box center [908, 775] width 174 height 61
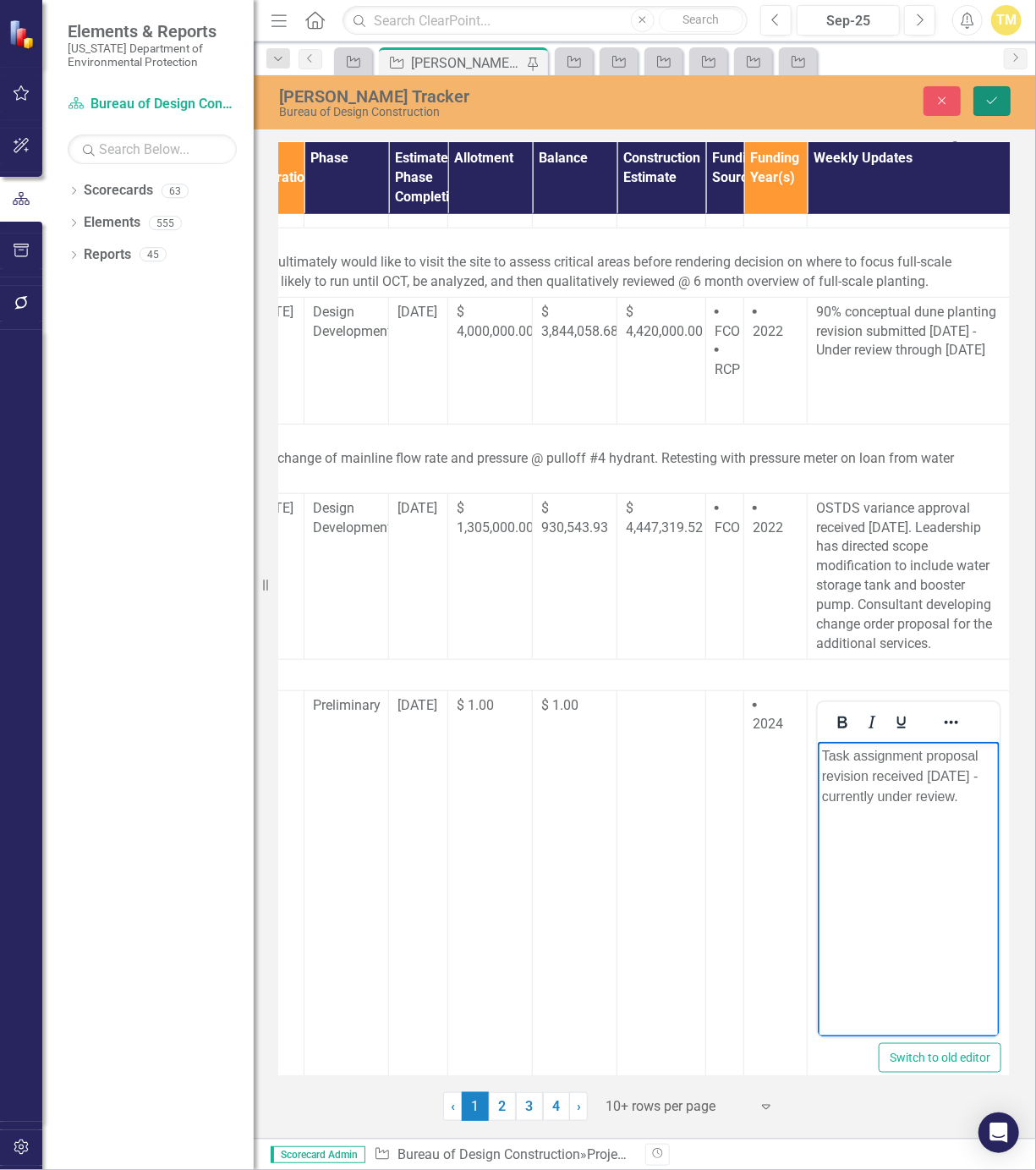
click at [994, 97] on icon "Save" at bounding box center [991, 101] width 15 height 12
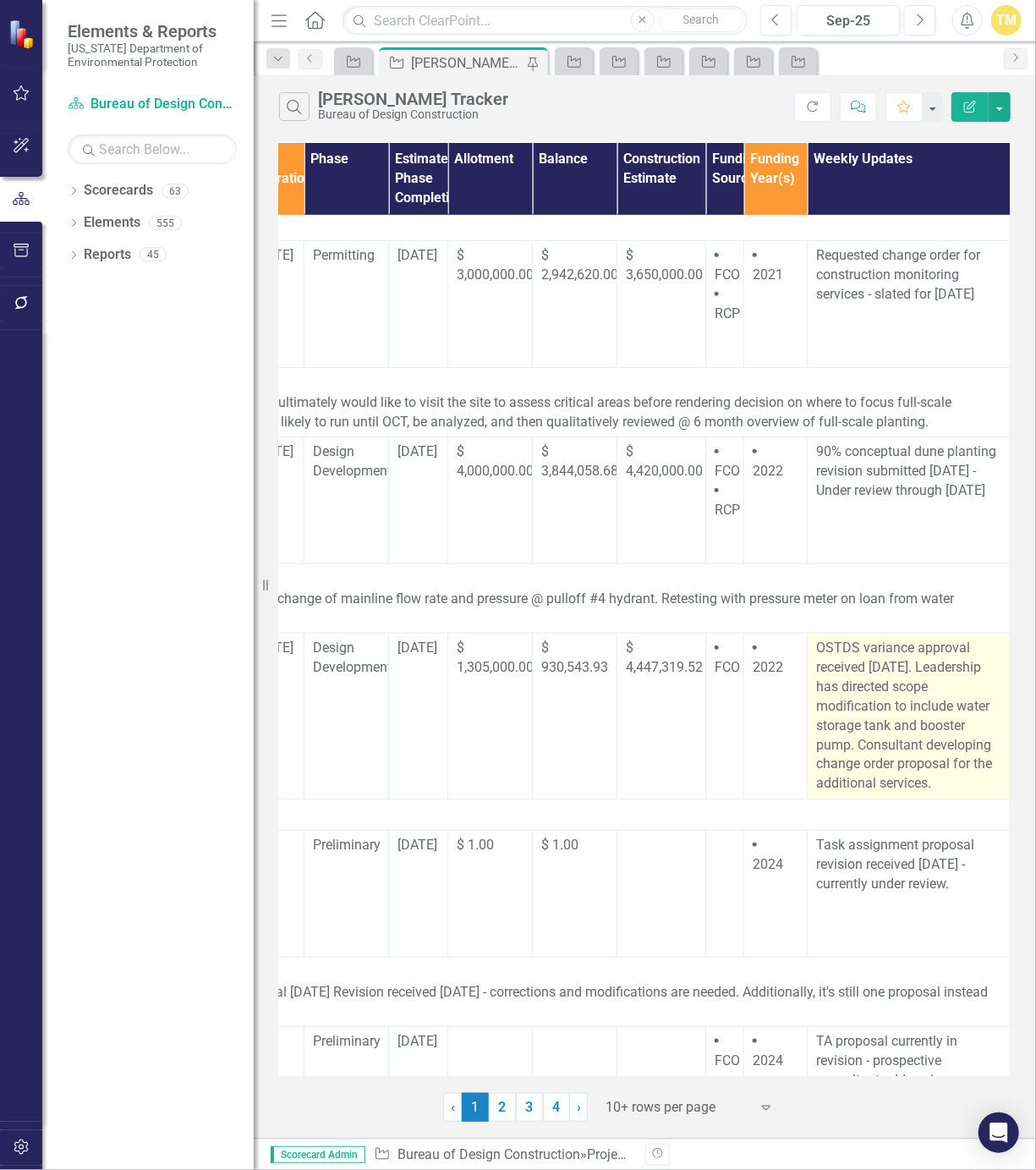
scroll to position [401, 520]
click at [918, 727] on p "OSTDS variance approval received [DATE]. Leadership has directed scope modifica…" at bounding box center [909, 717] width 186 height 155
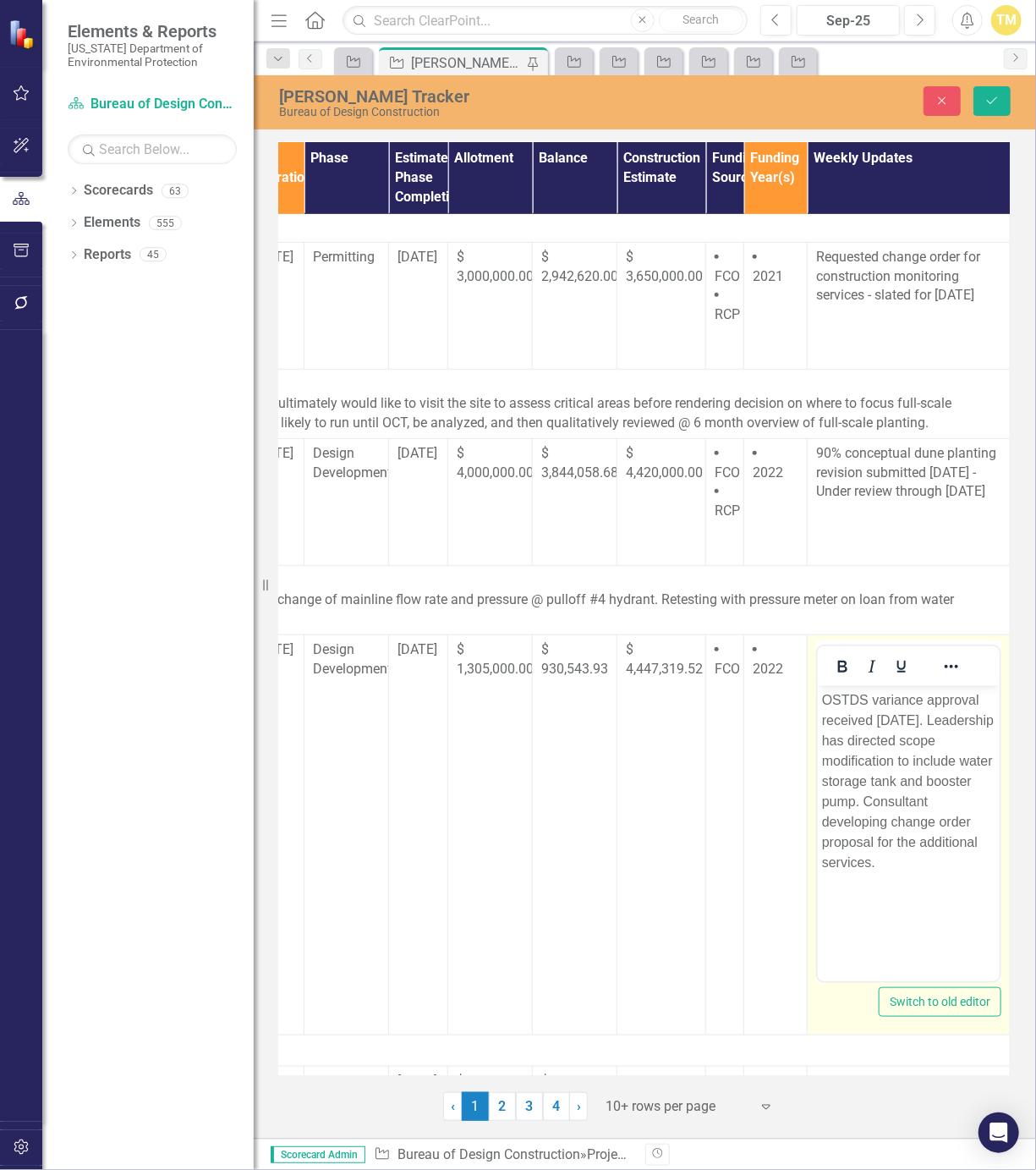
scroll to position [0, 0]
drag, startPoint x: 1736, startPoint y: 1412, endPoint x: 915, endPoint y: 715, distance: 1077.0
click at [915, 715] on p "OSTDS variance approval received [DATE]. Leadership has directed scope modifica…" at bounding box center [908, 781] width 174 height 183
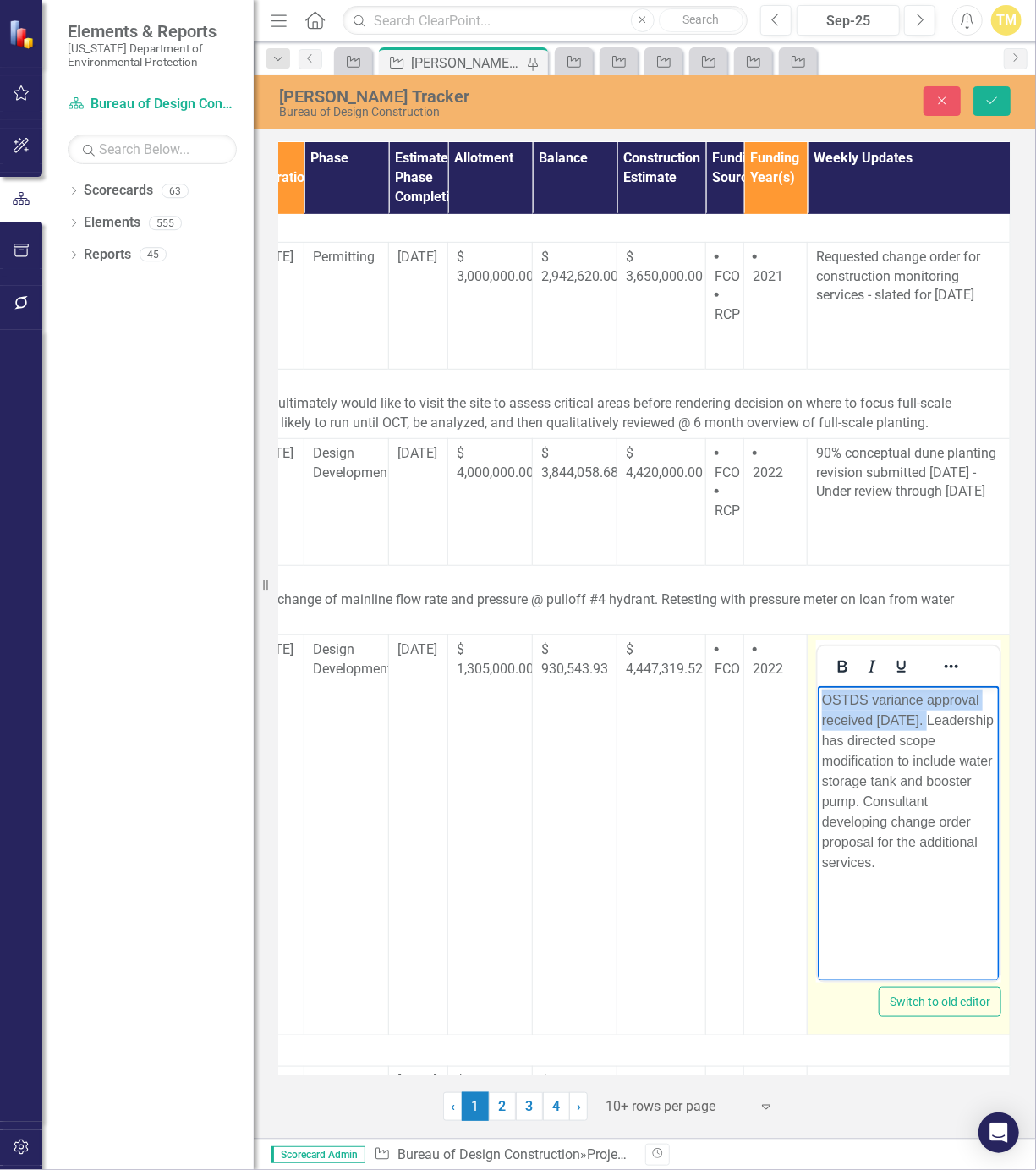
drag, startPoint x: 922, startPoint y: 718, endPoint x: 1571, endPoint y: 1379, distance: 926.3
click at [817, 695] on html "OSTDS variance approval received [DATE]. Leadership has directed scope modifica…" at bounding box center [908, 812] width 182 height 254
click at [966, 820] on p "Leadership has directed scope modification to include water storage tank and bo…" at bounding box center [908, 761] width 174 height 142
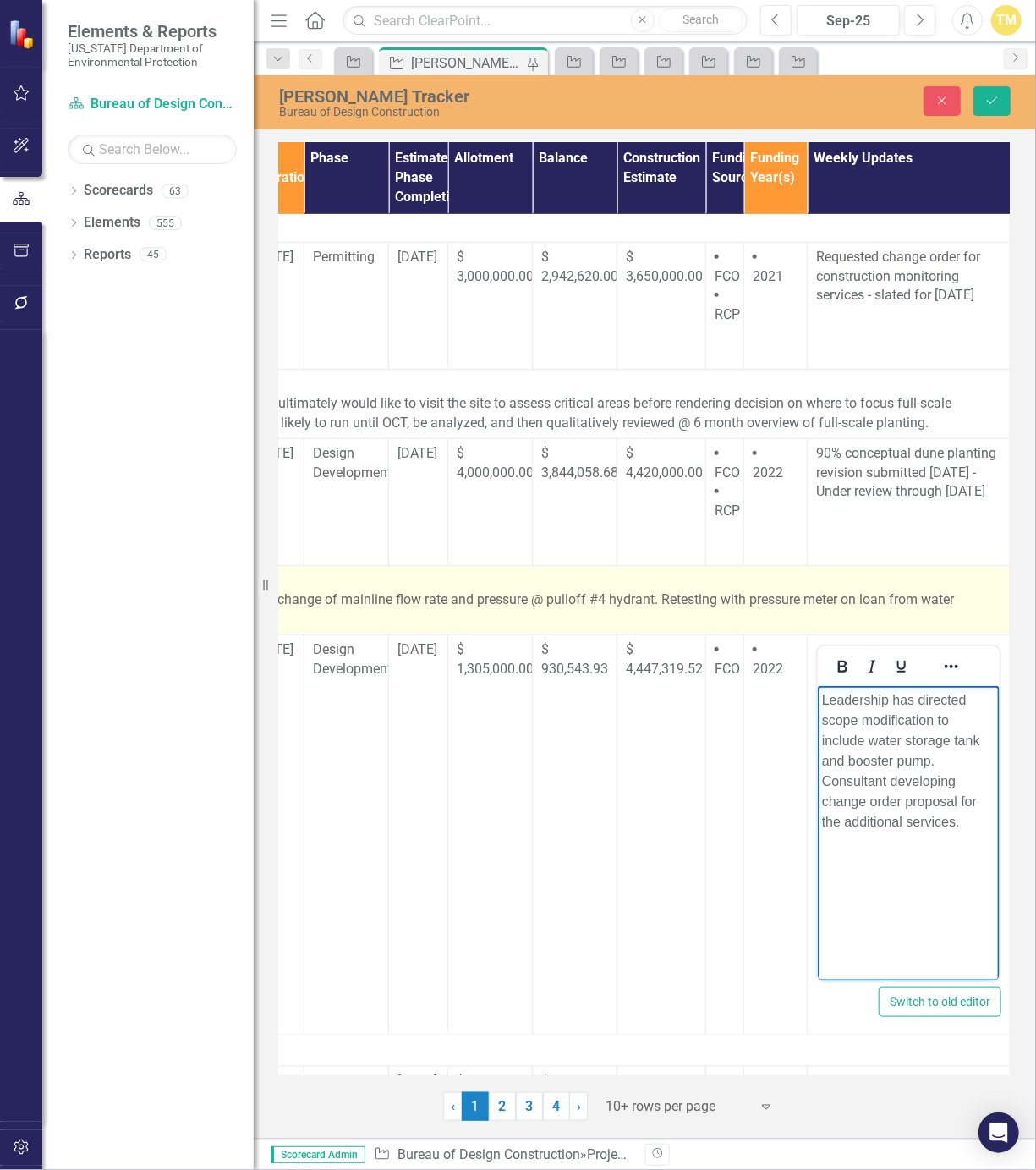
click at [920, 607] on p "Isolation of shop road branch waterlines performed by park [DATE] - no apprecia…" at bounding box center [391, 609] width 1222 height 39
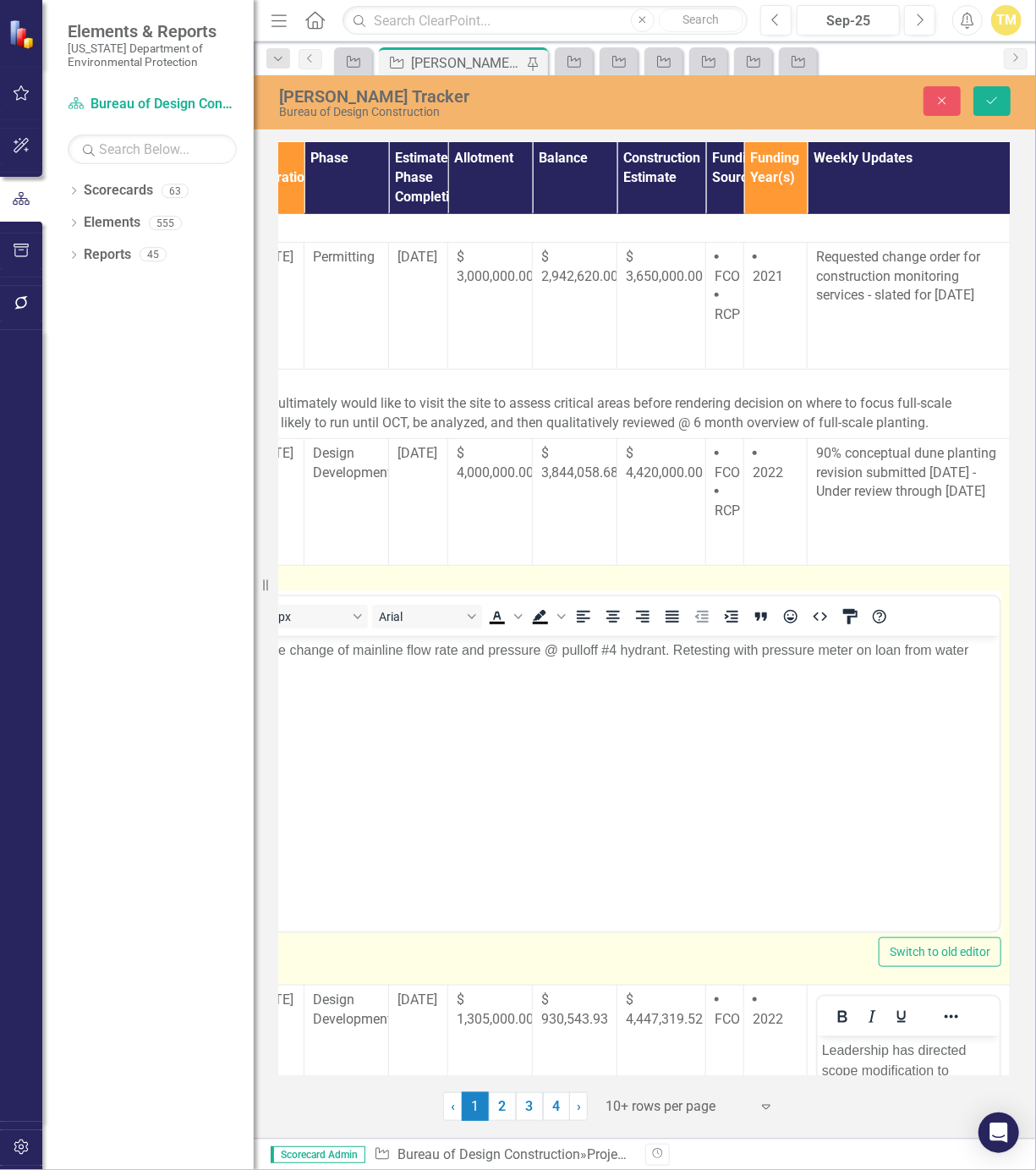
drag, startPoint x: 703, startPoint y: 1242, endPoint x: 910, endPoint y: 695, distance: 584.9
click at [876, 694] on body "Isolation of shop road branch waterlines performed by park [DATE] - no apprecia…" at bounding box center [391, 762] width 1218 height 254
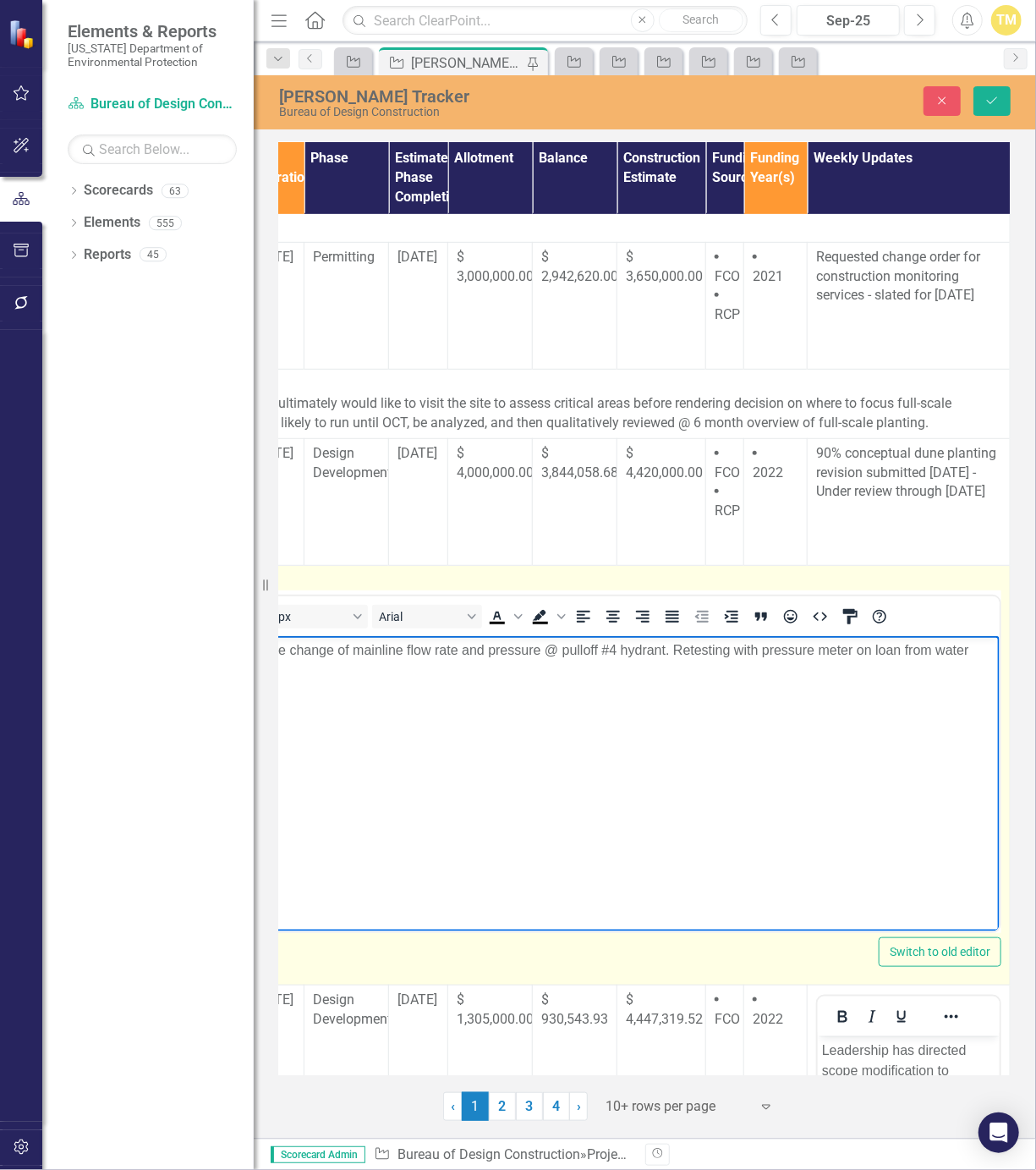
click at [955, 657] on p "Isolation of shop road branch waterlines performed by park [DATE] - no apprecia…" at bounding box center [391, 660] width 1210 height 41
click at [971, 659] on p "Isolation of shop road branch waterlines performed by park [DATE] - no apprecia…" at bounding box center [391, 660] width 1210 height 41
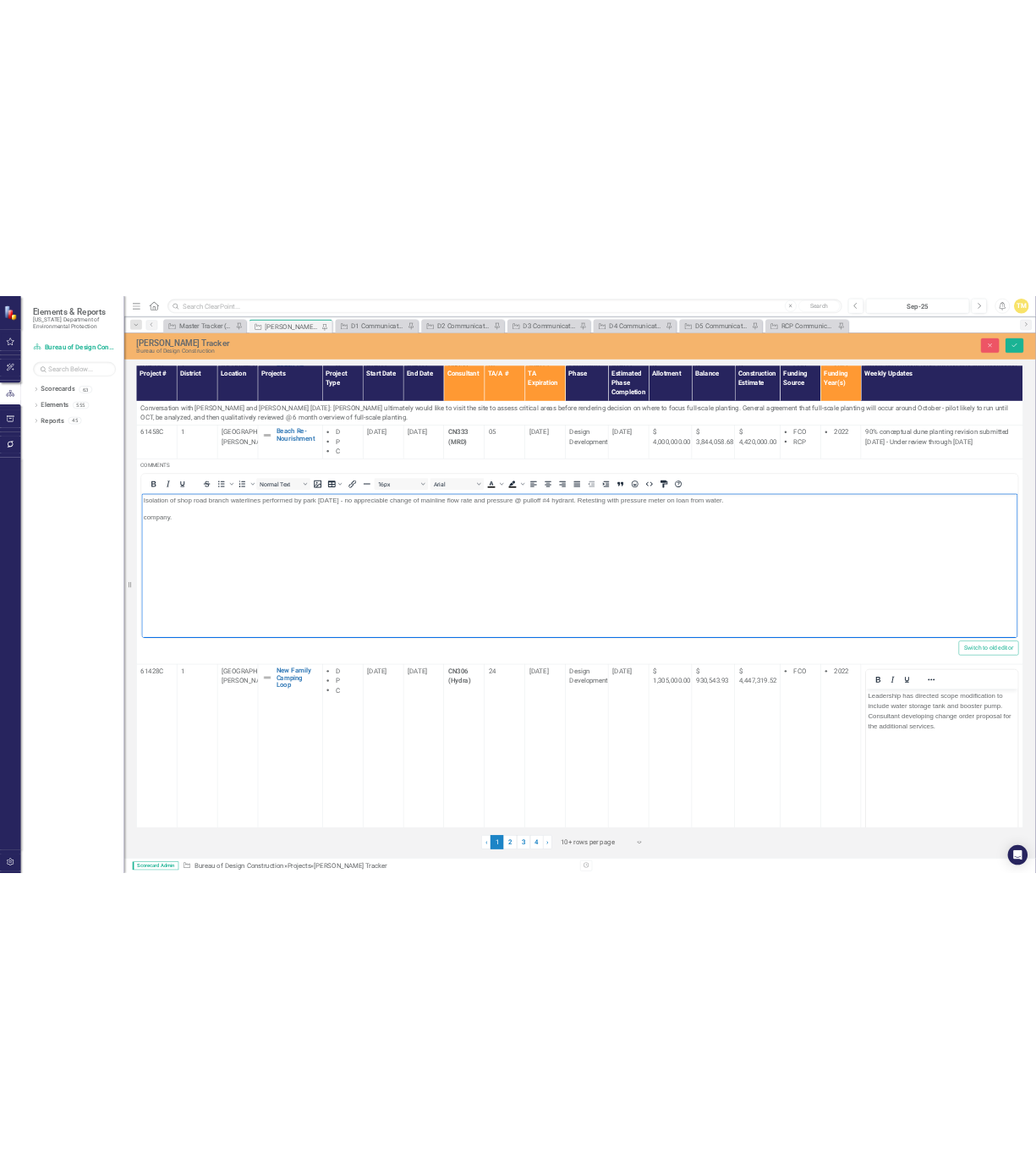
scroll to position [401, 0]
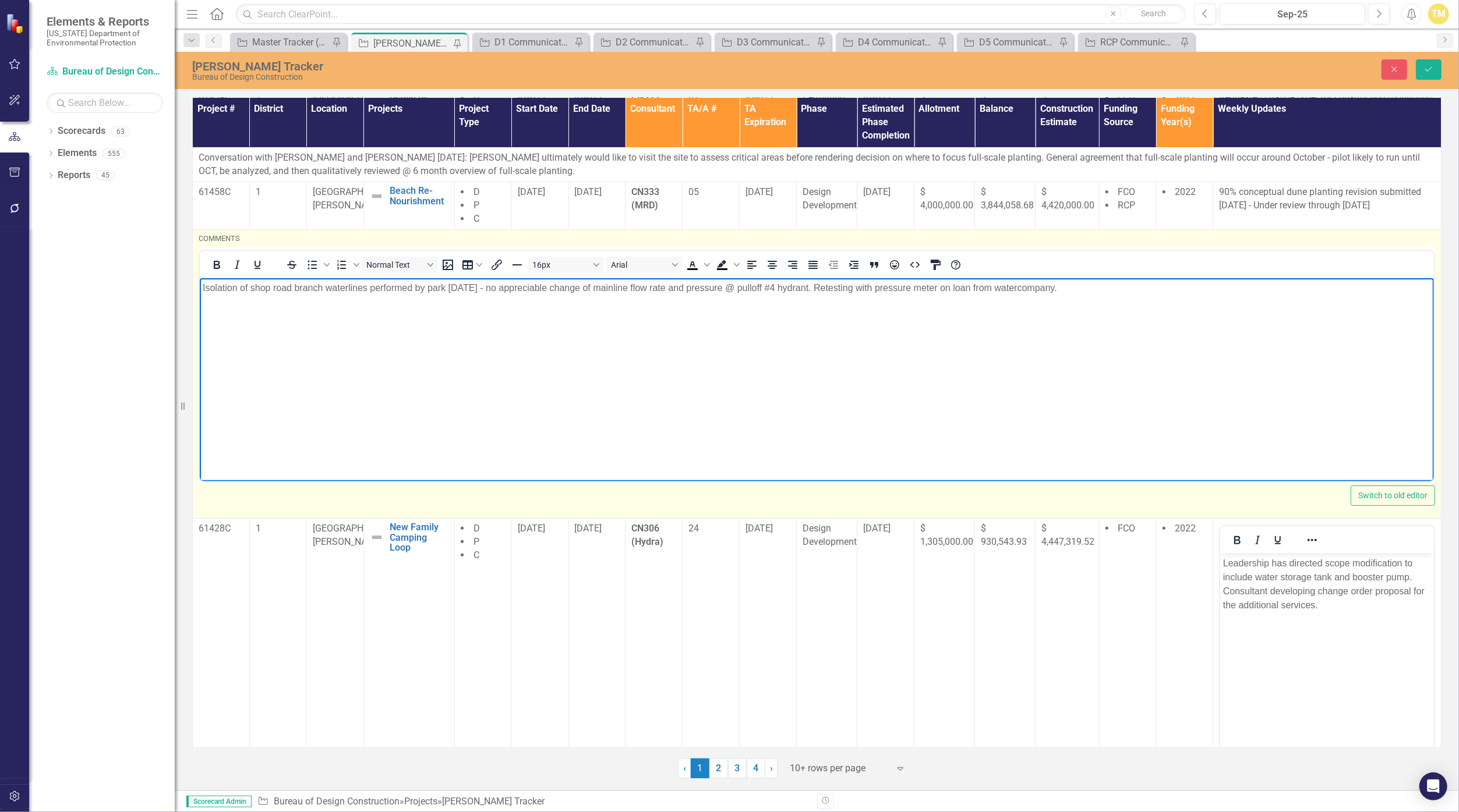
click at [713, 289] on p "Isolation of shop road branch waterlines performed by park [DATE] - no apprecia…" at bounding box center [816, 287] width 1228 height 14
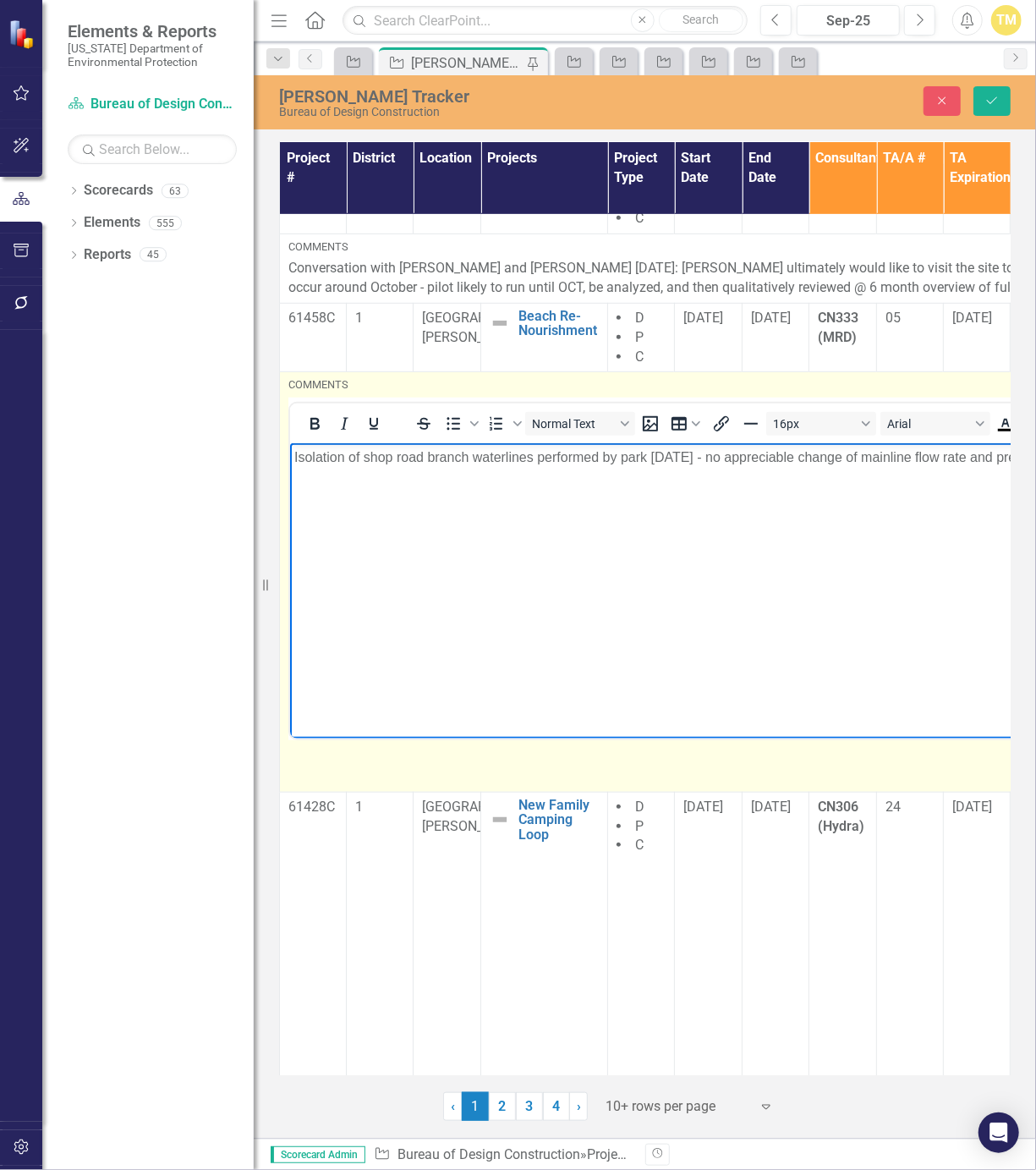
click at [742, 520] on body "Isolation of shop road branch waterlines performed by park [DATE] - no apprecia…" at bounding box center [1050, 569] width 1522 height 254
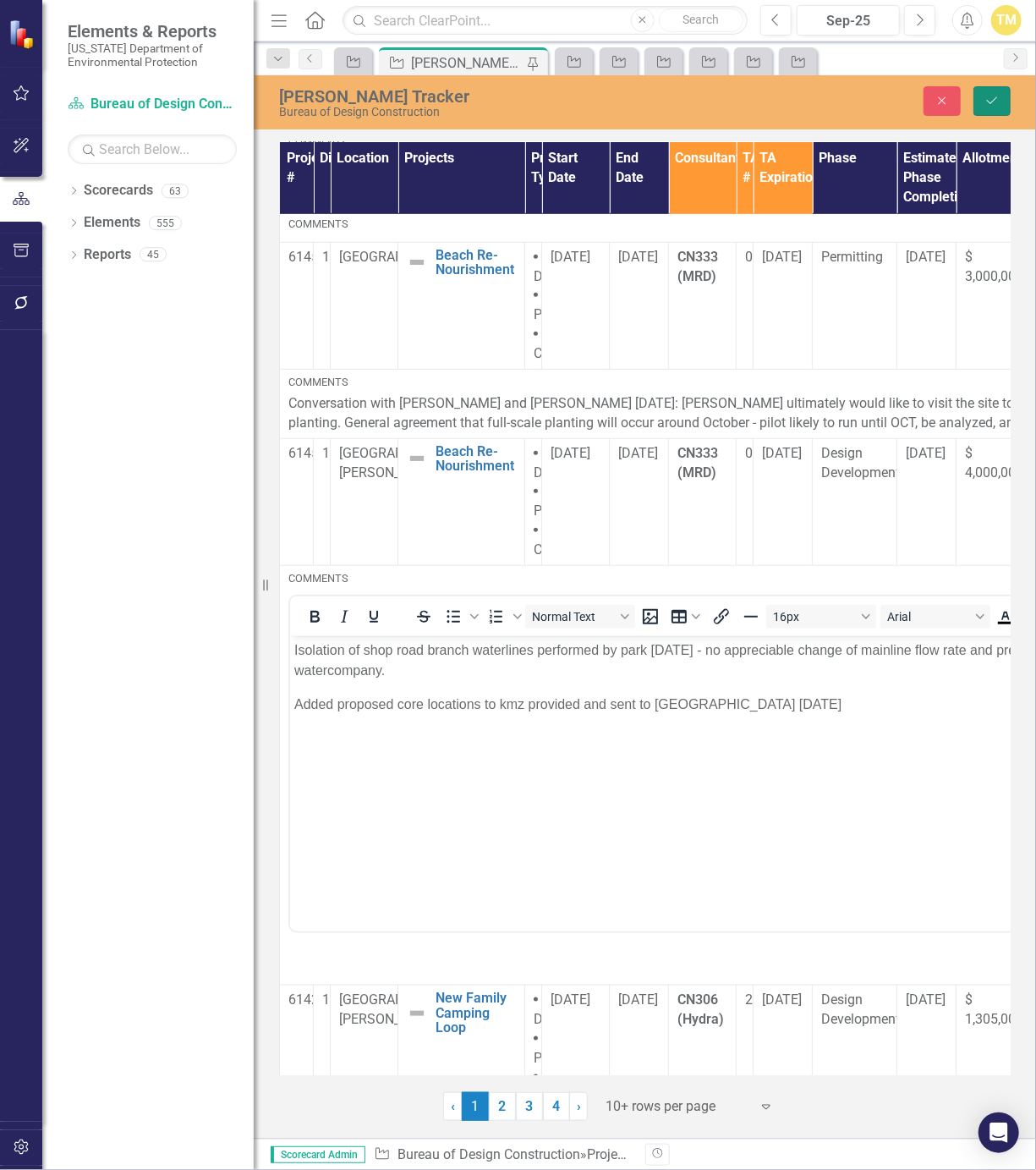
click at [983, 103] on button "Save" at bounding box center [991, 101] width 37 height 30
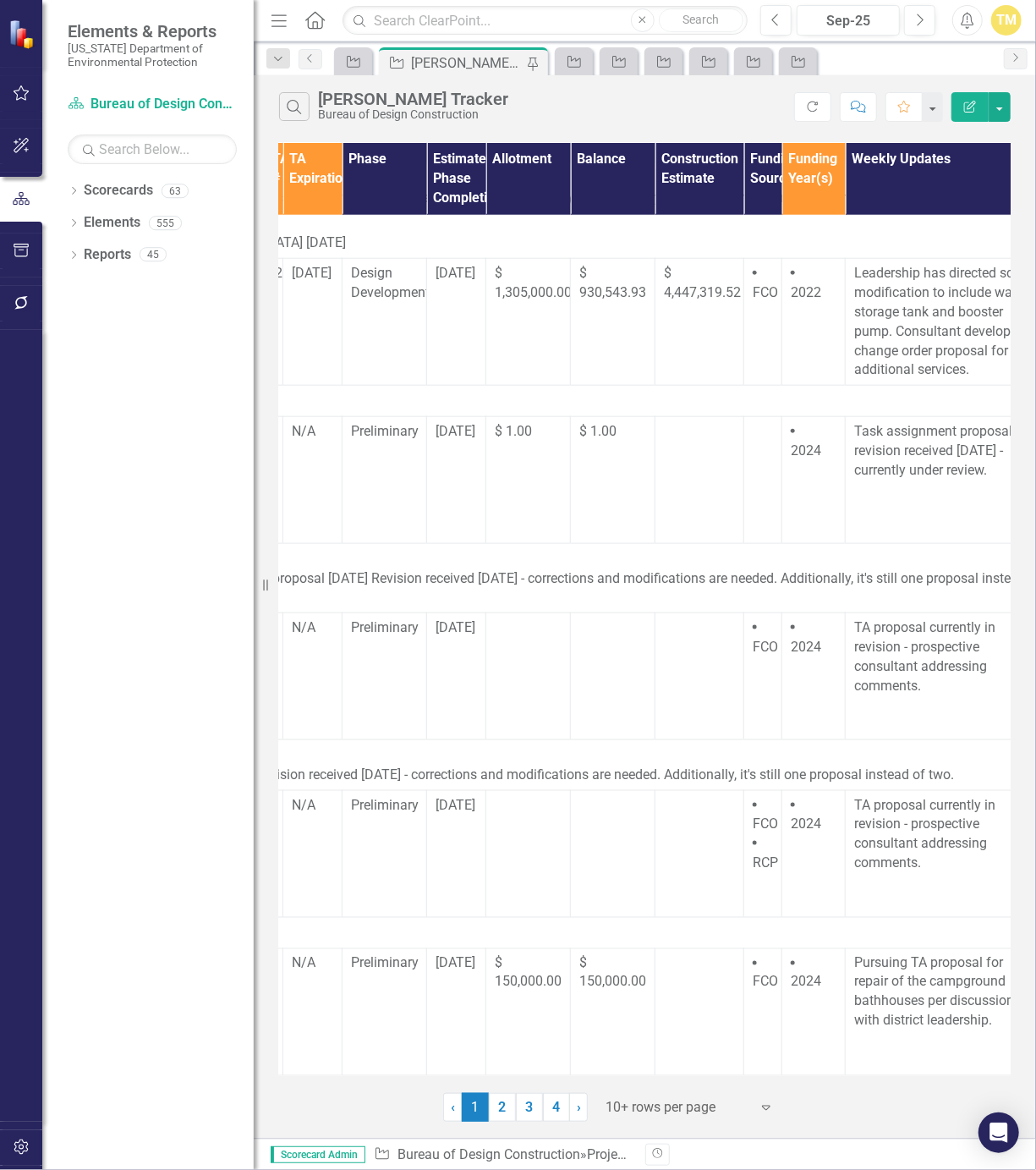
scroll to position [812, 520]
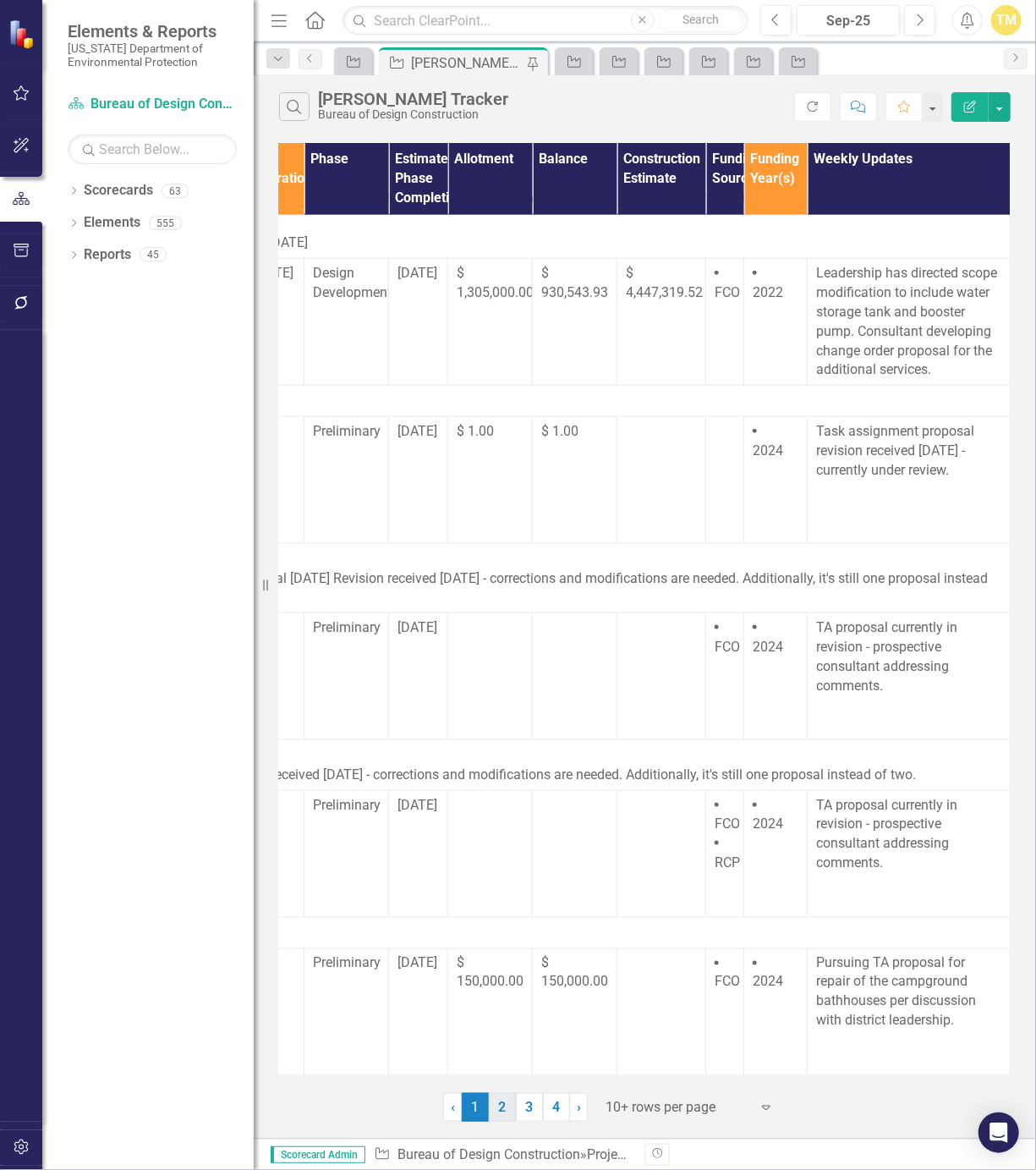
click at [507, 1113] on link "2" at bounding box center [502, 1107] width 27 height 29
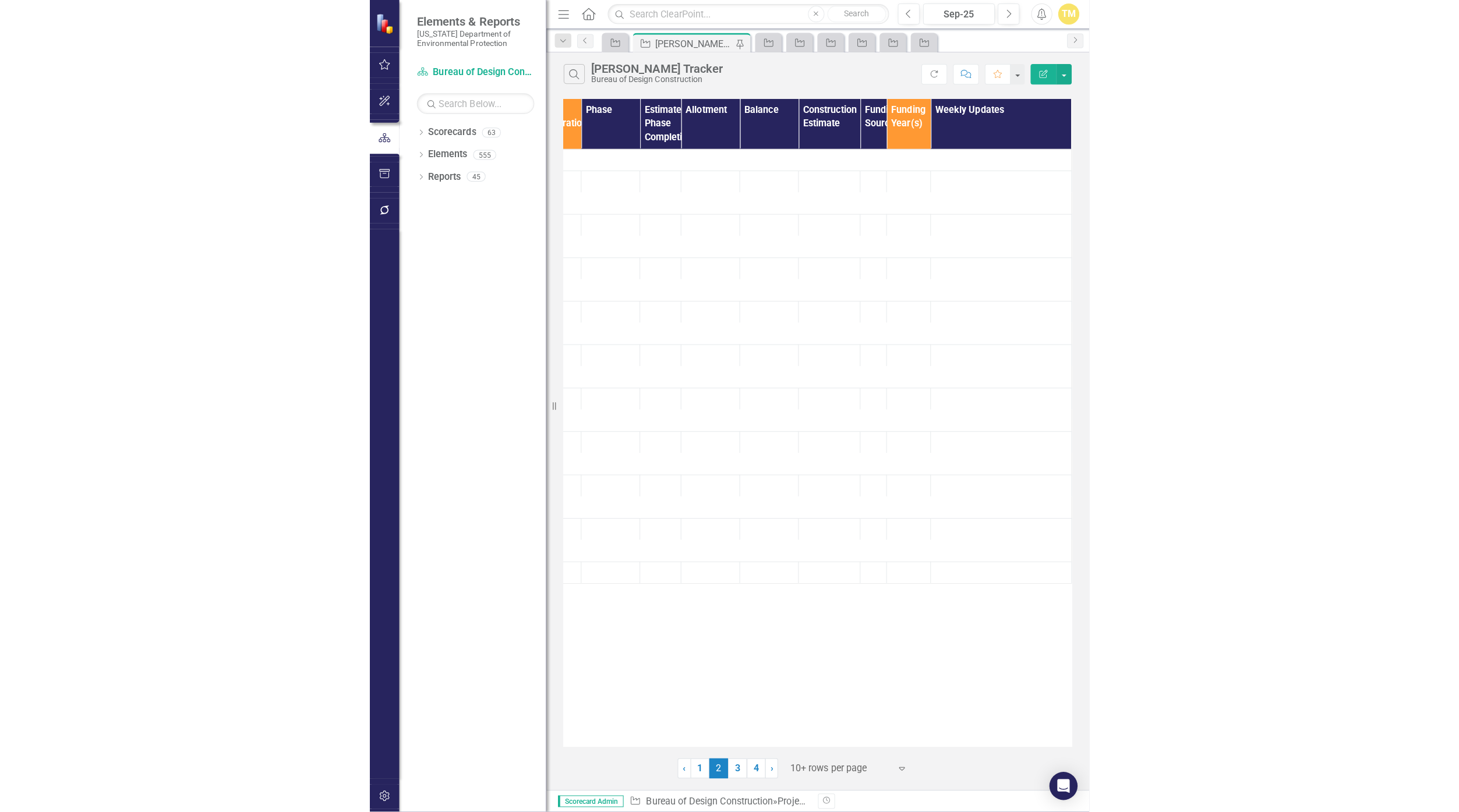
scroll to position [0, 0]
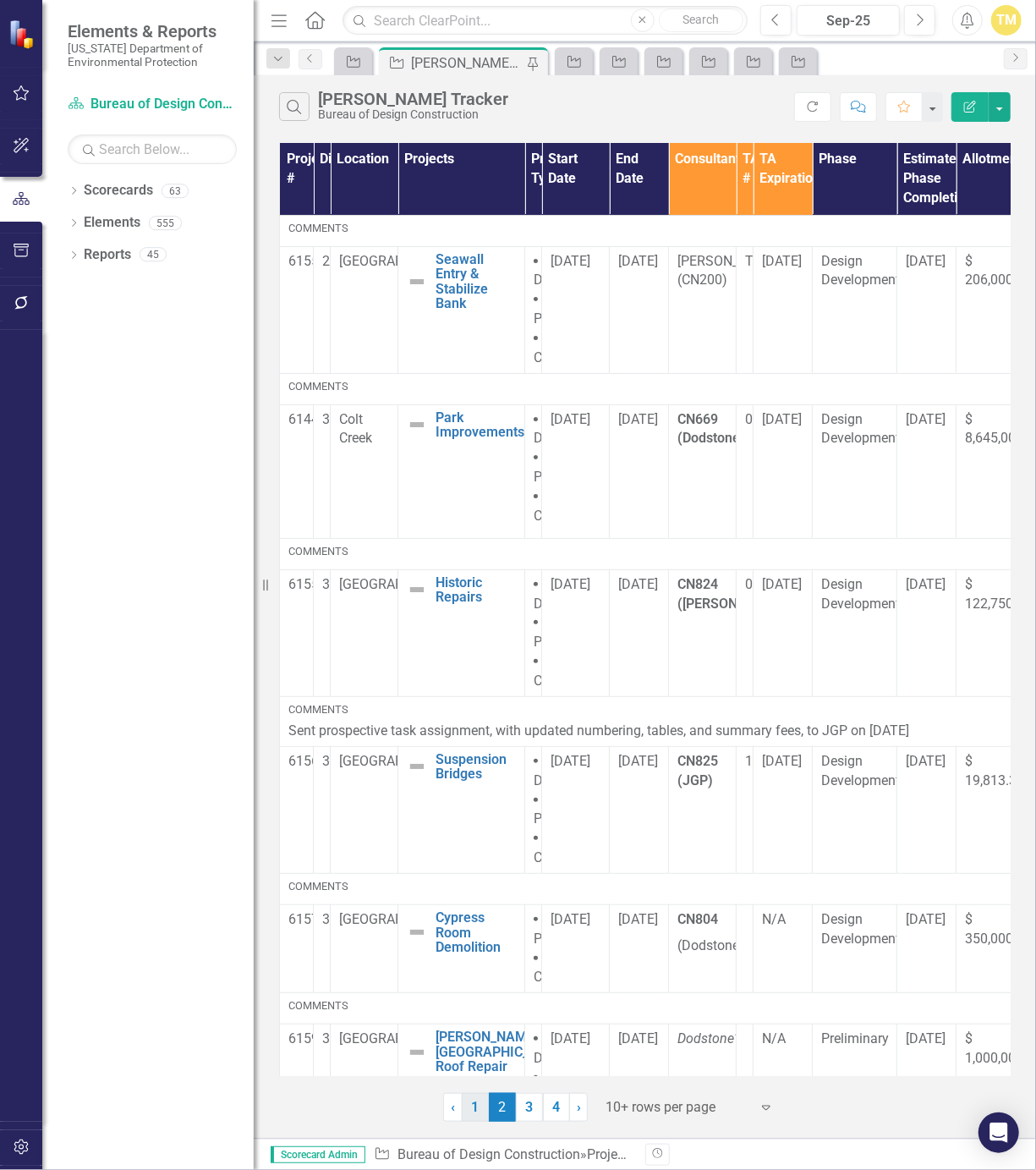
click at [473, 1105] on link "1" at bounding box center [475, 1107] width 27 height 29
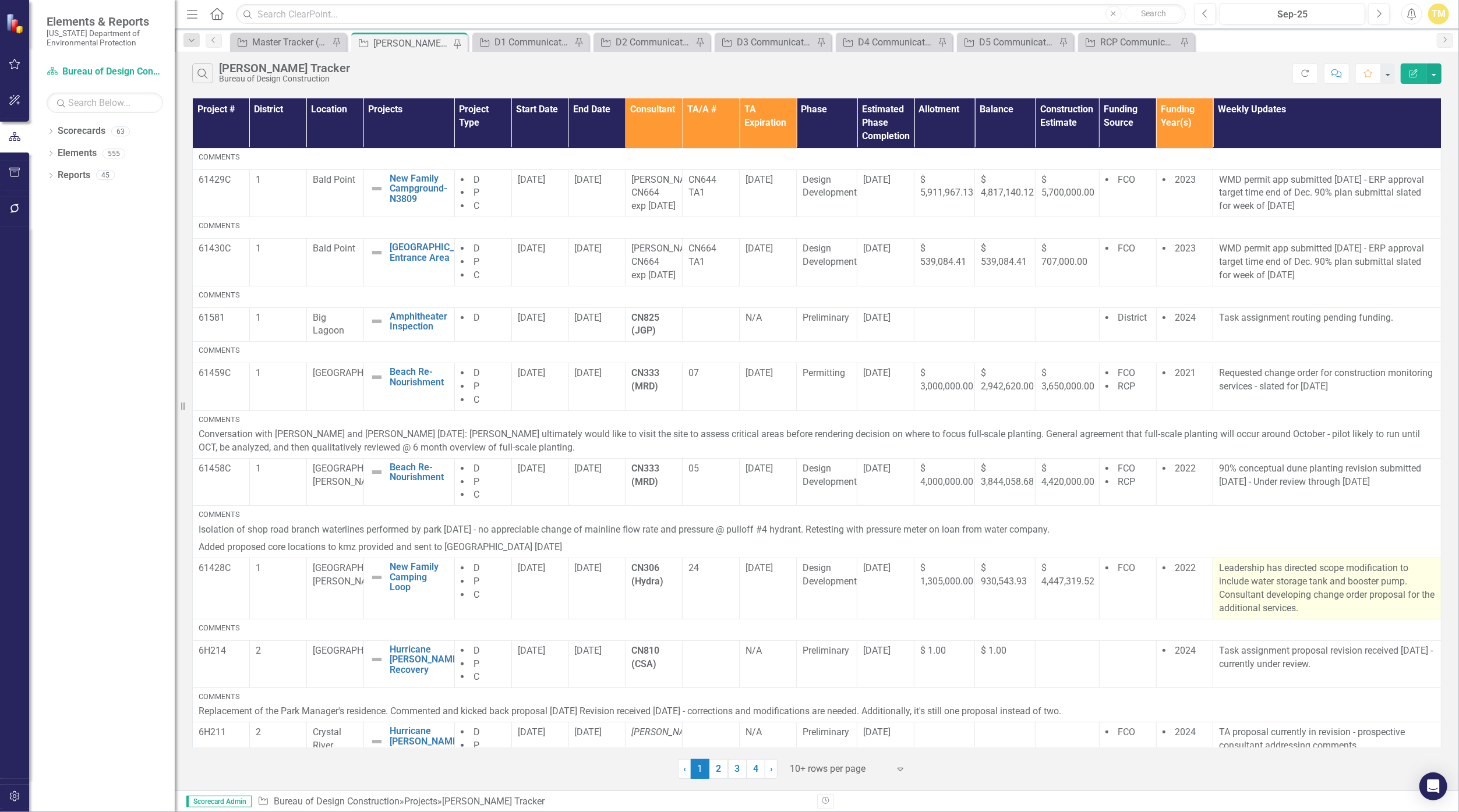
click at [713, 615] on p "Leadership has directed scope modification to include water storage tank and bo…" at bounding box center [1326, 588] width 216 height 53
